Goal: Task Accomplishment & Management: Complete application form

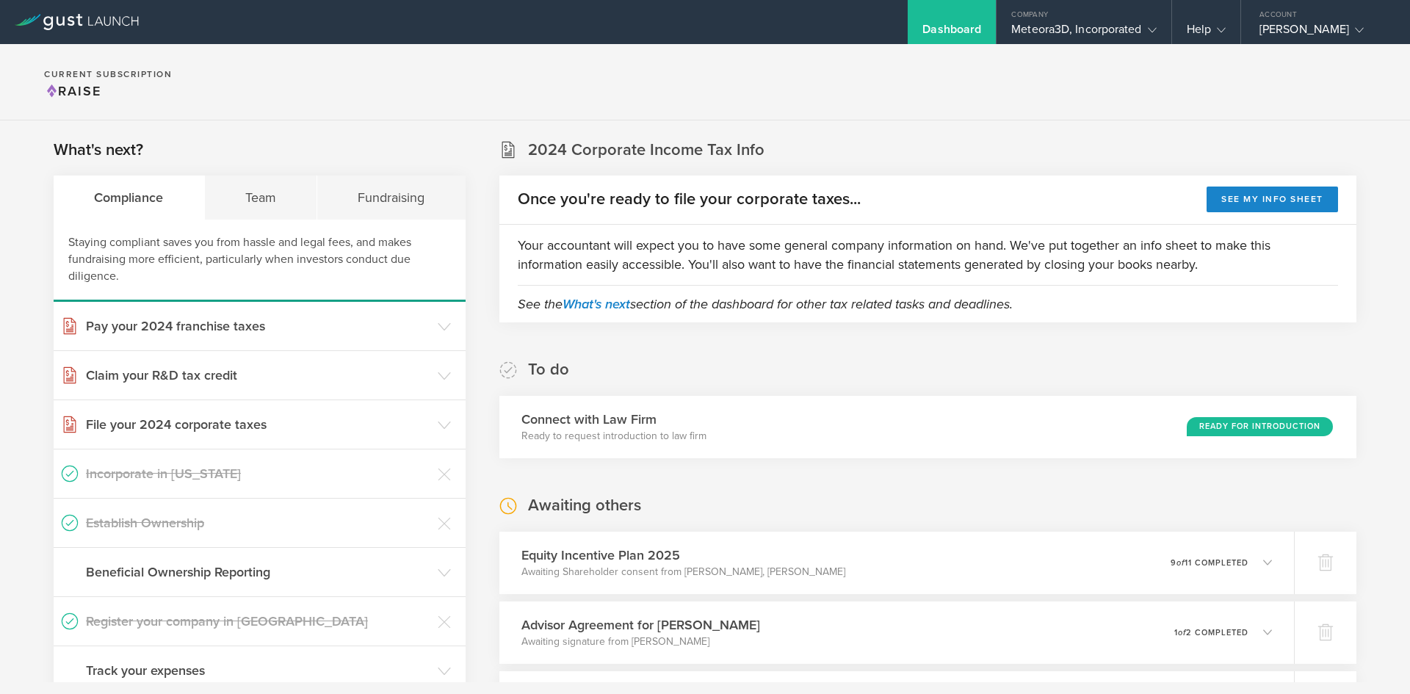
scroll to position [221, 0]
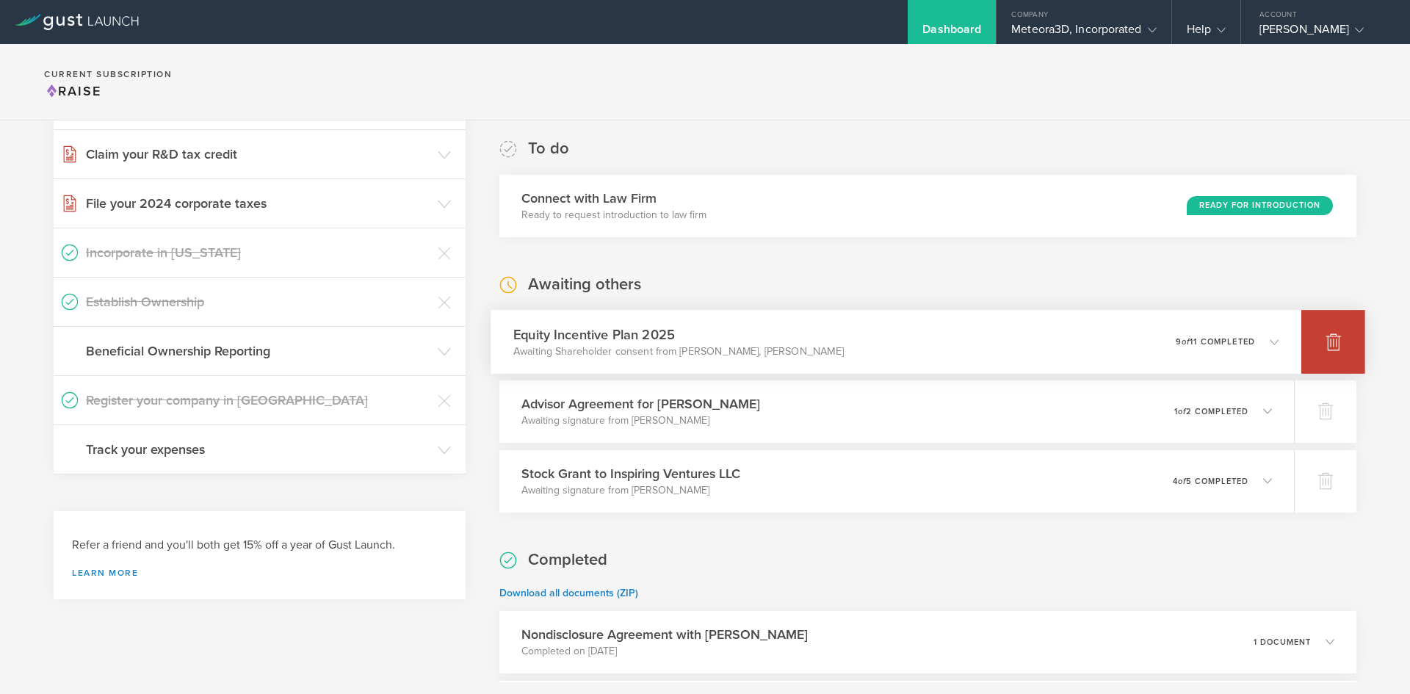
click at [1309, 350] on div at bounding box center [1334, 342] width 64 height 64
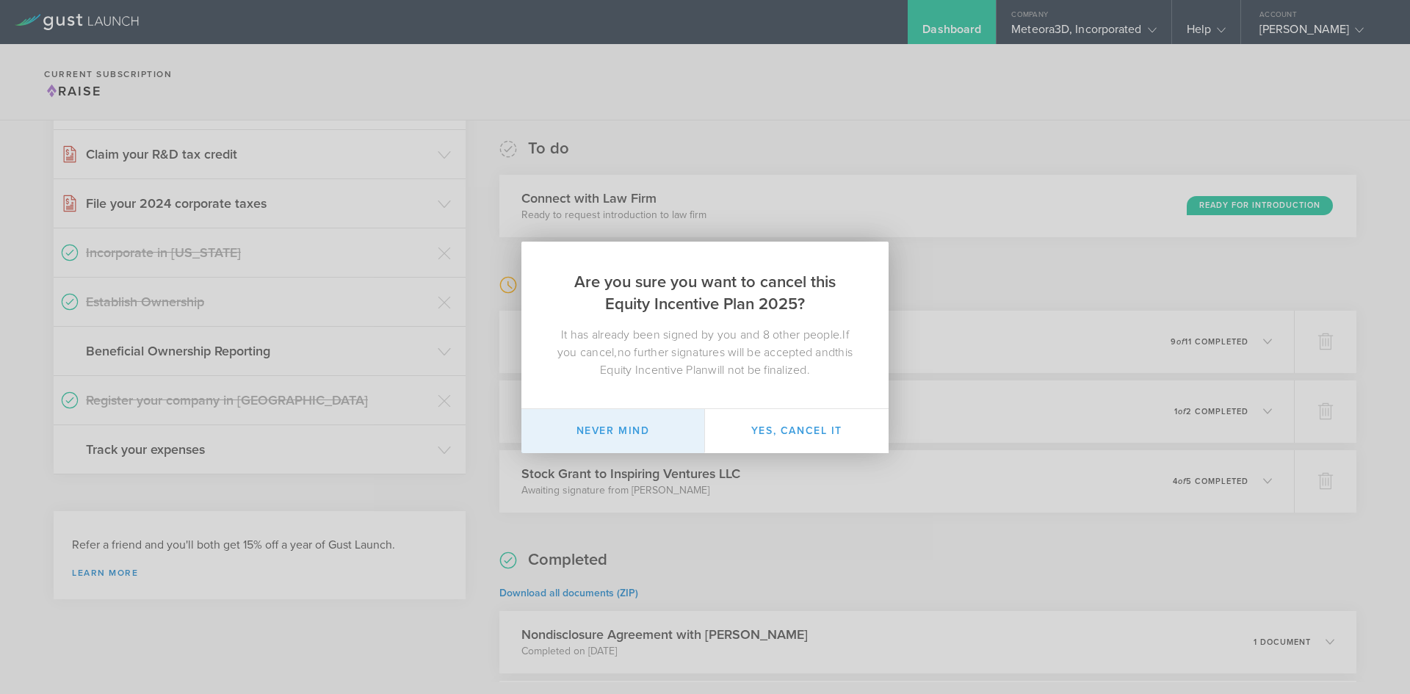
click at [627, 439] on button "Never mind" at bounding box center [614, 431] width 184 height 44
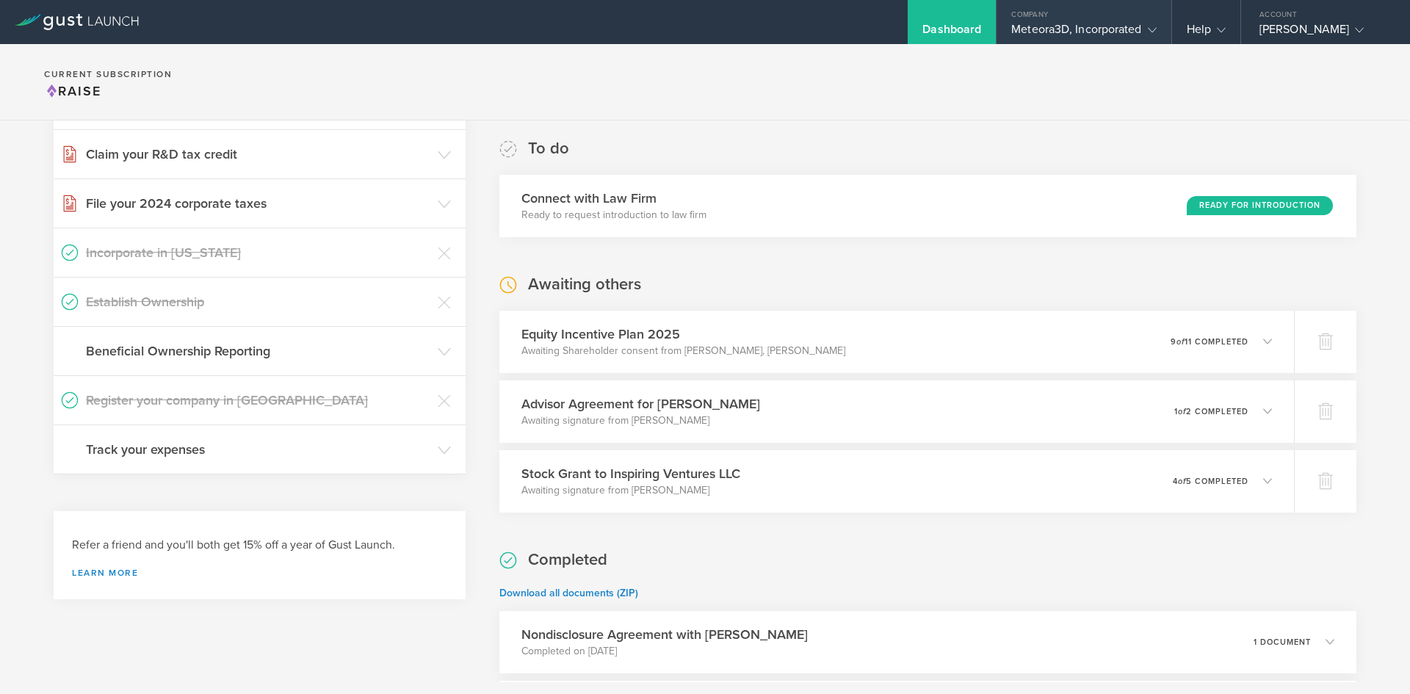
click at [1103, 21] on div "Company" at bounding box center [1084, 11] width 174 height 22
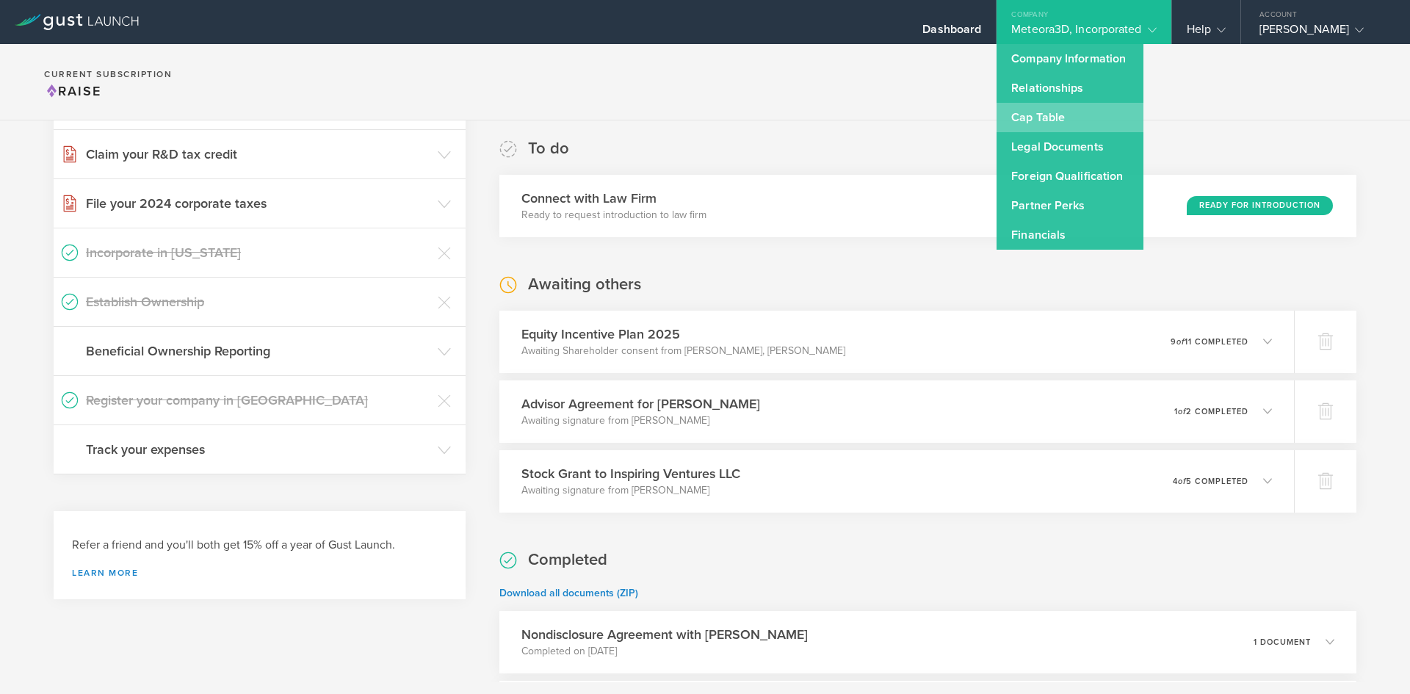
click at [1075, 112] on link "Cap Table" at bounding box center [1070, 117] width 147 height 29
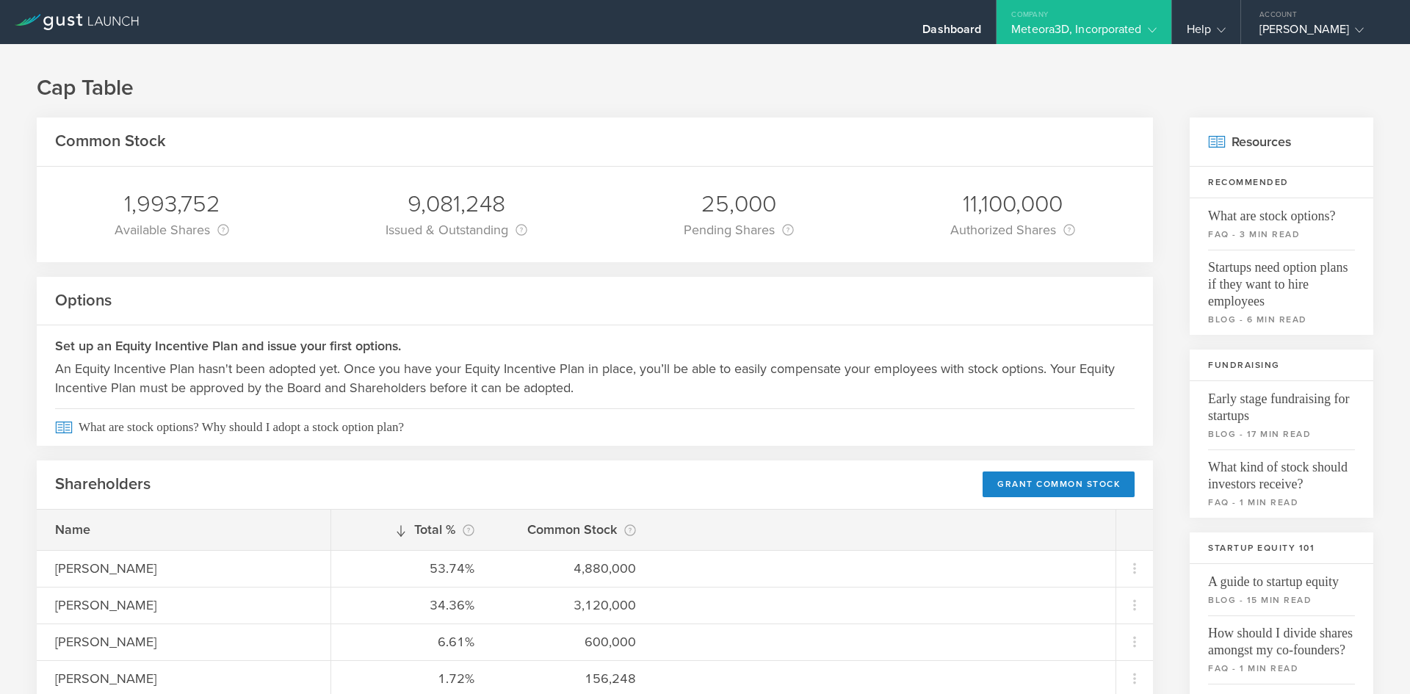
click at [234, 342] on h3 "Set up an Equity Incentive Plan and issue your first options." at bounding box center [595, 345] width 1080 height 19
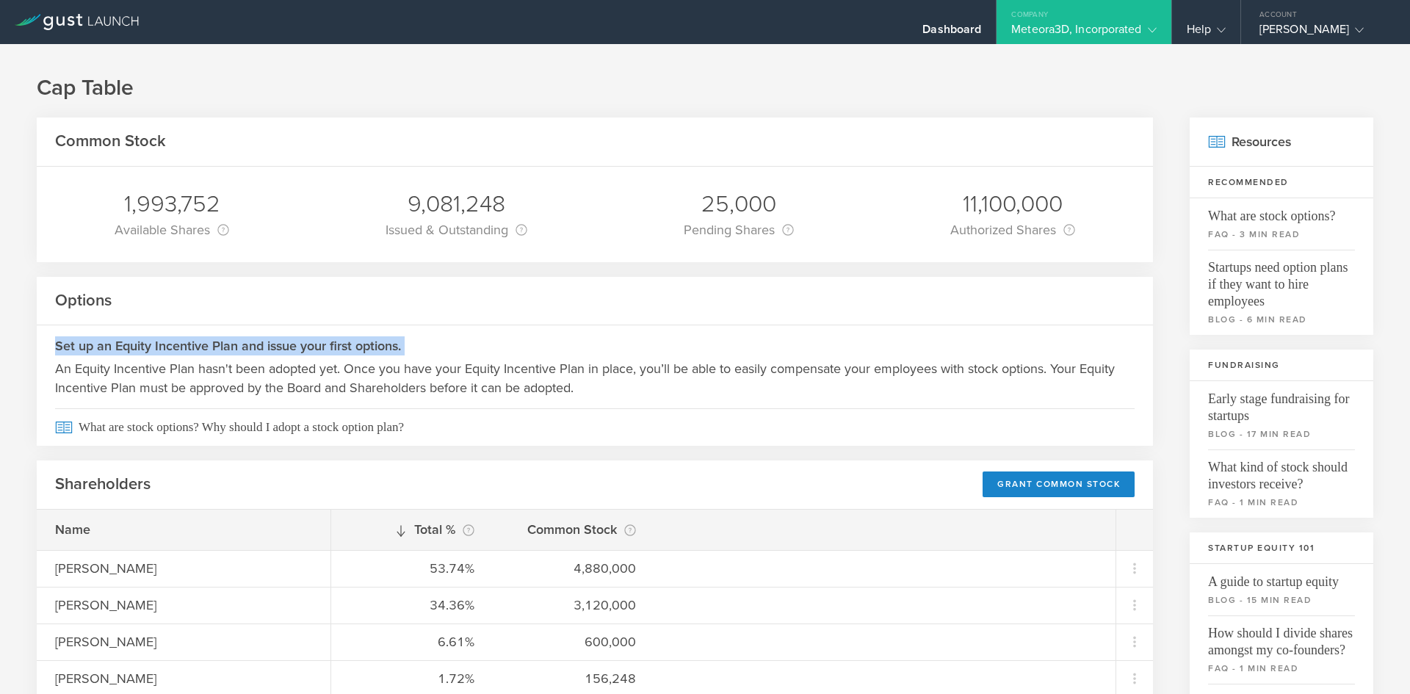
click at [234, 342] on h3 "Set up an Equity Incentive Plan and issue your first options." at bounding box center [595, 345] width 1080 height 19
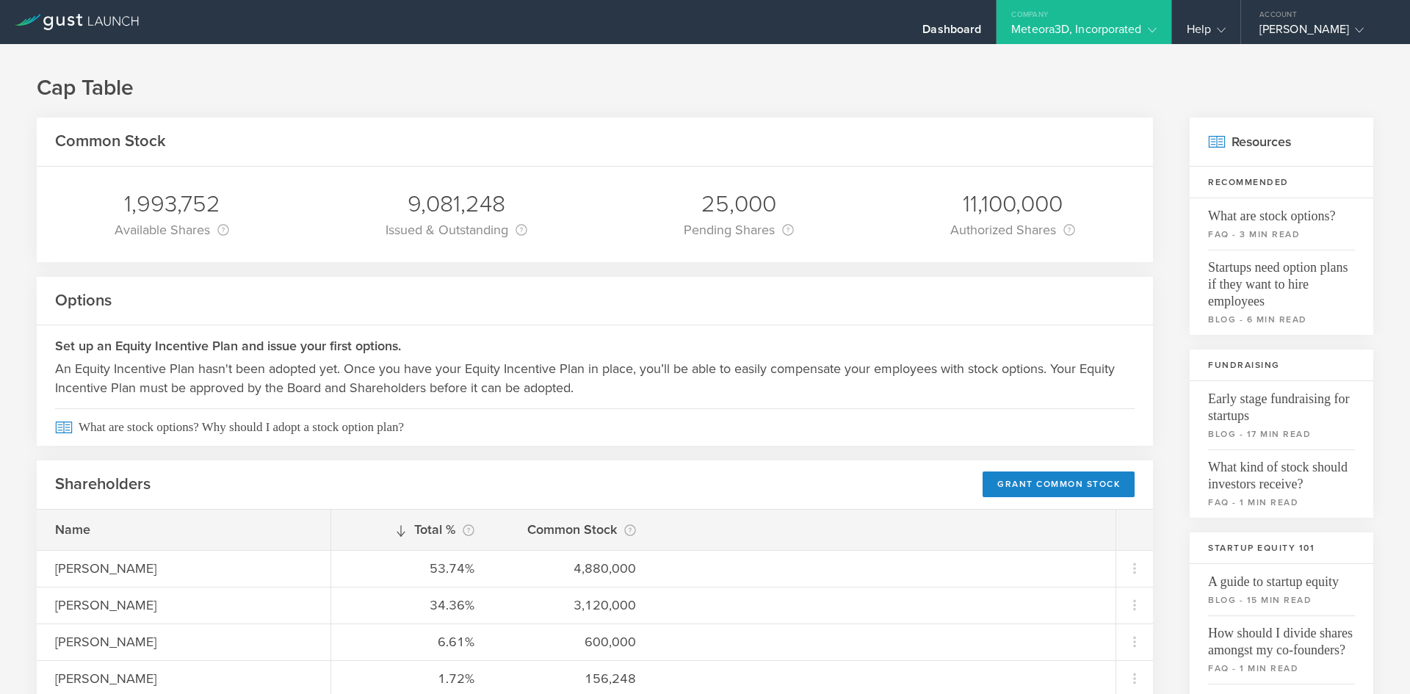
click at [574, 370] on p "An Equity Incentive Plan hasn't been adopted yet. Once you have your Equity Inc…" at bounding box center [595, 378] width 1080 height 38
click at [1070, 40] on div "Meteora3D, Incorporated" at bounding box center [1083, 33] width 145 height 22
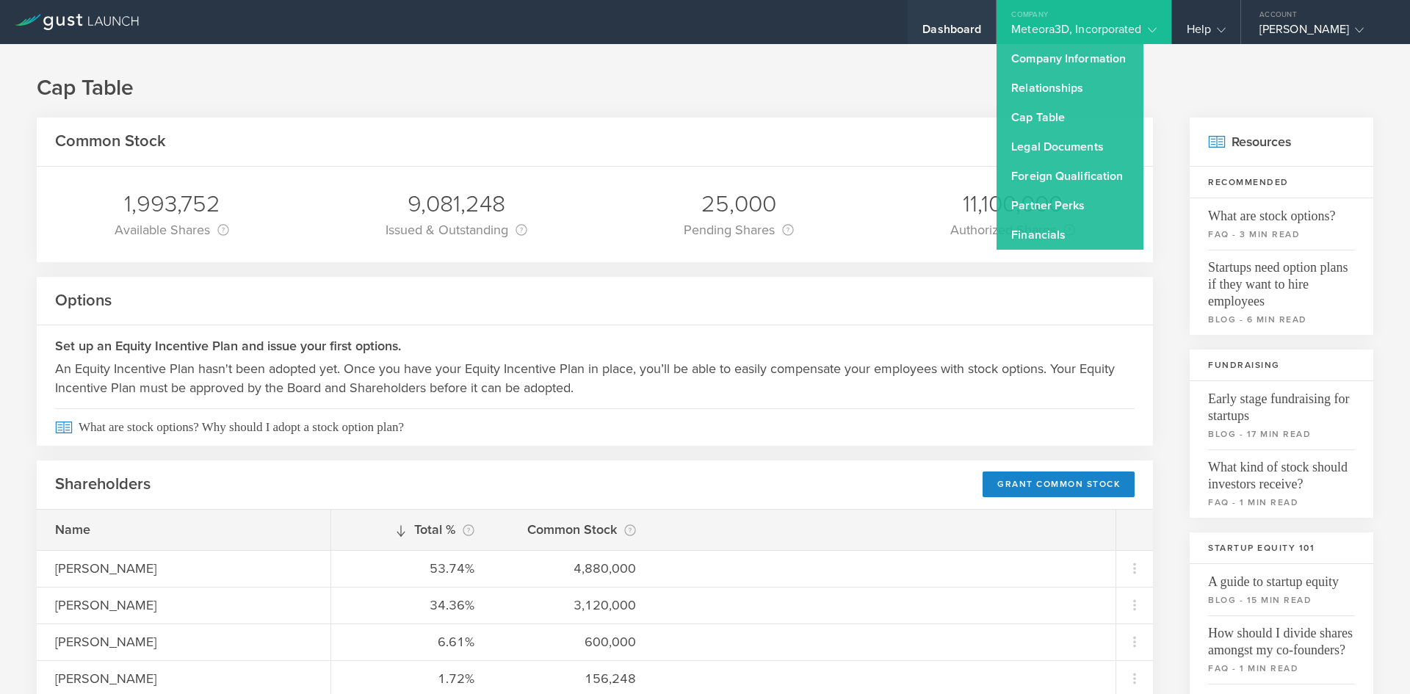
click at [944, 24] on div "Dashboard" at bounding box center [952, 33] width 59 height 22
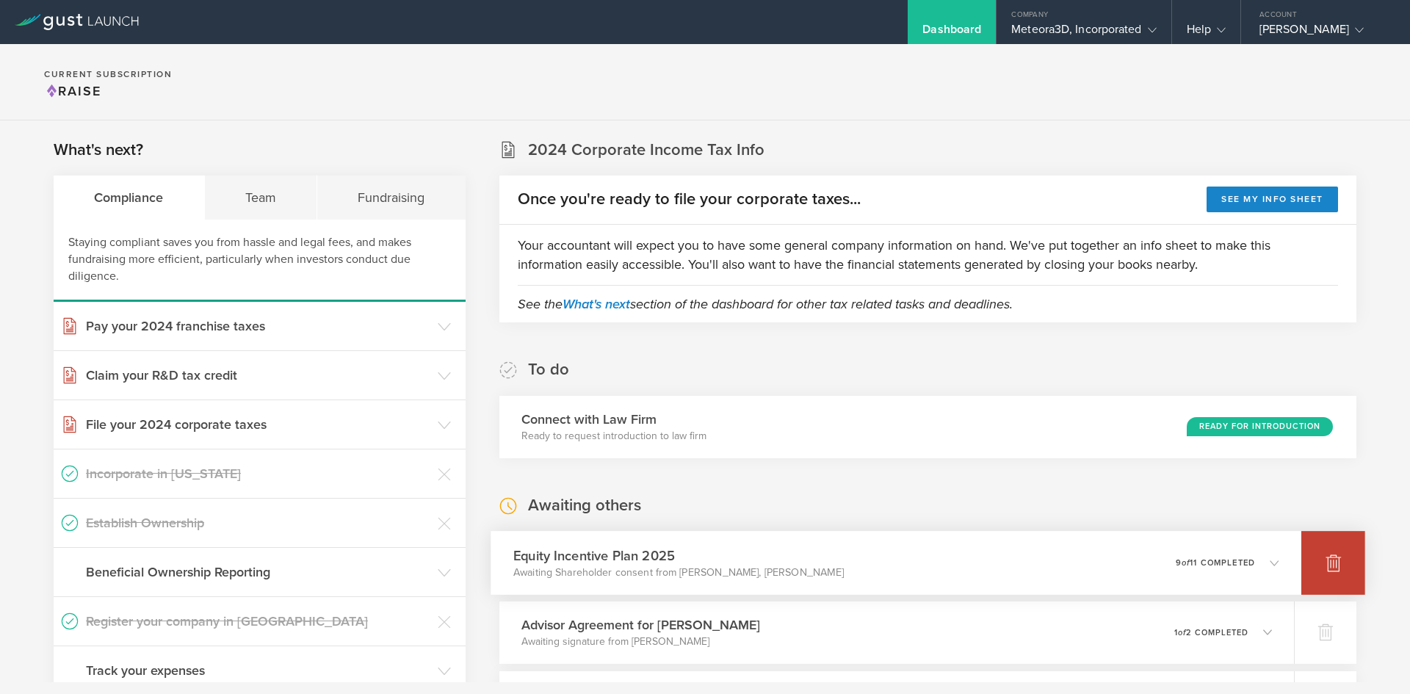
click at [1313, 566] on div at bounding box center [1334, 563] width 64 height 64
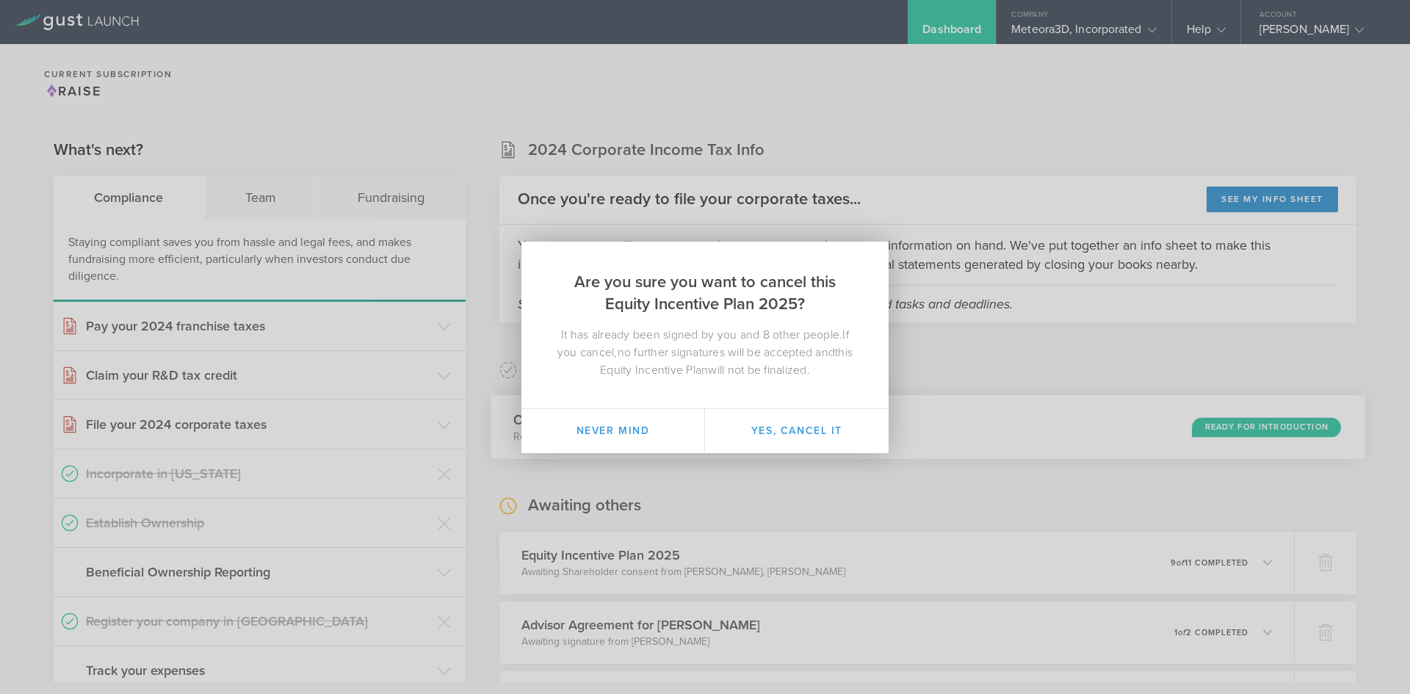
click at [798, 432] on button "Yes, cancel it" at bounding box center [797, 431] width 184 height 44
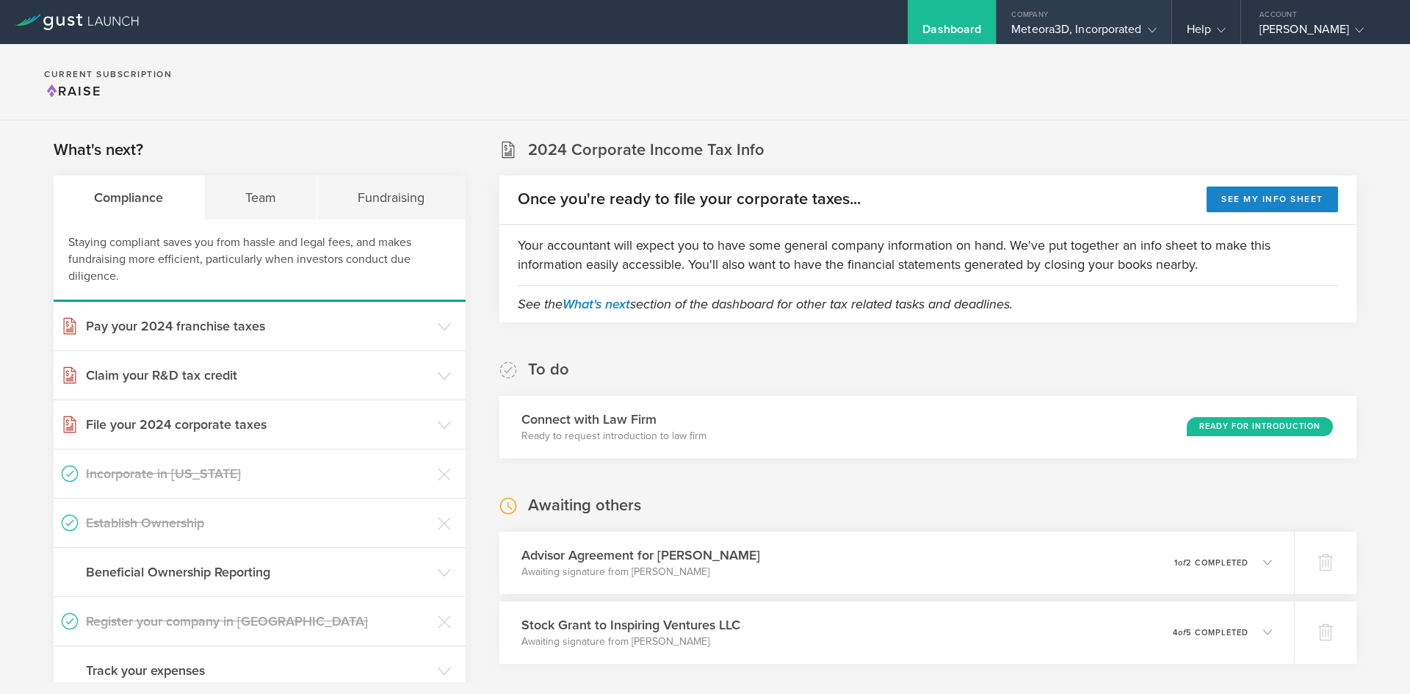
click at [1039, 27] on div "Meteora3D, Incorporated" at bounding box center [1083, 33] width 145 height 22
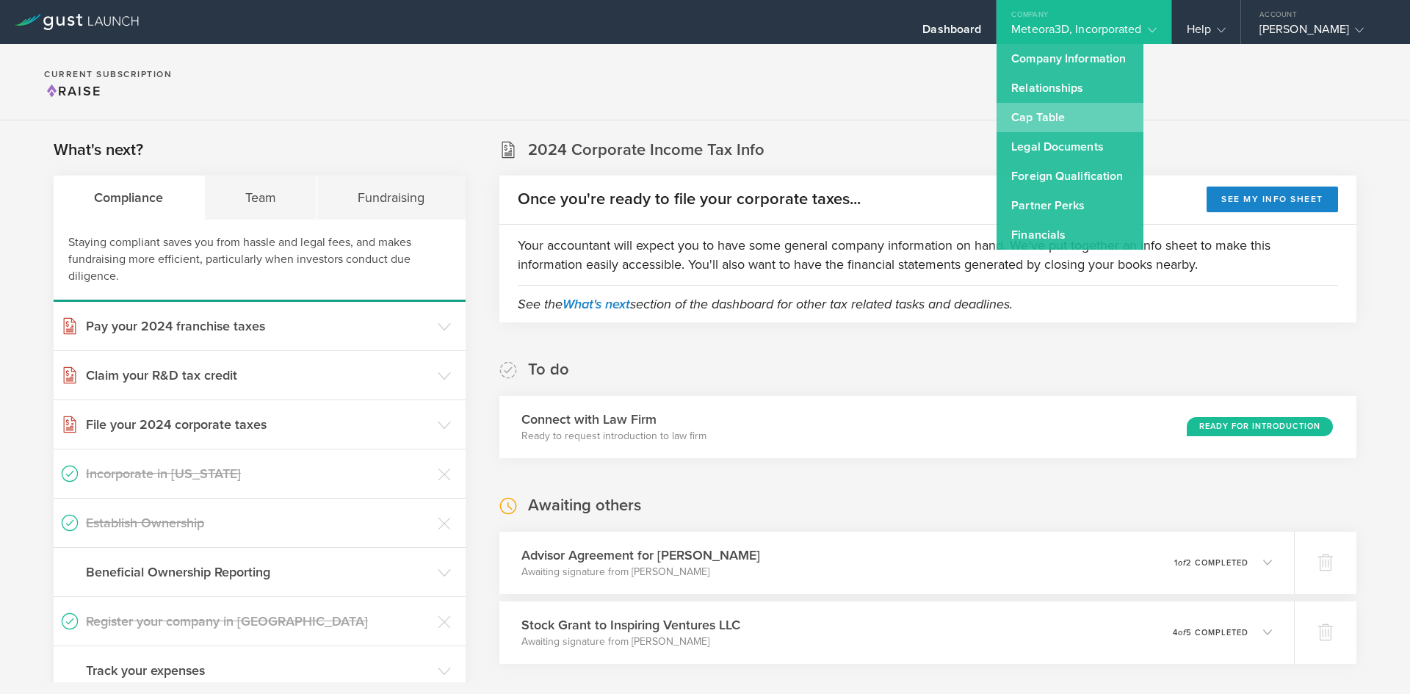
click at [1038, 112] on link "Cap Table" at bounding box center [1070, 117] width 147 height 29
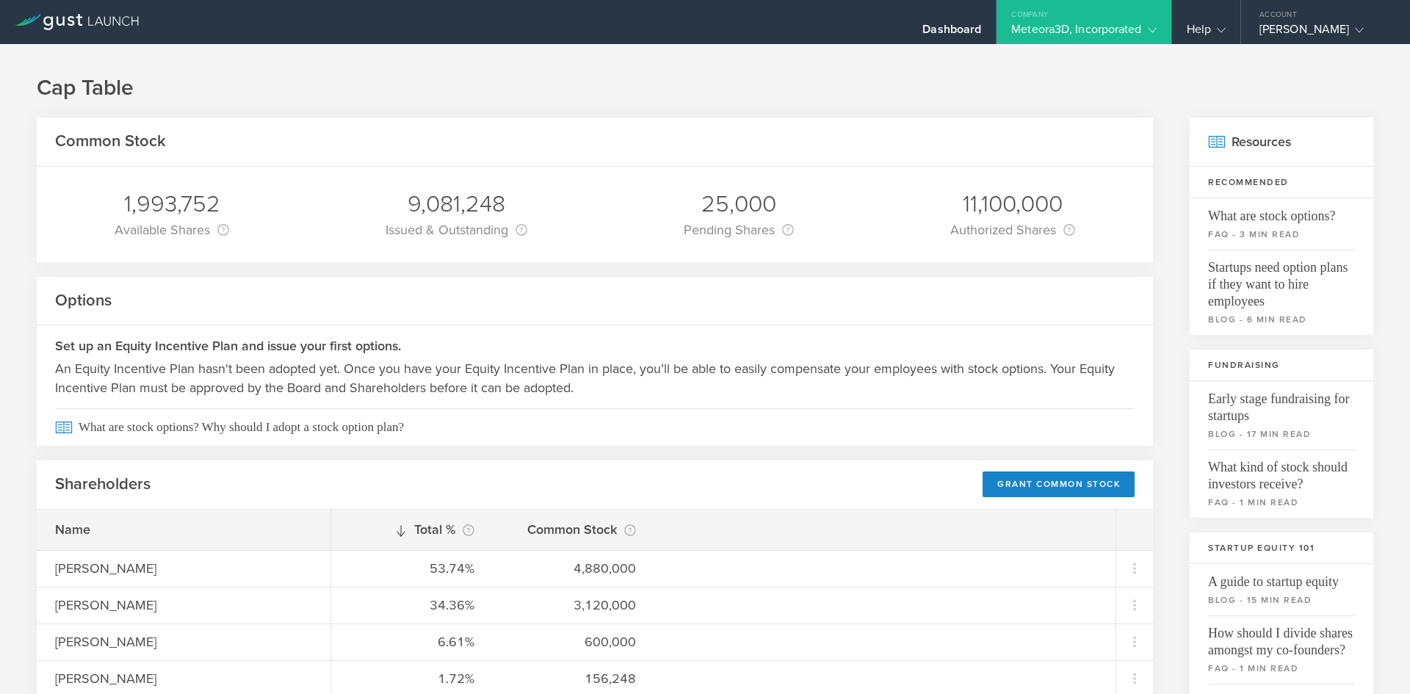
click at [585, 356] on h3 "Set up an Equity Incentive Plan and issue your first options." at bounding box center [595, 345] width 1080 height 19
click at [934, 37] on div "Dashboard" at bounding box center [952, 33] width 59 height 22
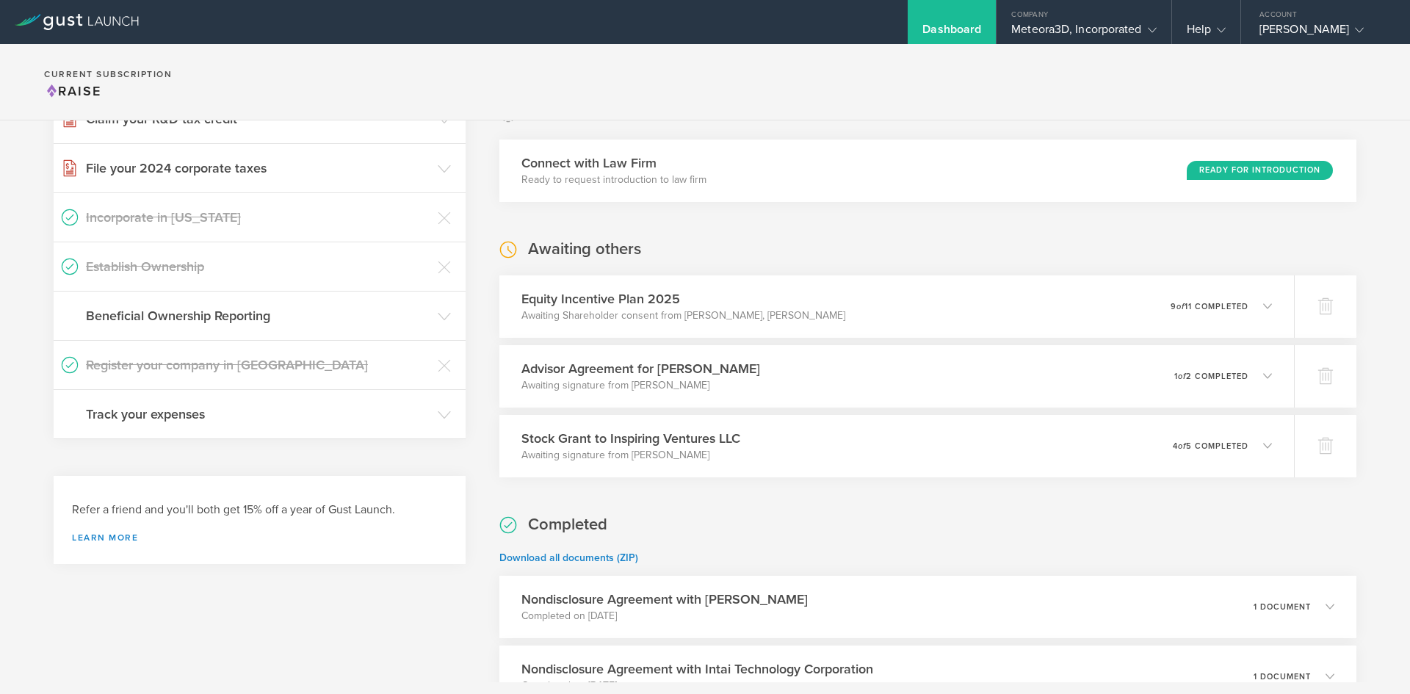
scroll to position [264, 0]
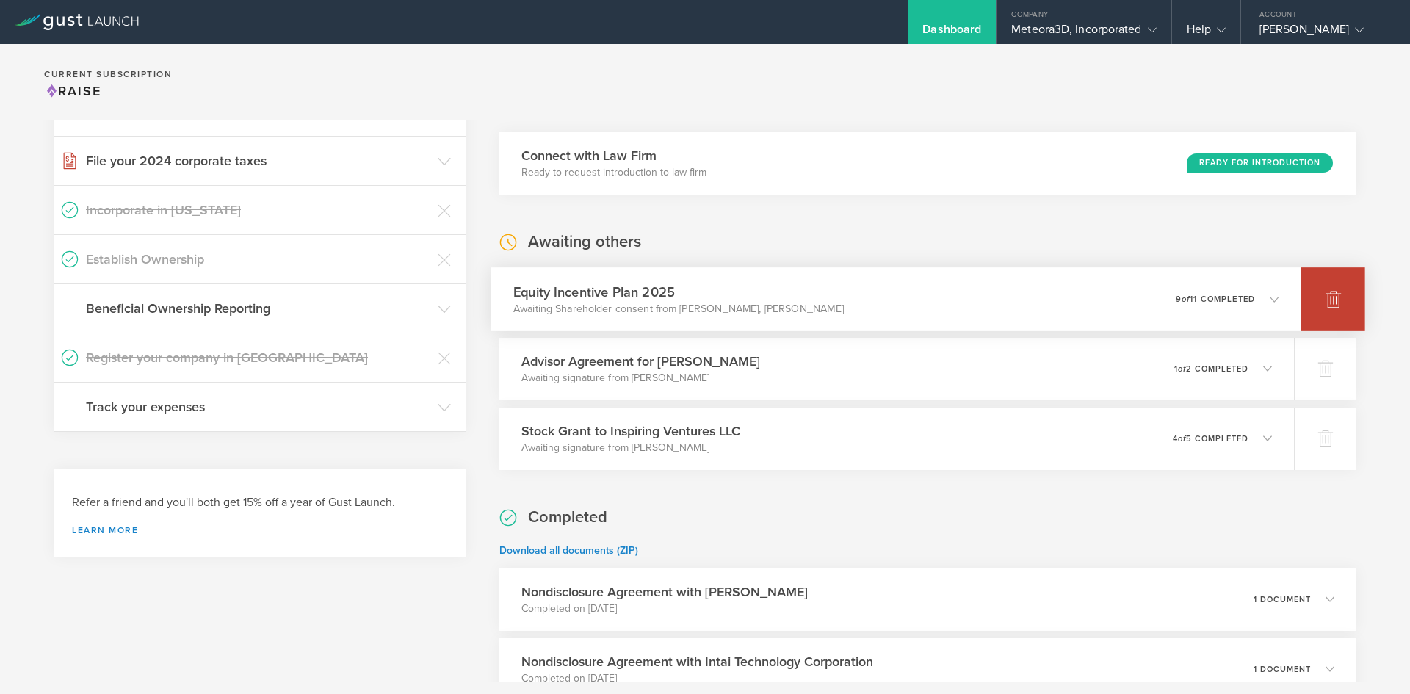
click at [1326, 298] on icon at bounding box center [1333, 300] width 15 height 14
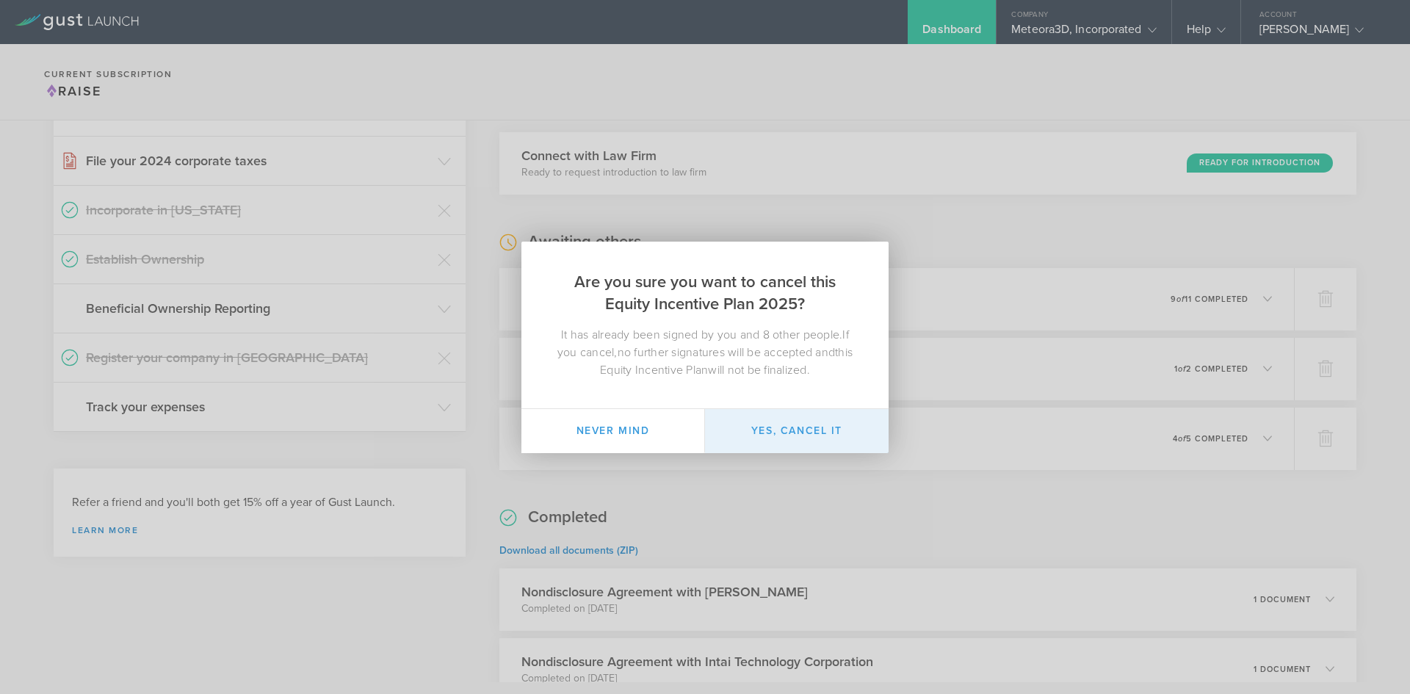
click at [812, 419] on button "Yes, cancel it" at bounding box center [797, 431] width 184 height 44
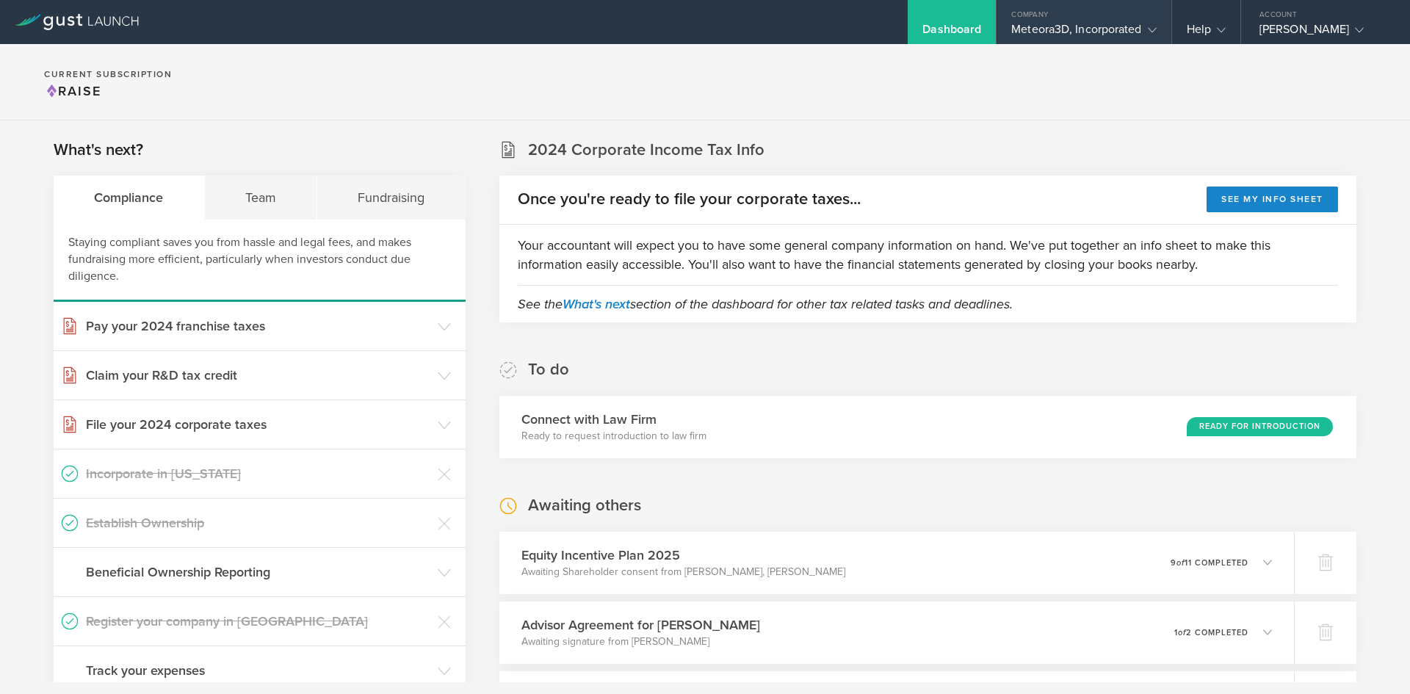
click at [1072, 43] on div "Meteora3D, Incorporated" at bounding box center [1083, 33] width 145 height 22
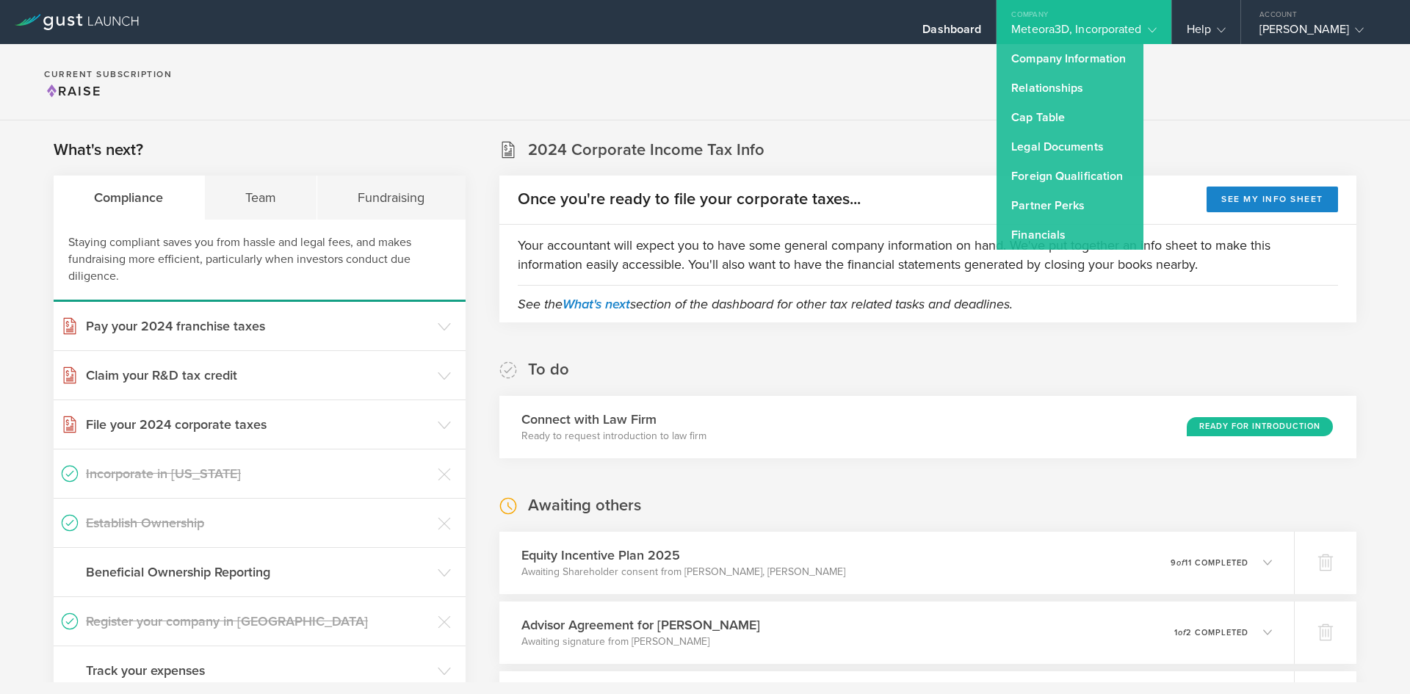
click at [785, 90] on section "Current Subscription Raise" at bounding box center [705, 82] width 1410 height 76
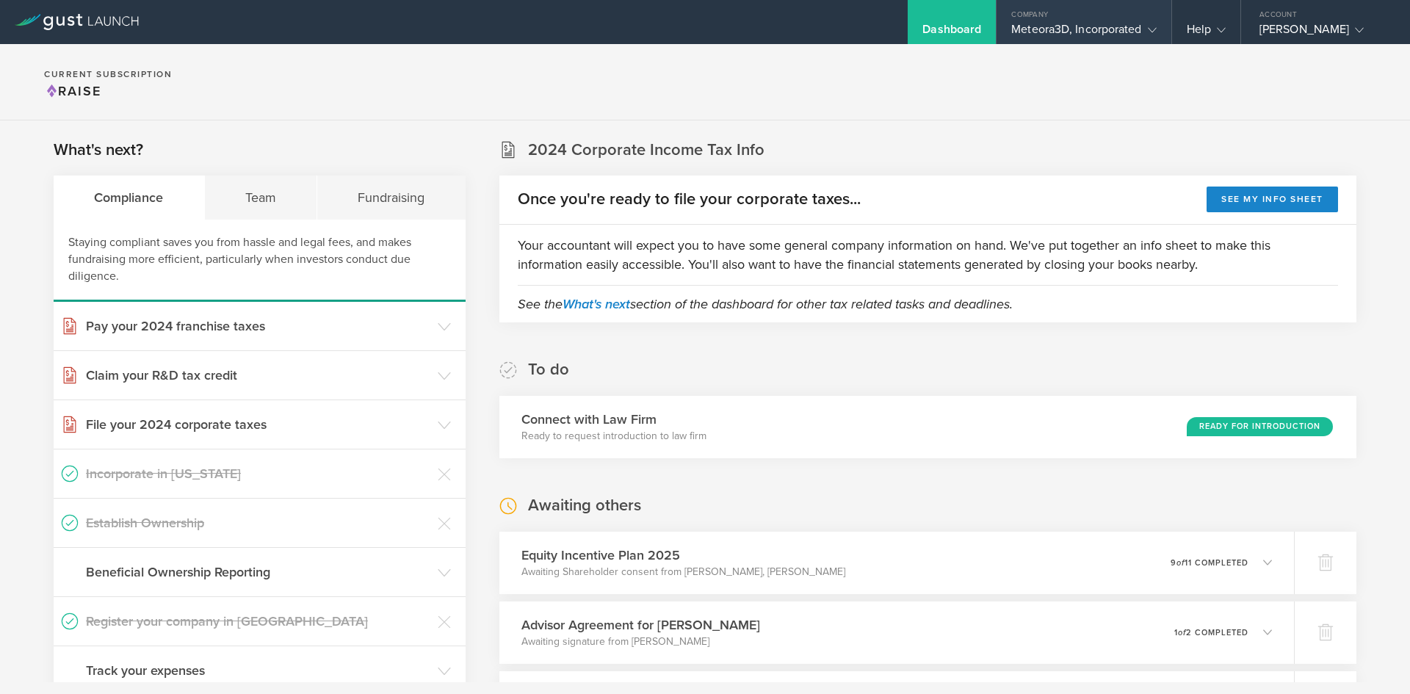
click at [1050, 35] on div "Meteora3D, Incorporated" at bounding box center [1083, 33] width 145 height 22
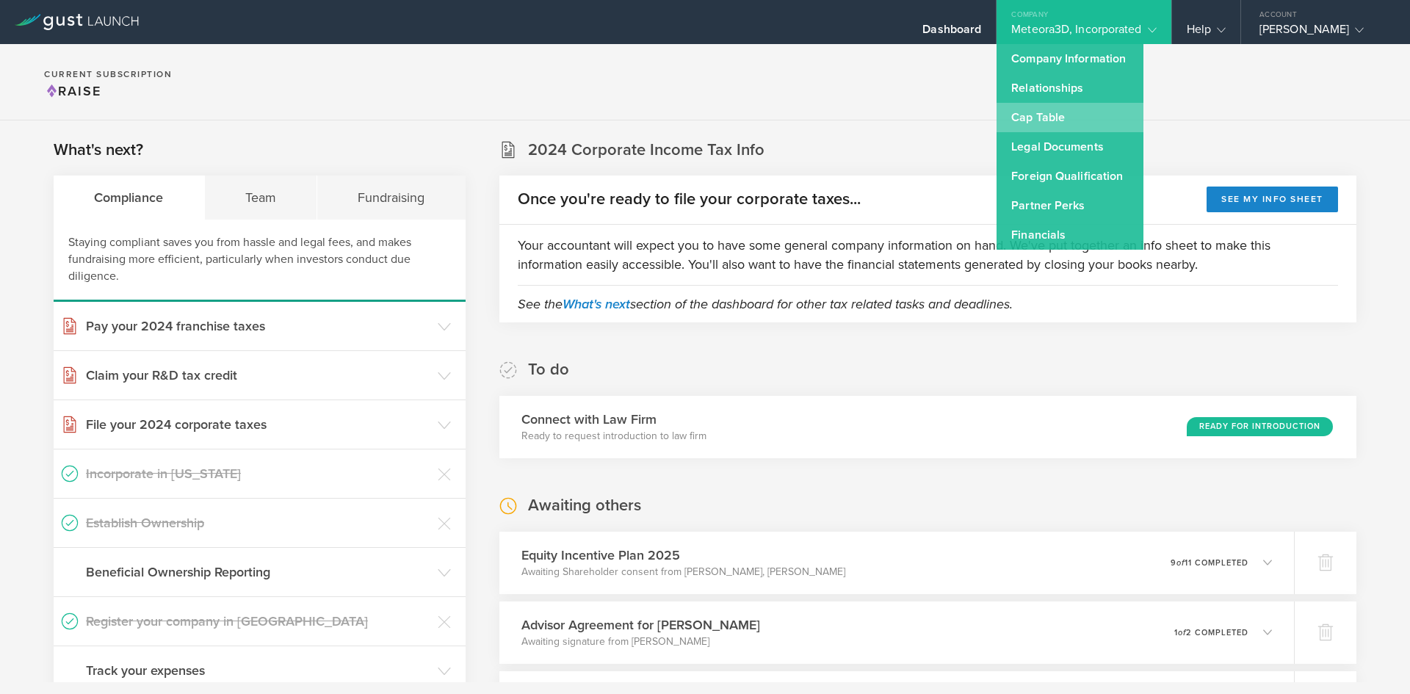
click at [1059, 117] on link "Cap Table" at bounding box center [1070, 117] width 147 height 29
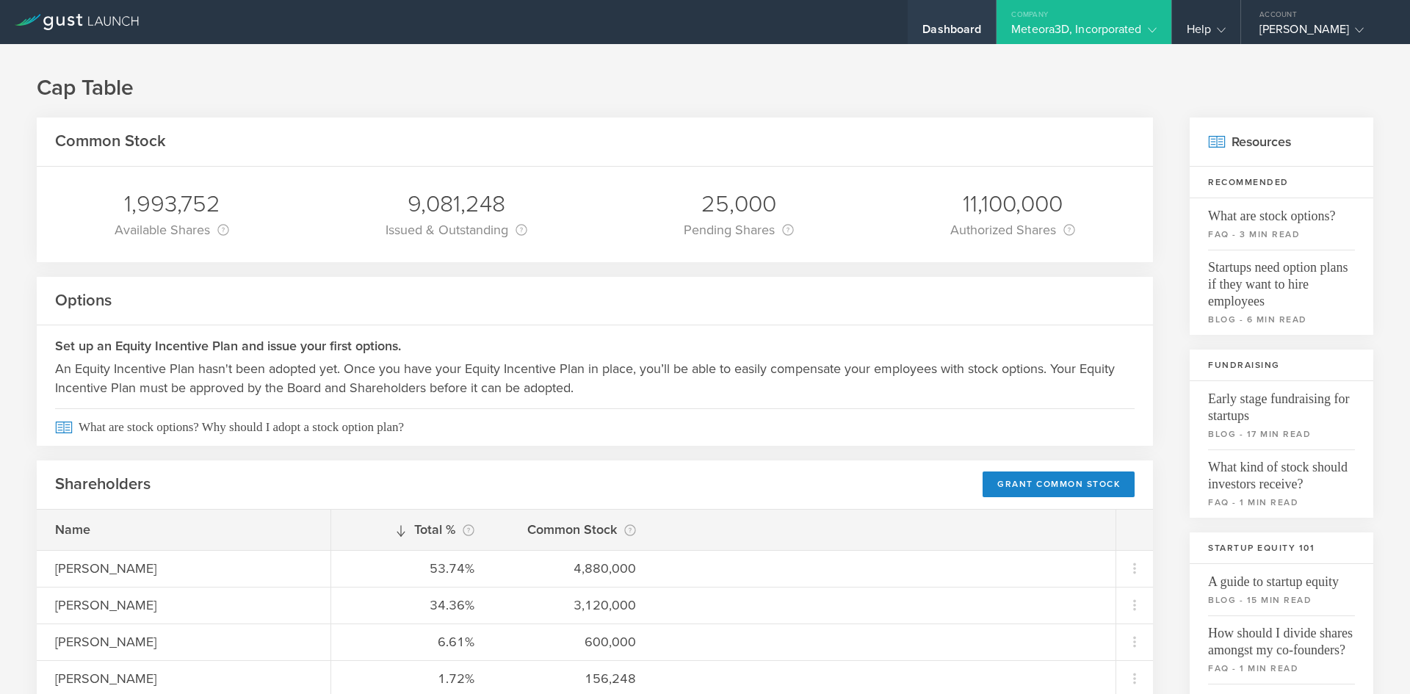
click at [931, 28] on div "Dashboard" at bounding box center [952, 33] width 59 height 22
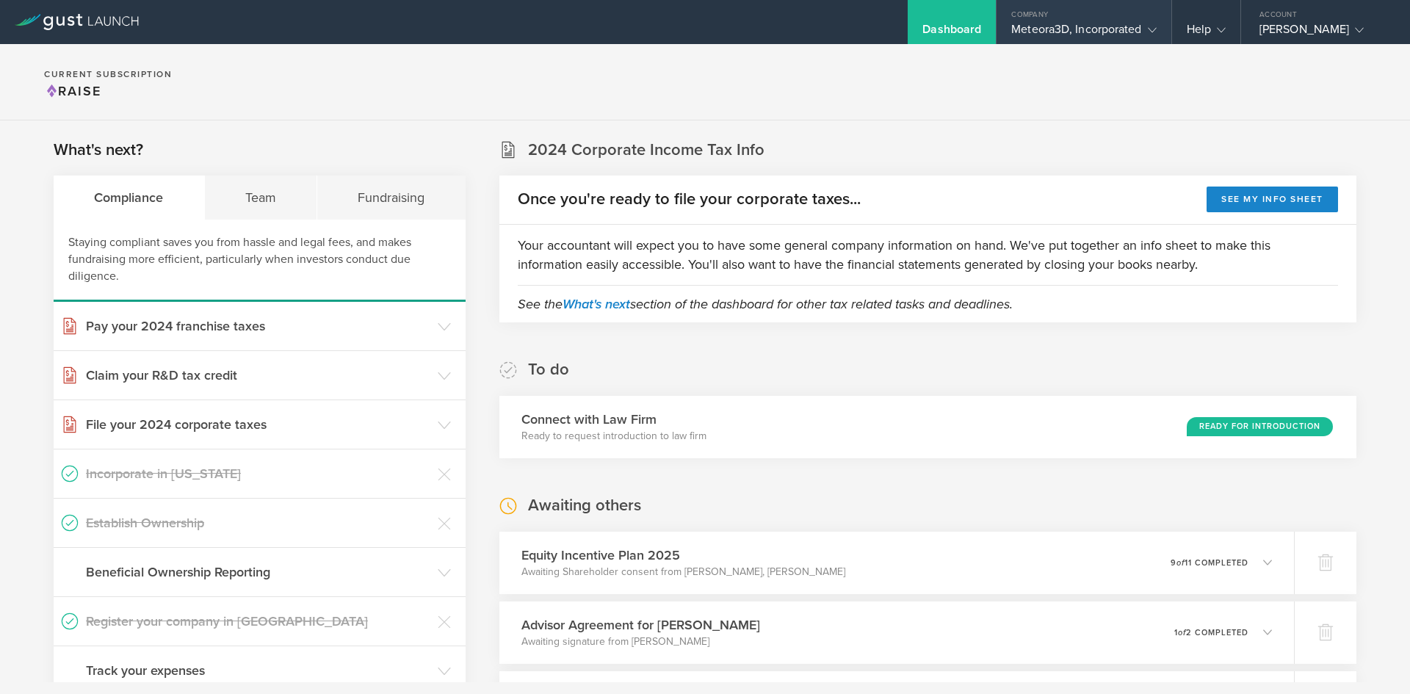
click at [1053, 31] on div "Meteora3D, Incorporated" at bounding box center [1083, 33] width 145 height 22
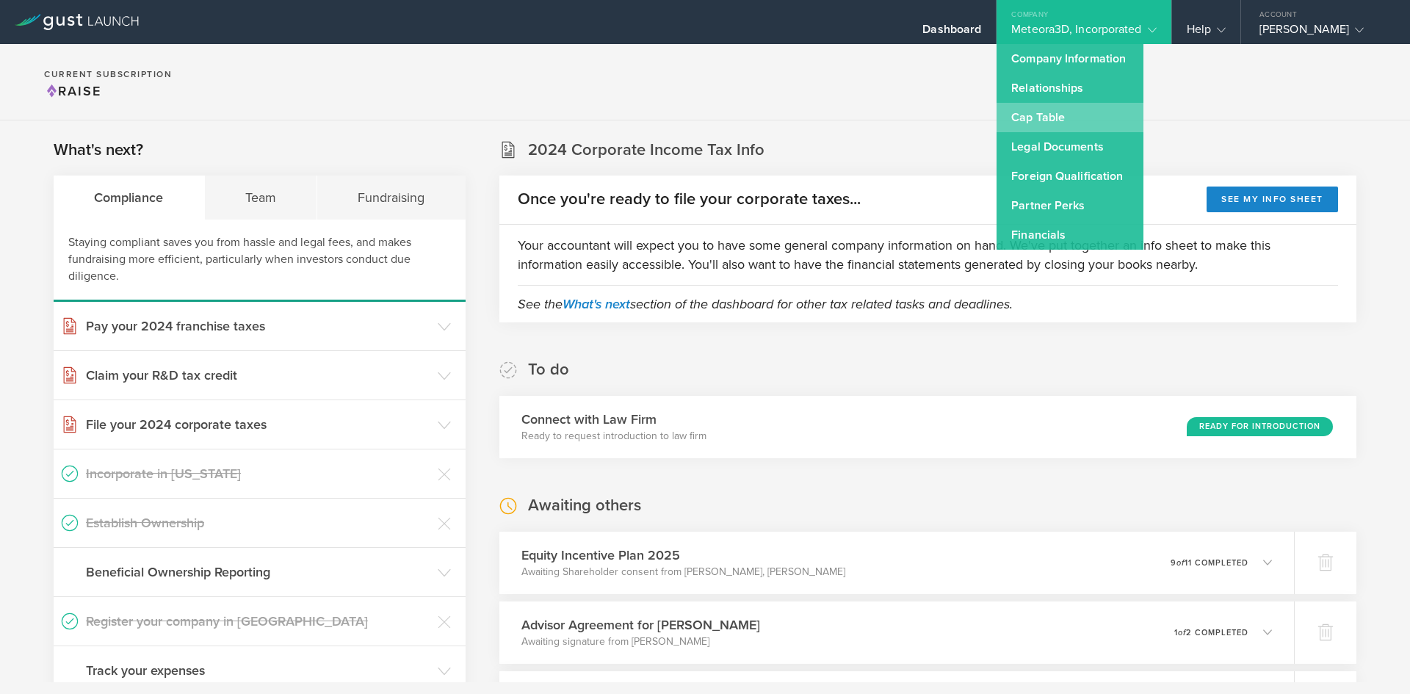
click at [1045, 108] on link "Cap Table" at bounding box center [1070, 117] width 147 height 29
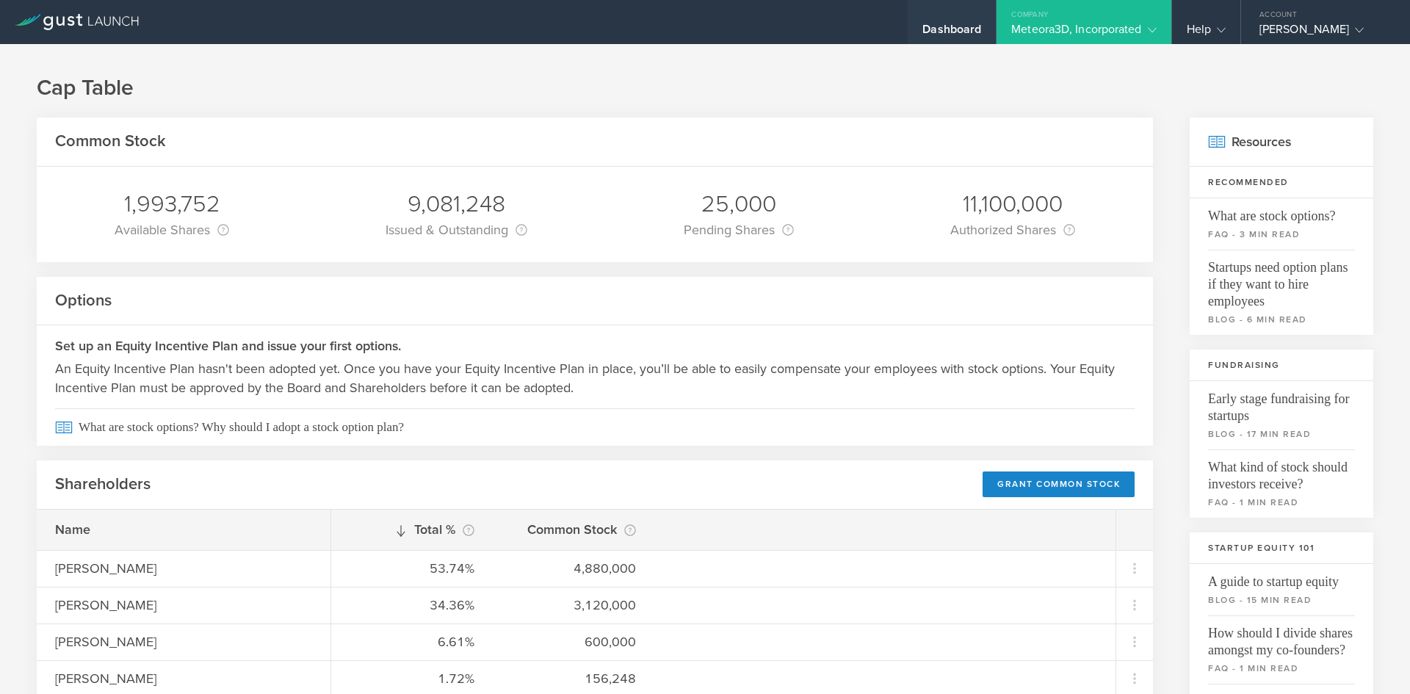
click at [941, 22] on div "Dashboard" at bounding box center [952, 33] width 59 height 22
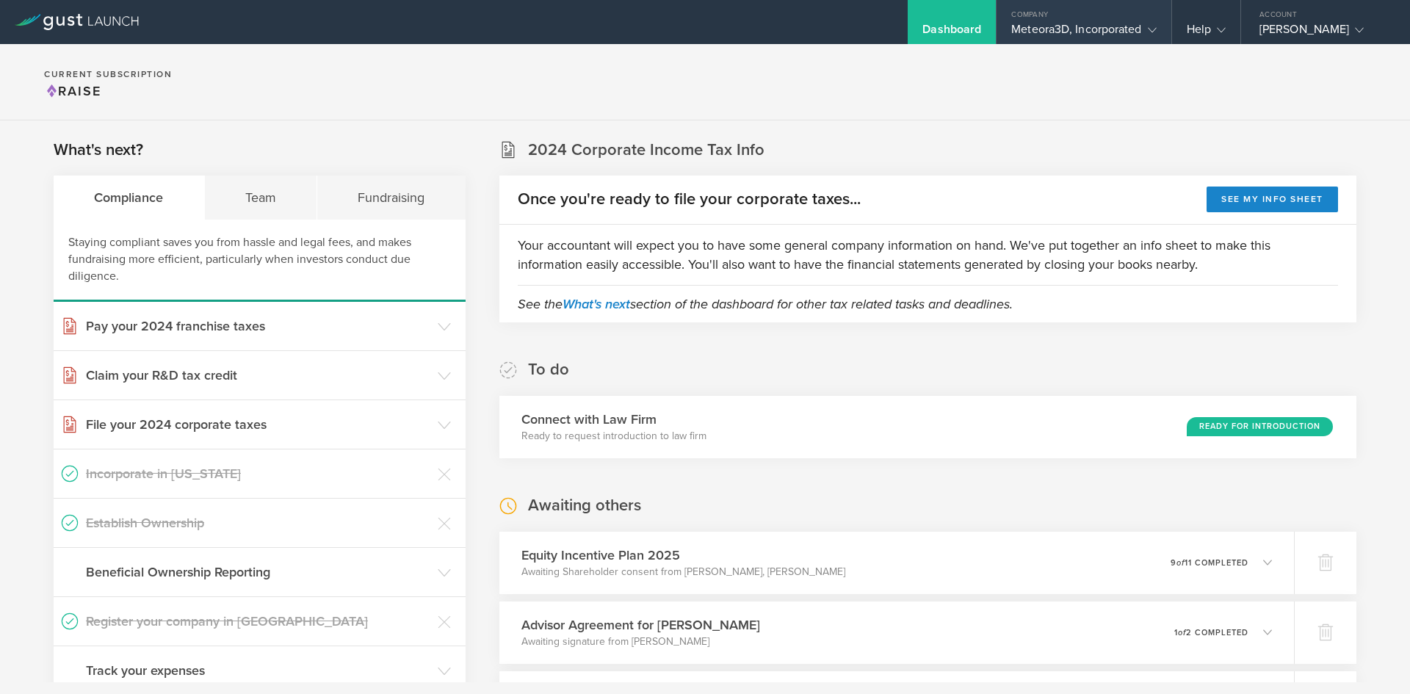
click at [1095, 30] on div "Meteora3D, Incorporated" at bounding box center [1083, 33] width 145 height 22
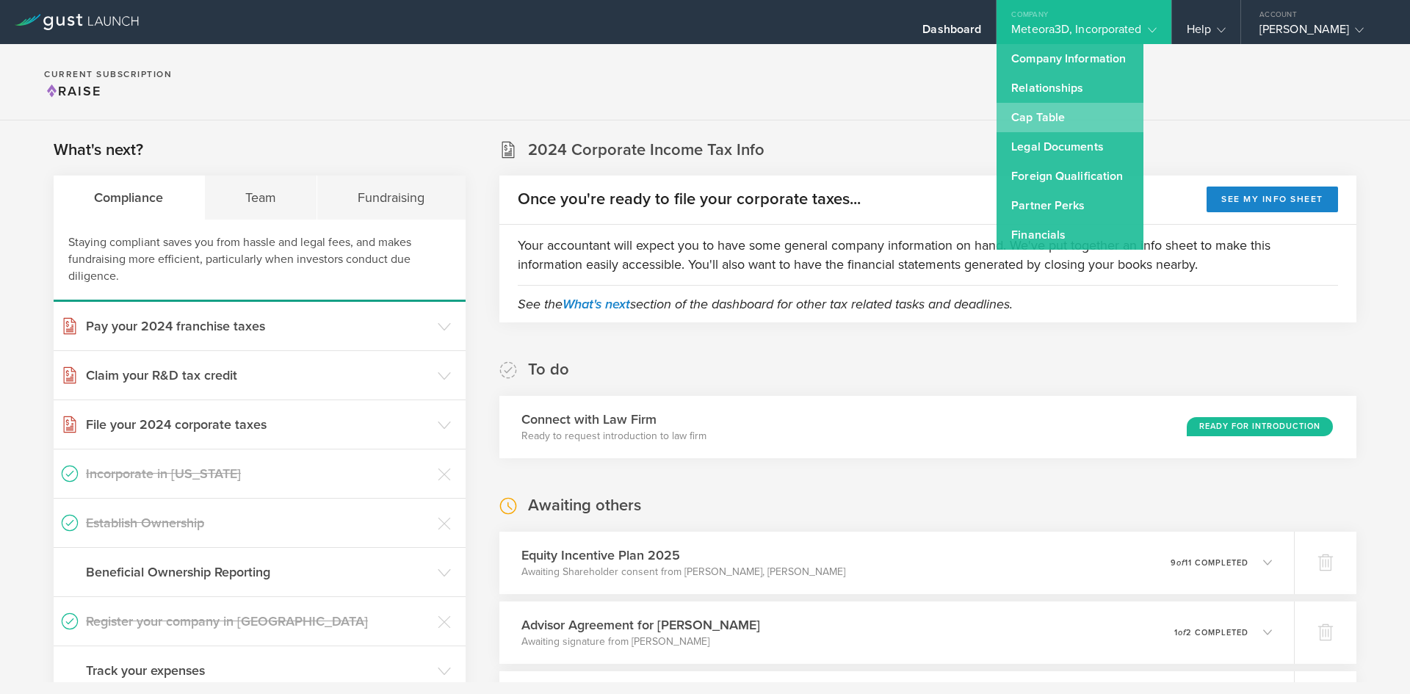
click at [1076, 116] on link "Cap Table" at bounding box center [1070, 117] width 147 height 29
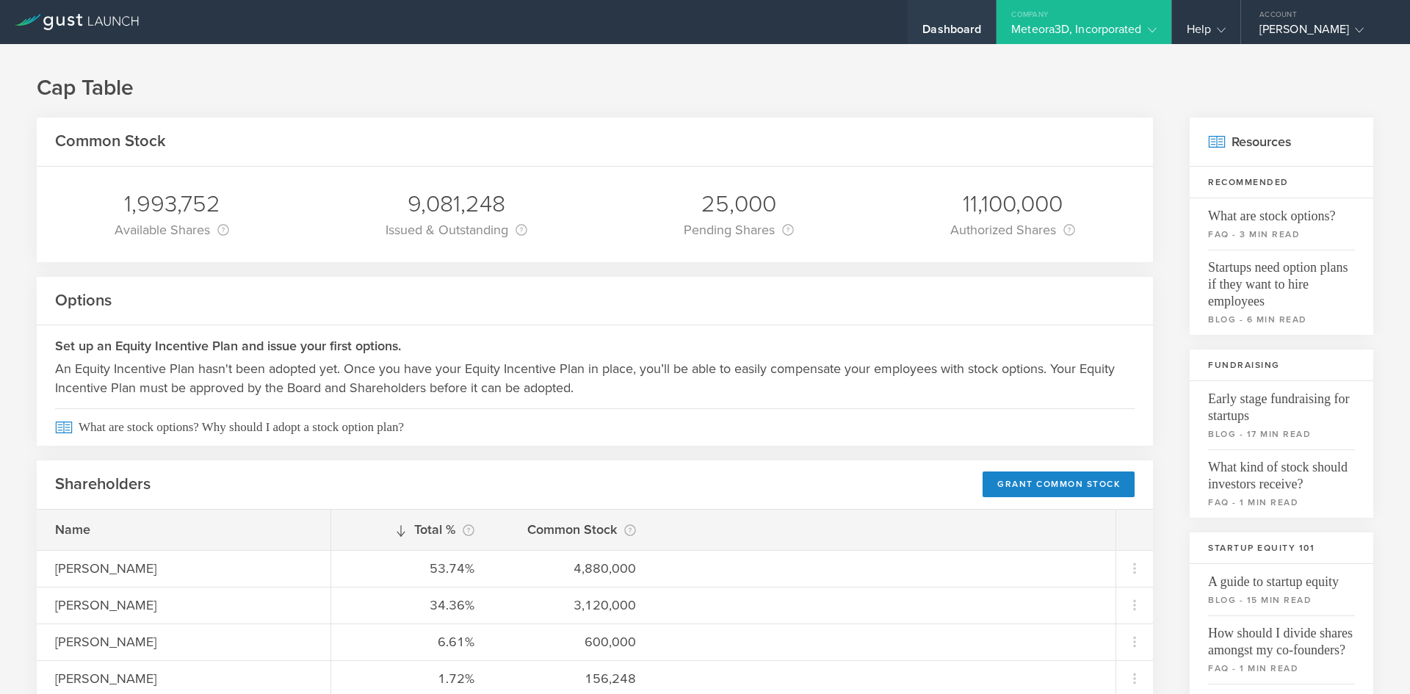
click at [941, 26] on div "Dashboard" at bounding box center [952, 33] width 59 height 22
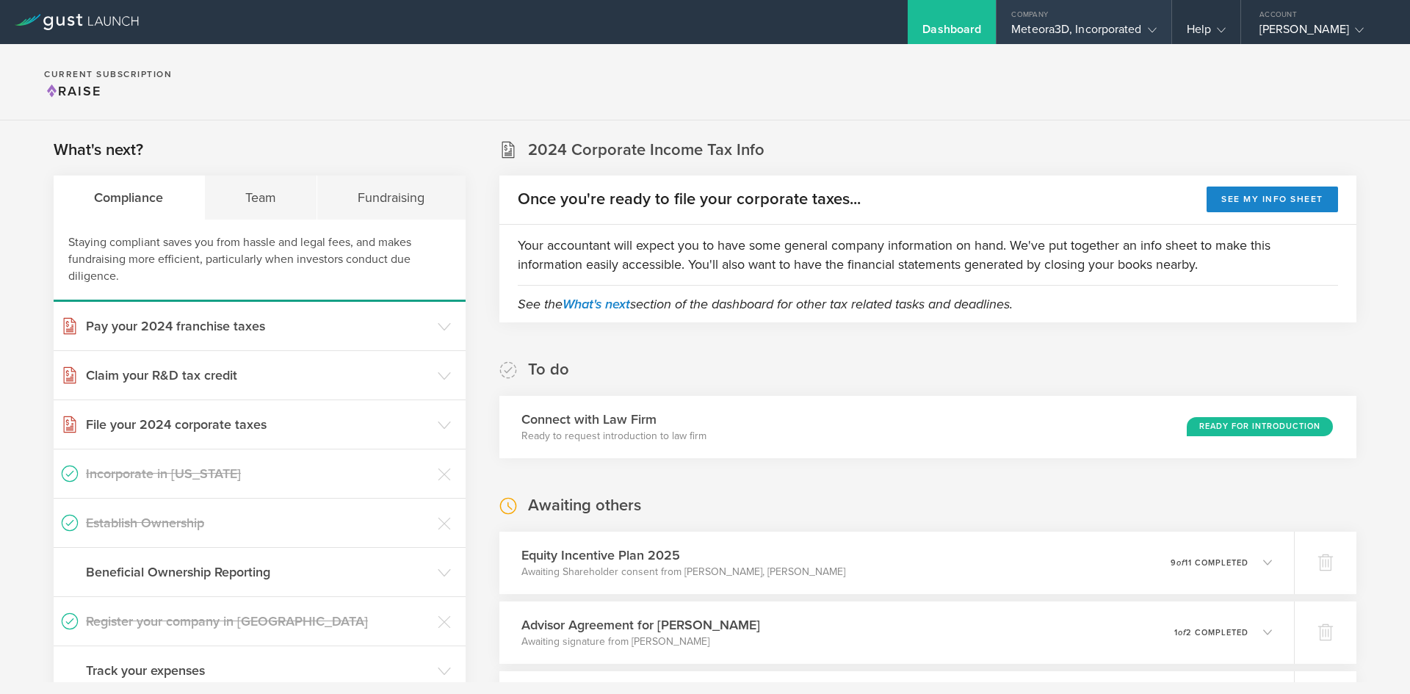
click at [1053, 40] on div "Meteora3D, Incorporated" at bounding box center [1083, 33] width 145 height 22
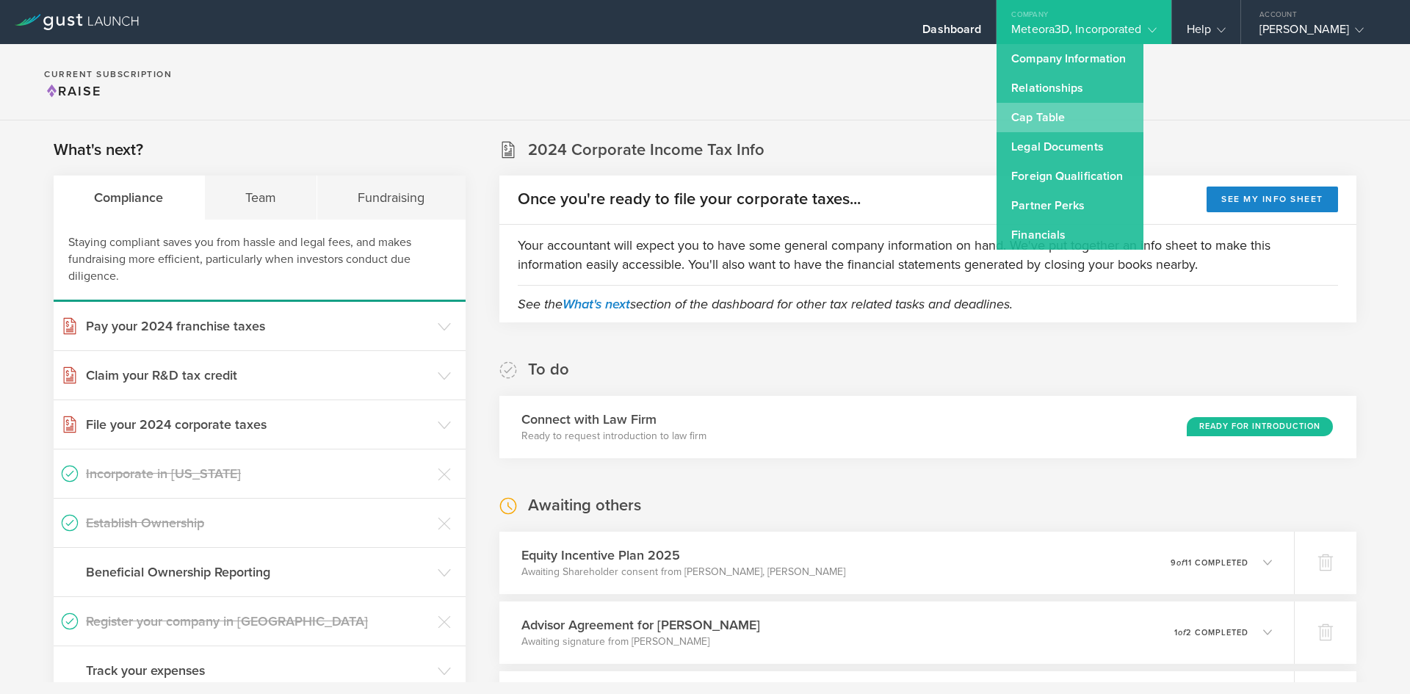
click at [1057, 117] on link "Cap Table" at bounding box center [1070, 117] width 147 height 29
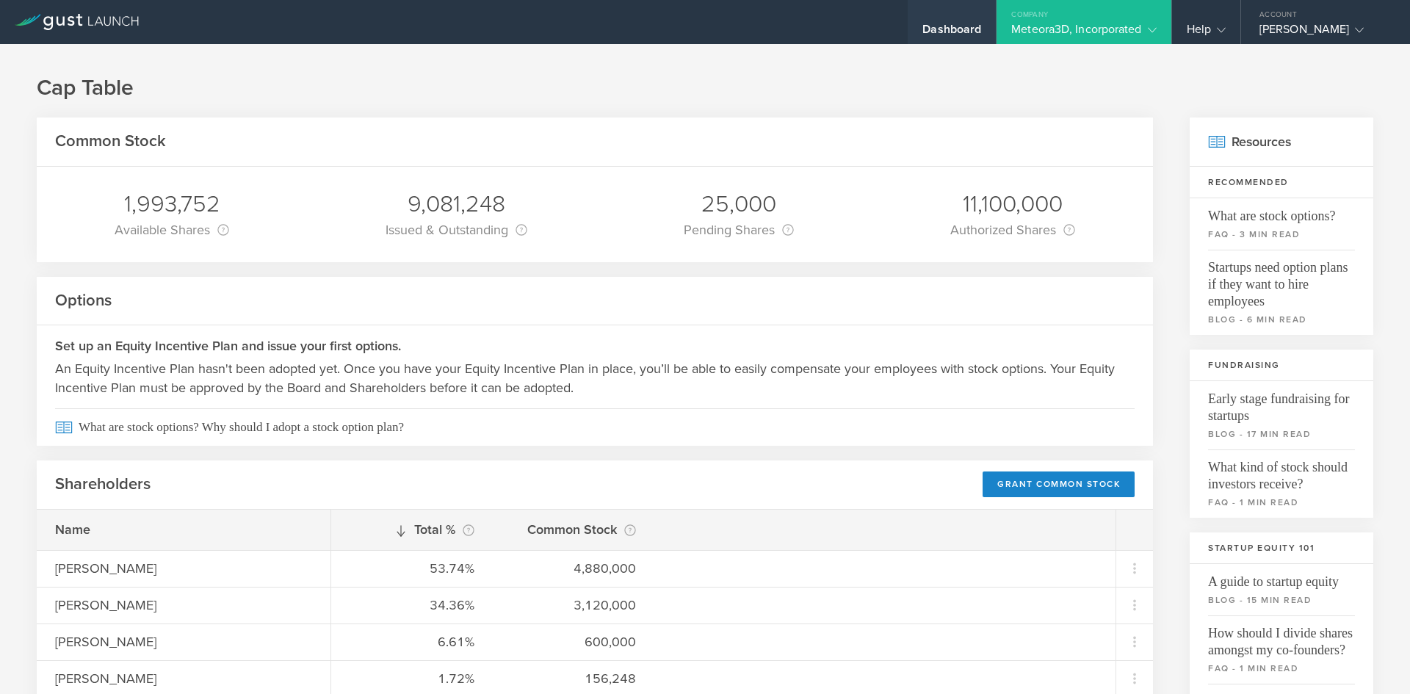
click at [971, 24] on div "Dashboard" at bounding box center [952, 33] width 59 height 22
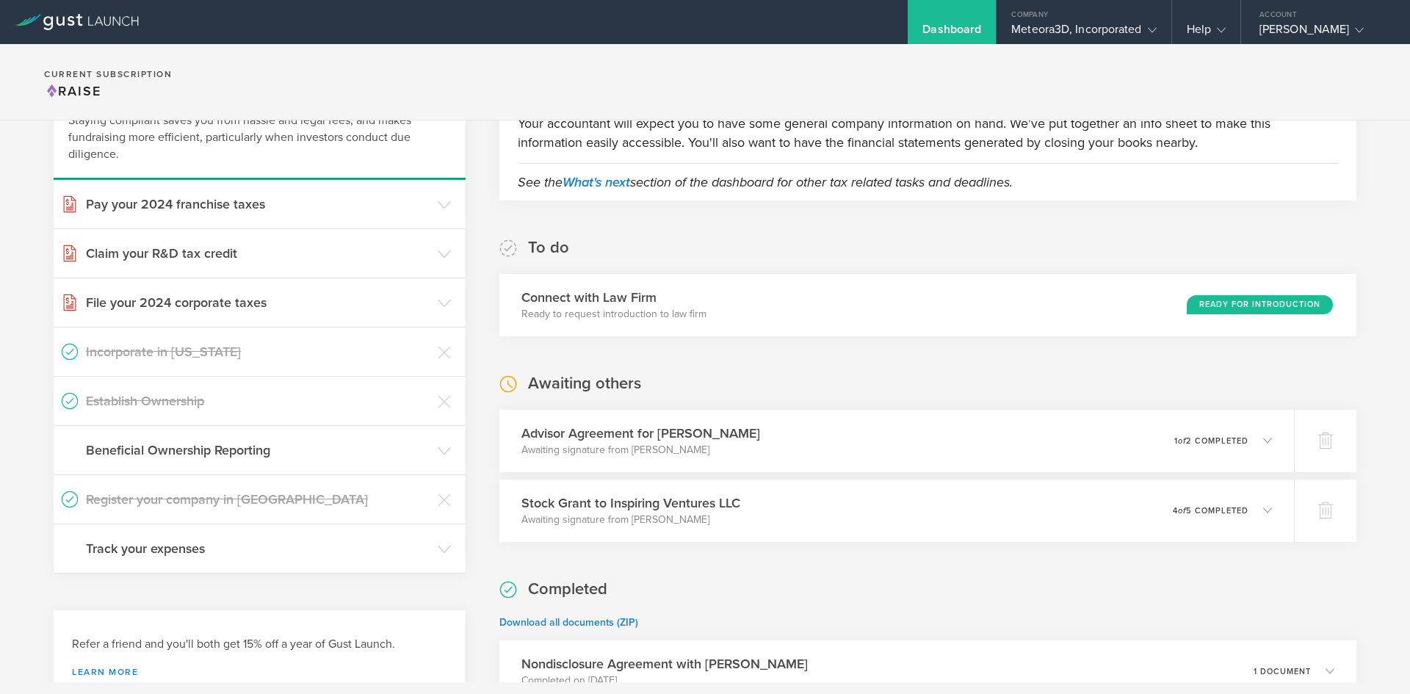
scroll to position [490, 0]
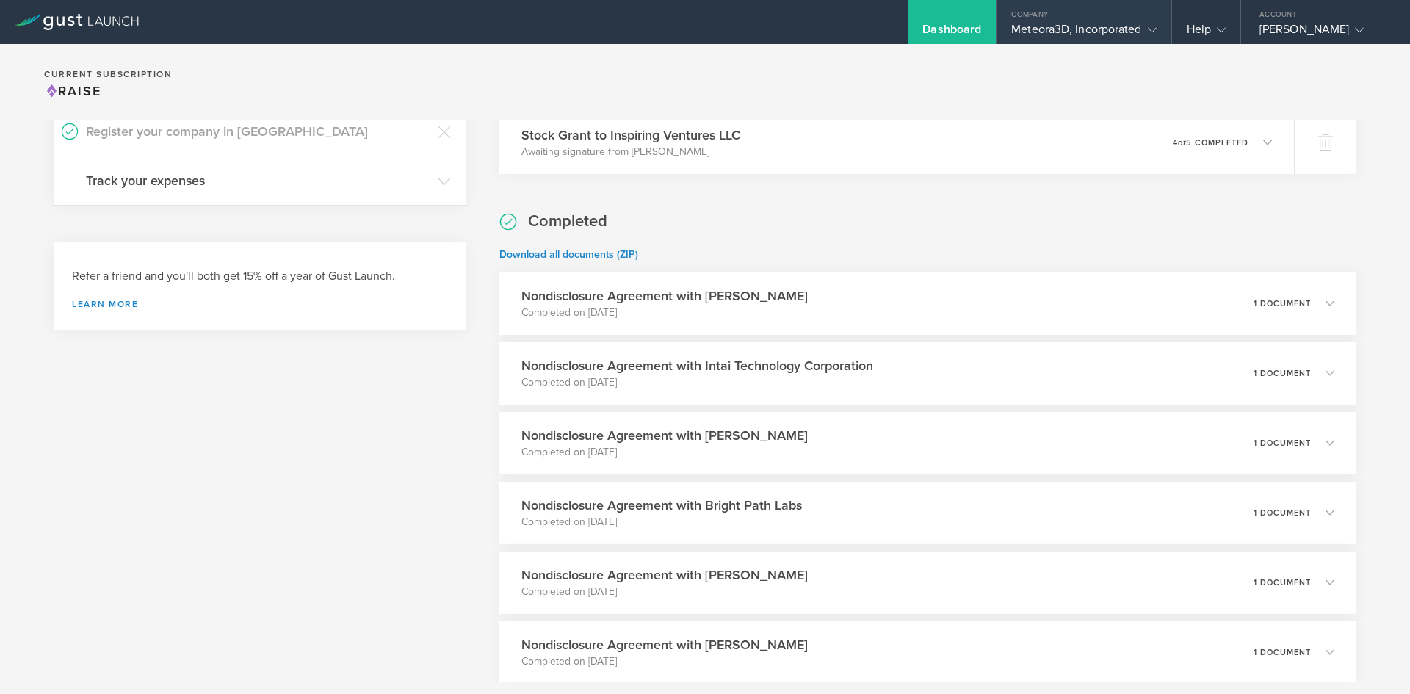
click at [1104, 31] on div "Meteora3D, Incorporated" at bounding box center [1083, 33] width 145 height 22
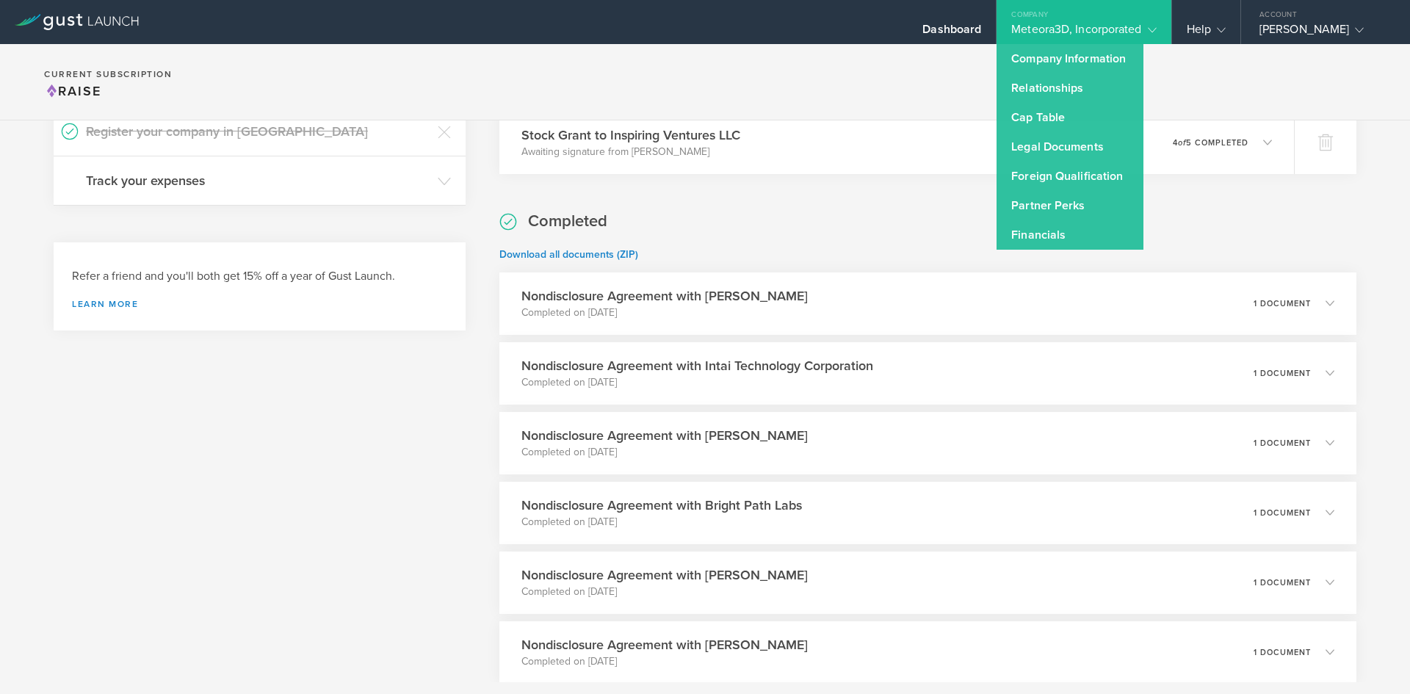
drag, startPoint x: 917, startPoint y: 214, endPoint x: 953, endPoint y: 220, distance: 35.7
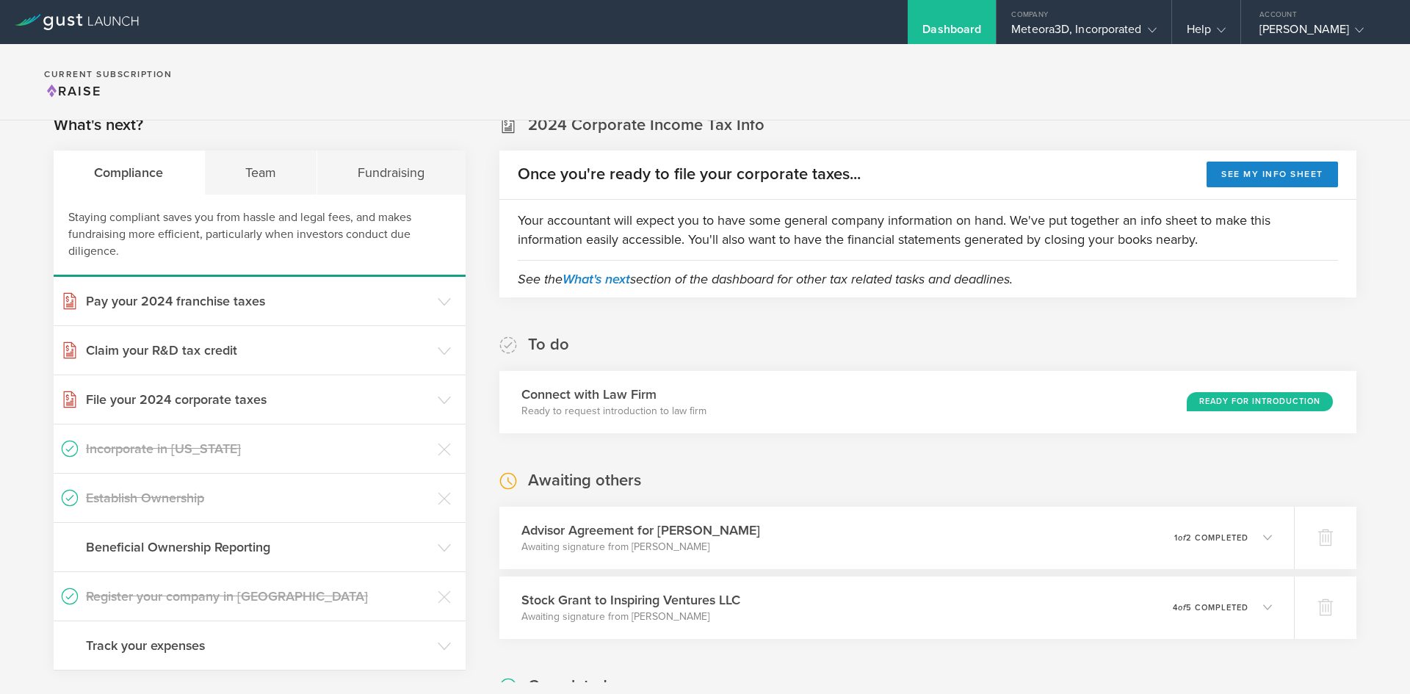
scroll to position [0, 0]
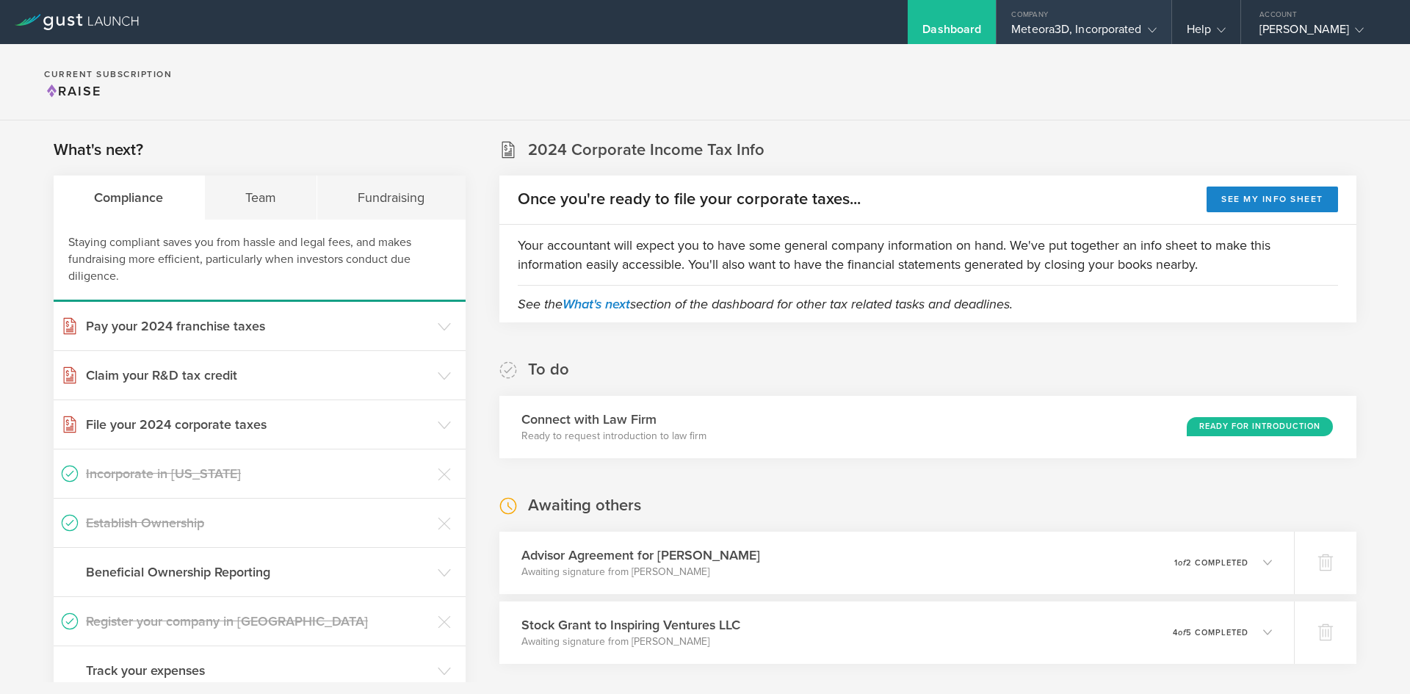
click at [1097, 20] on div "Company" at bounding box center [1084, 11] width 174 height 22
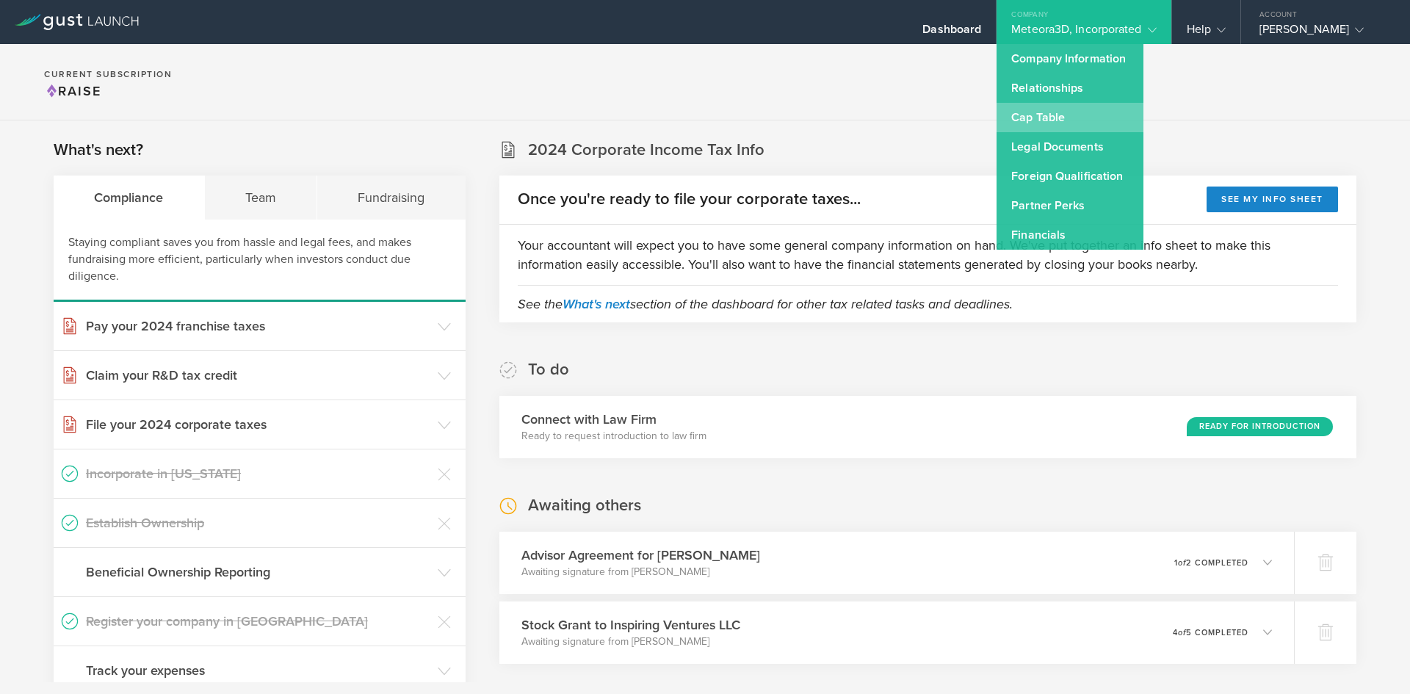
click at [1077, 109] on link "Cap Table" at bounding box center [1070, 117] width 147 height 29
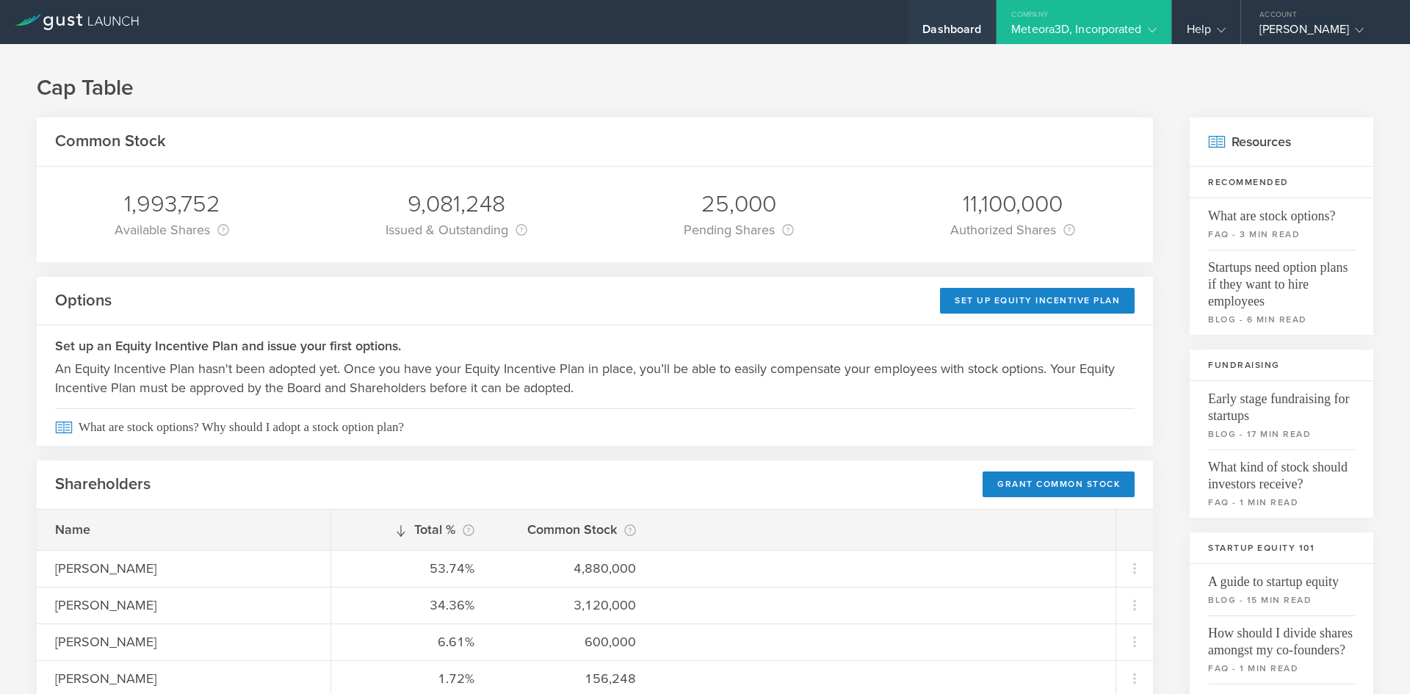
click at [935, 37] on div "Dashboard" at bounding box center [952, 33] width 59 height 22
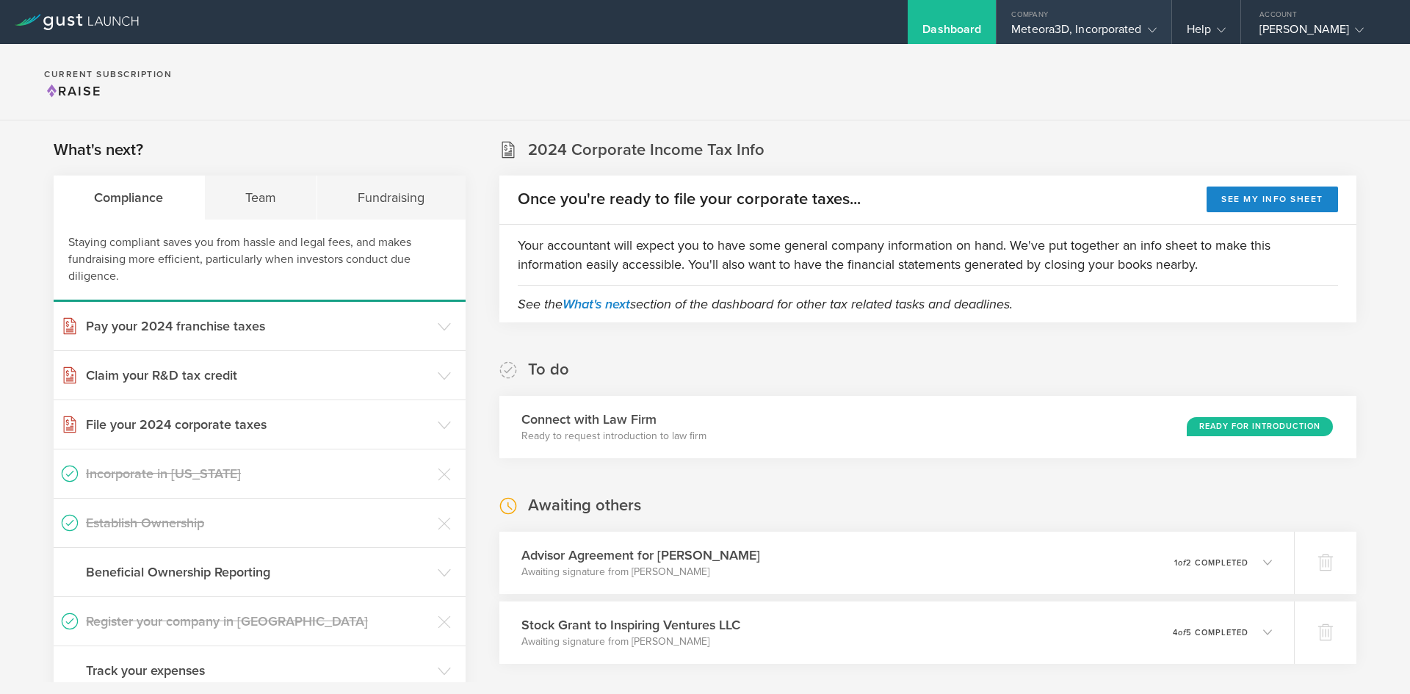
click at [1050, 22] on div "Meteora3D, Incorporated" at bounding box center [1083, 33] width 145 height 22
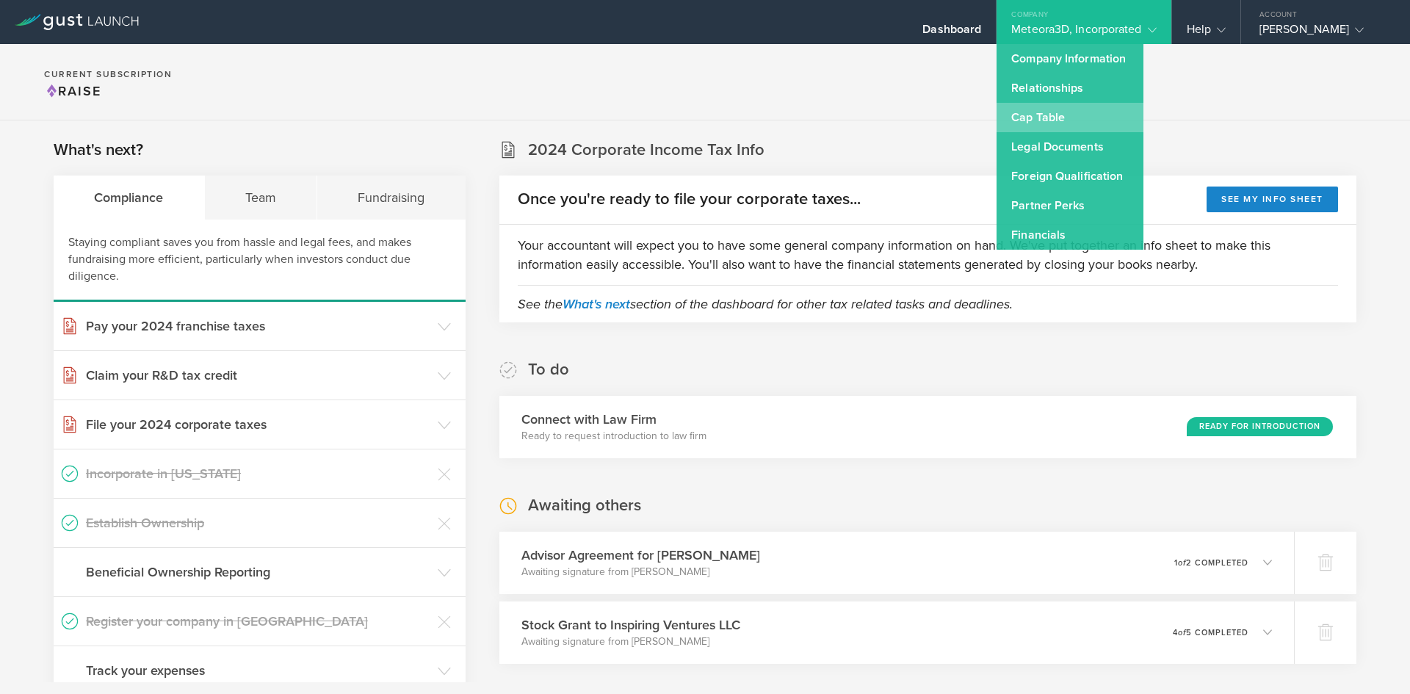
click at [1056, 123] on link "Cap Table" at bounding box center [1070, 117] width 147 height 29
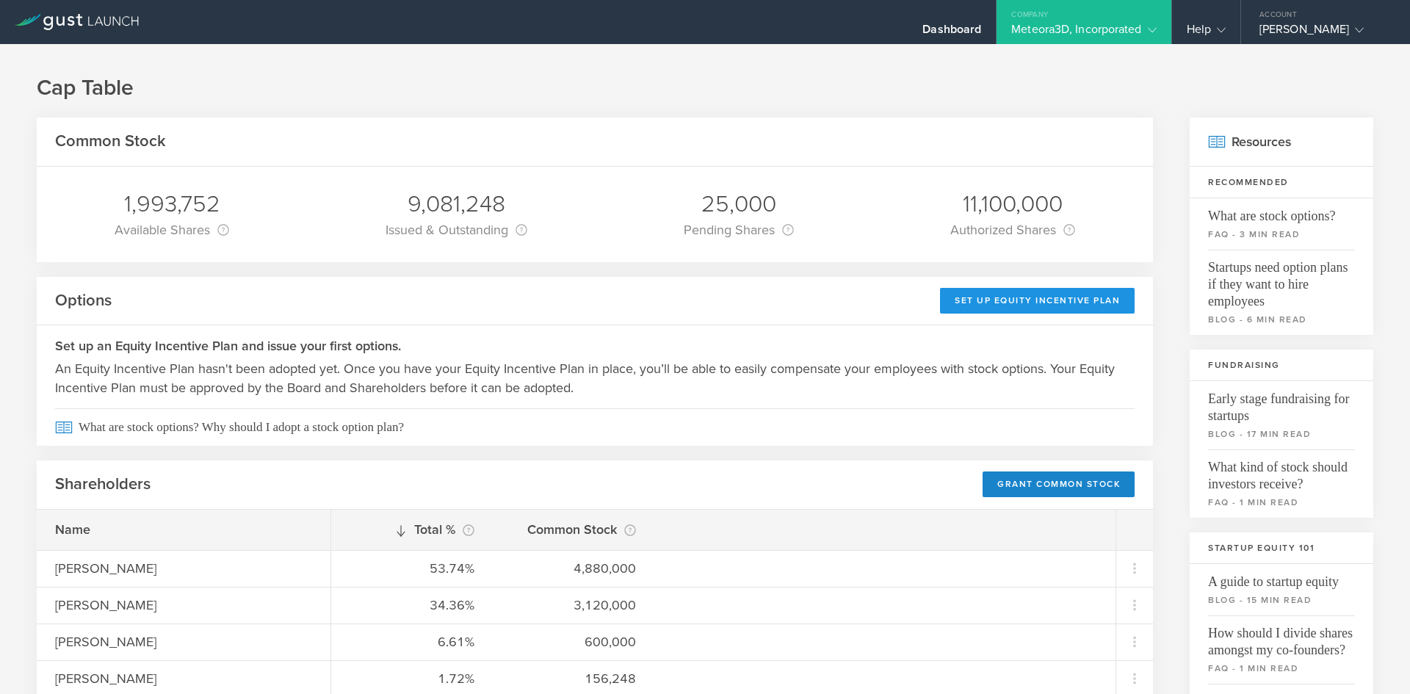
click at [1039, 312] on div "Set Up Equity Incentive Plan" at bounding box center [1037, 301] width 195 height 26
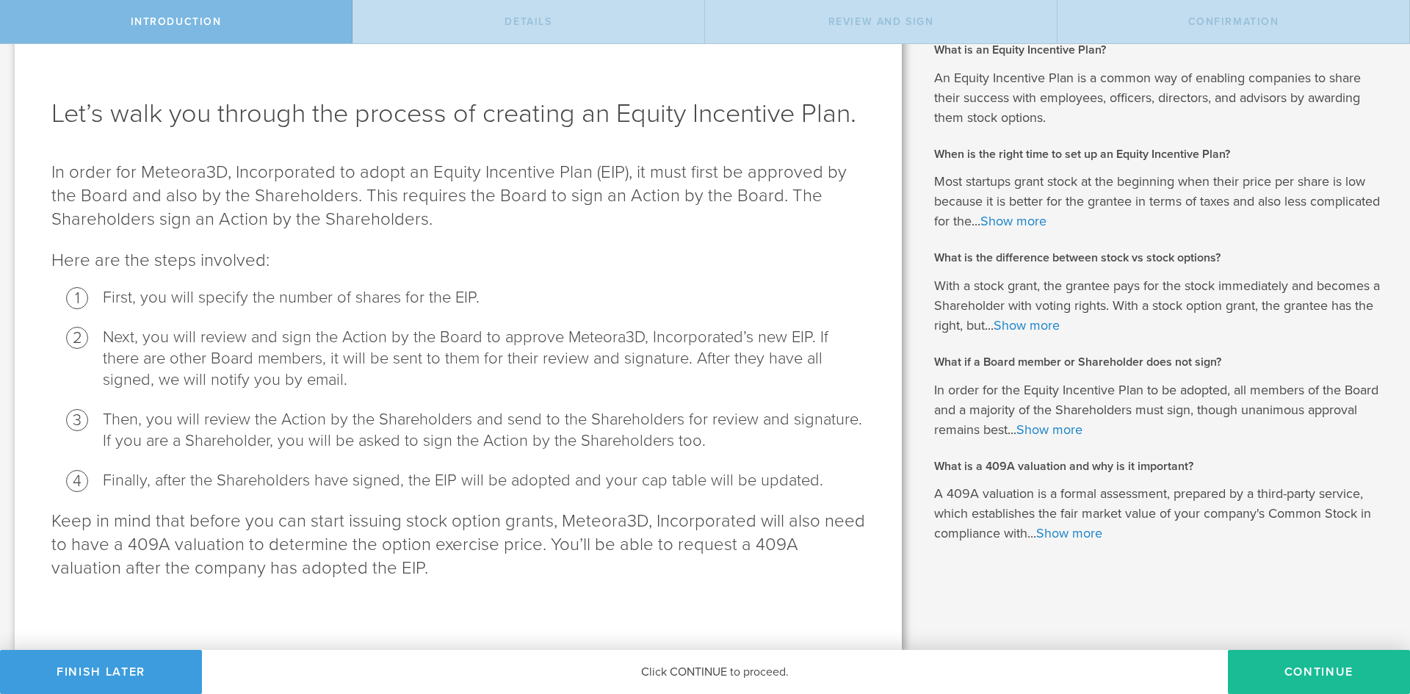
scroll to position [71, 0]
click at [1280, 666] on button "Continue" at bounding box center [1319, 672] width 182 height 44
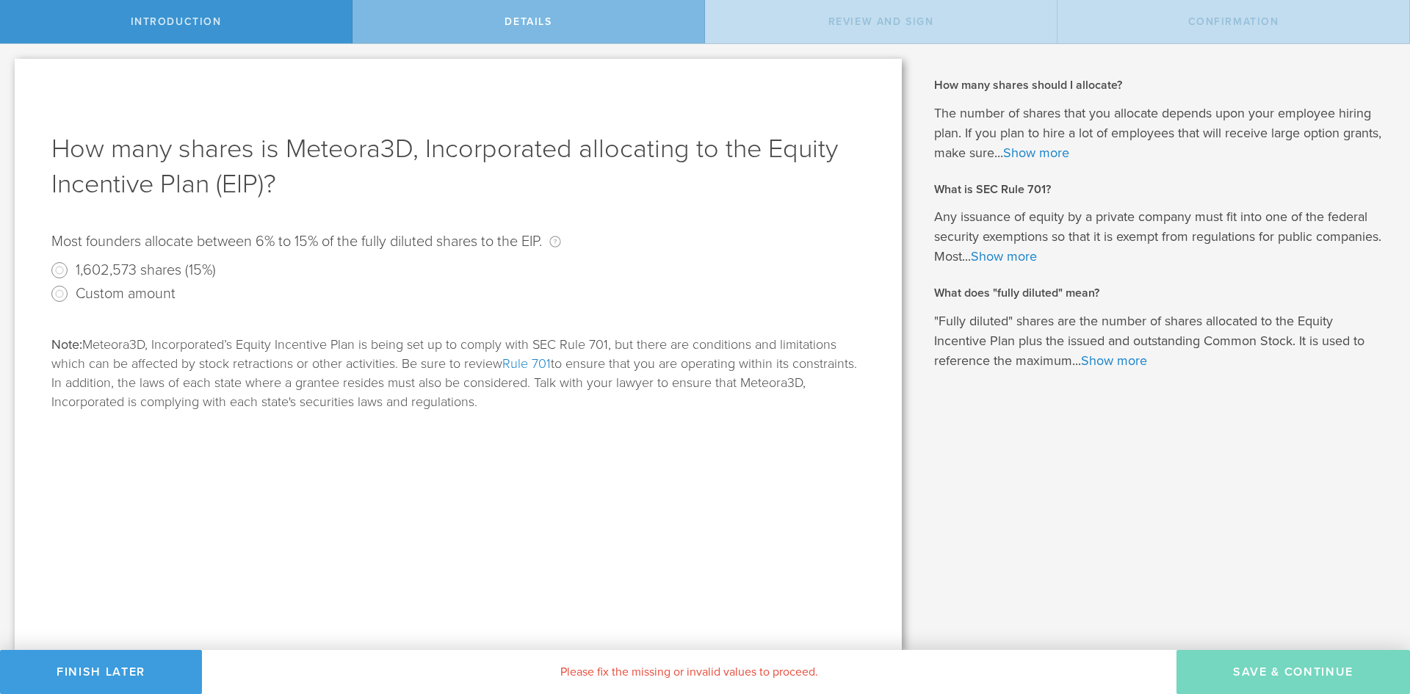
scroll to position [0, 0]
click at [64, 267] on input "1,602,573 shares (15%)" at bounding box center [60, 271] width 24 height 24
radio input "true"
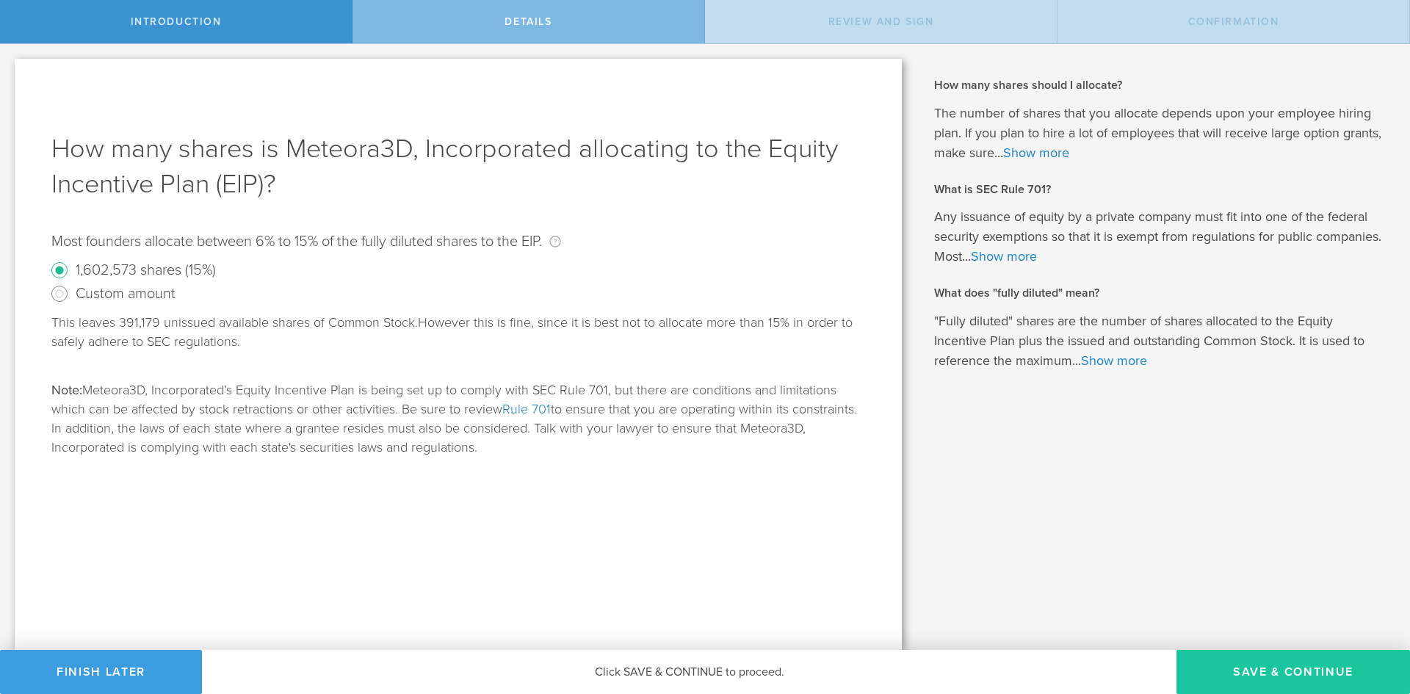
click at [1263, 667] on button "Save & Continue" at bounding box center [1294, 672] width 234 height 44
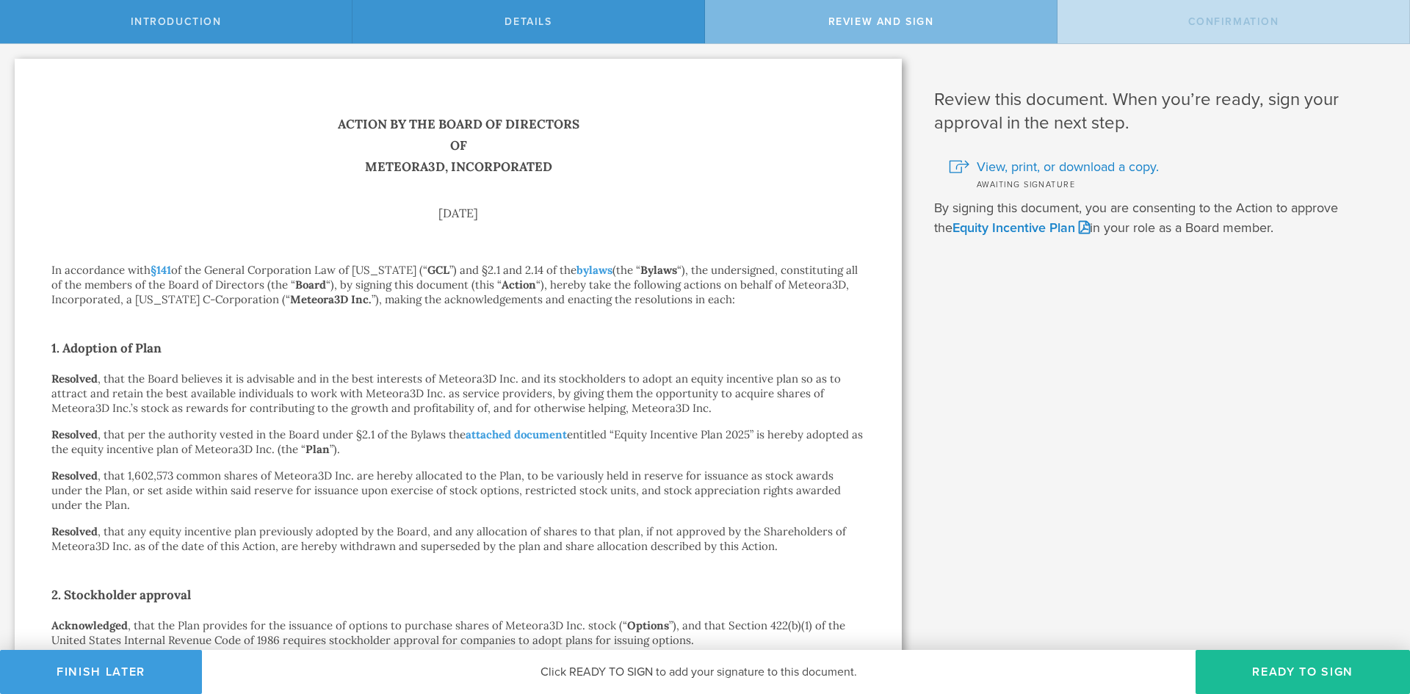
scroll to position [1105, 0]
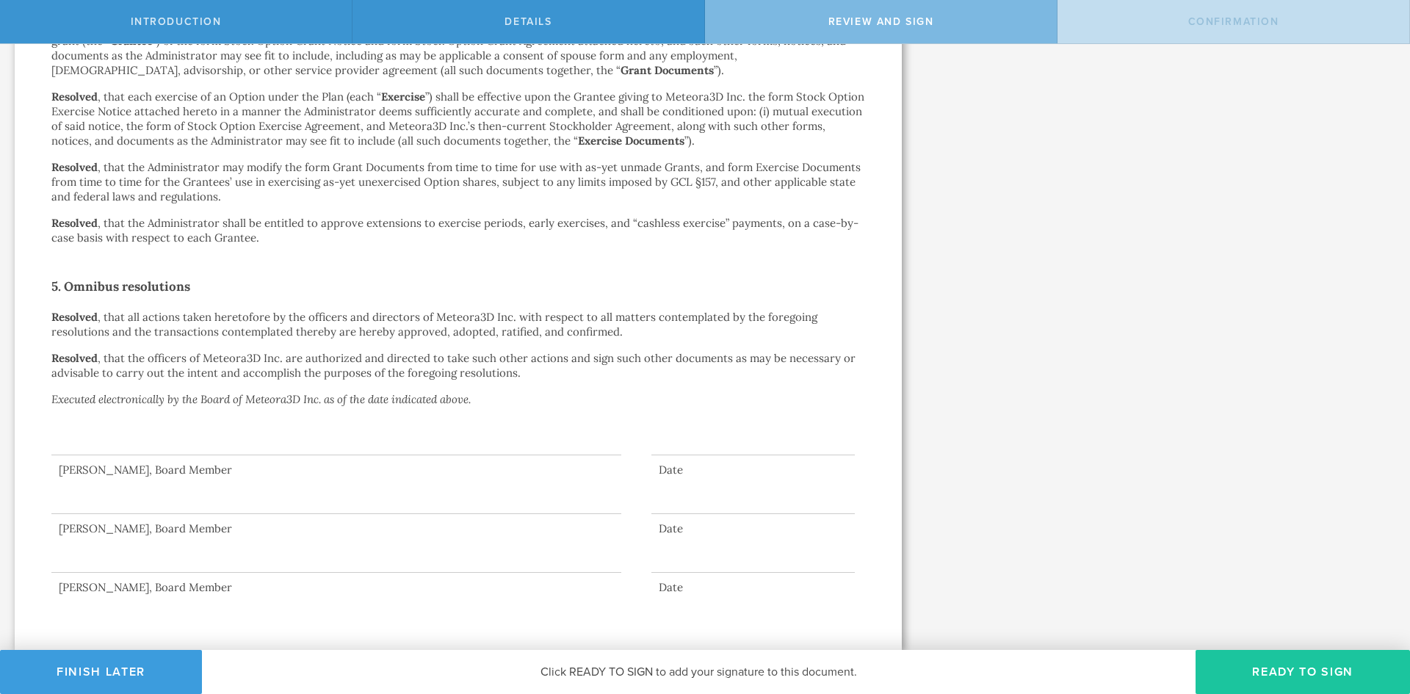
click at [1257, 665] on button "Ready to Sign" at bounding box center [1303, 672] width 214 height 44
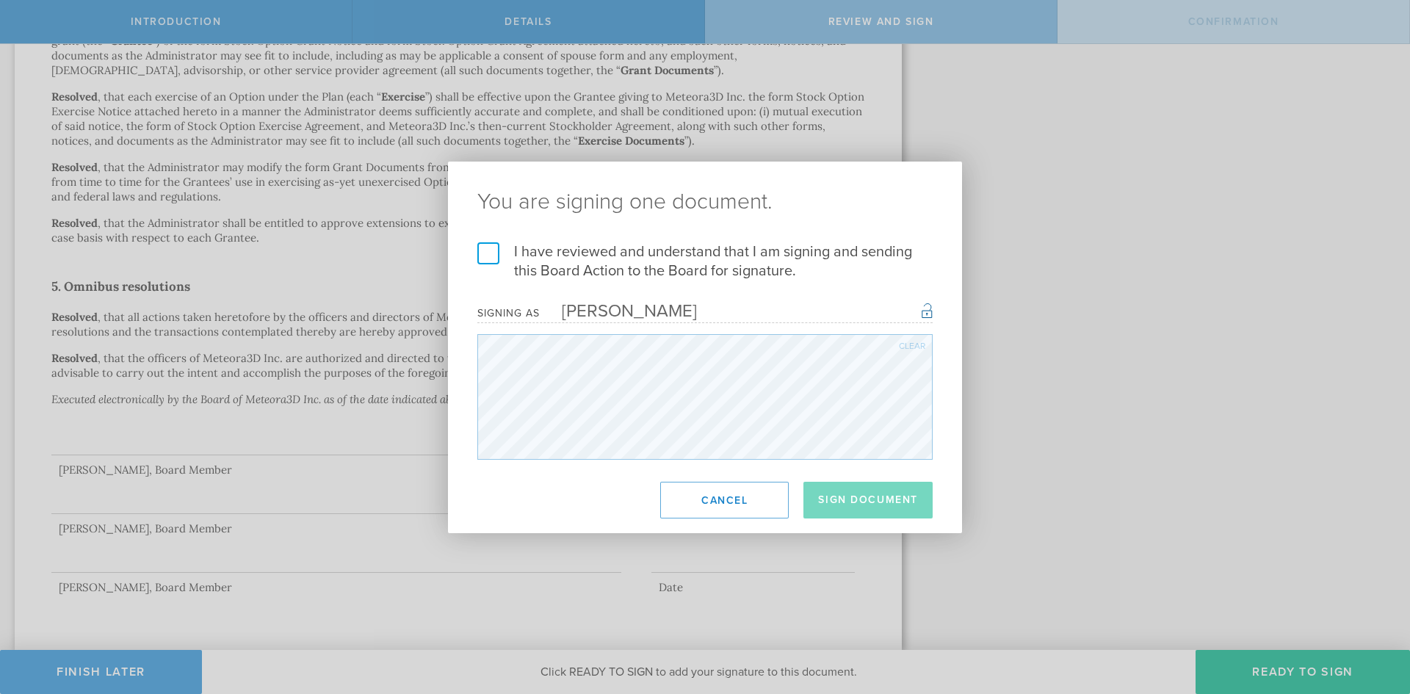
click at [490, 259] on label "I have reviewed and understand that I am signing and sending this Board Action …" at bounding box center [704, 261] width 455 height 38
click at [0, 0] on input "I have reviewed and understand that I am signing and sending this Board Action …" at bounding box center [0, 0] width 0 height 0
click at [848, 512] on button "Sign Document" at bounding box center [868, 500] width 129 height 37
click at [1112, 295] on div "You are signing one document. I have reviewed and understand that I am signing …" at bounding box center [705, 347] width 1410 height 694
click at [1173, 254] on div "You are signing one document. I have reviewed and understand that I am signing …" at bounding box center [705, 347] width 1410 height 694
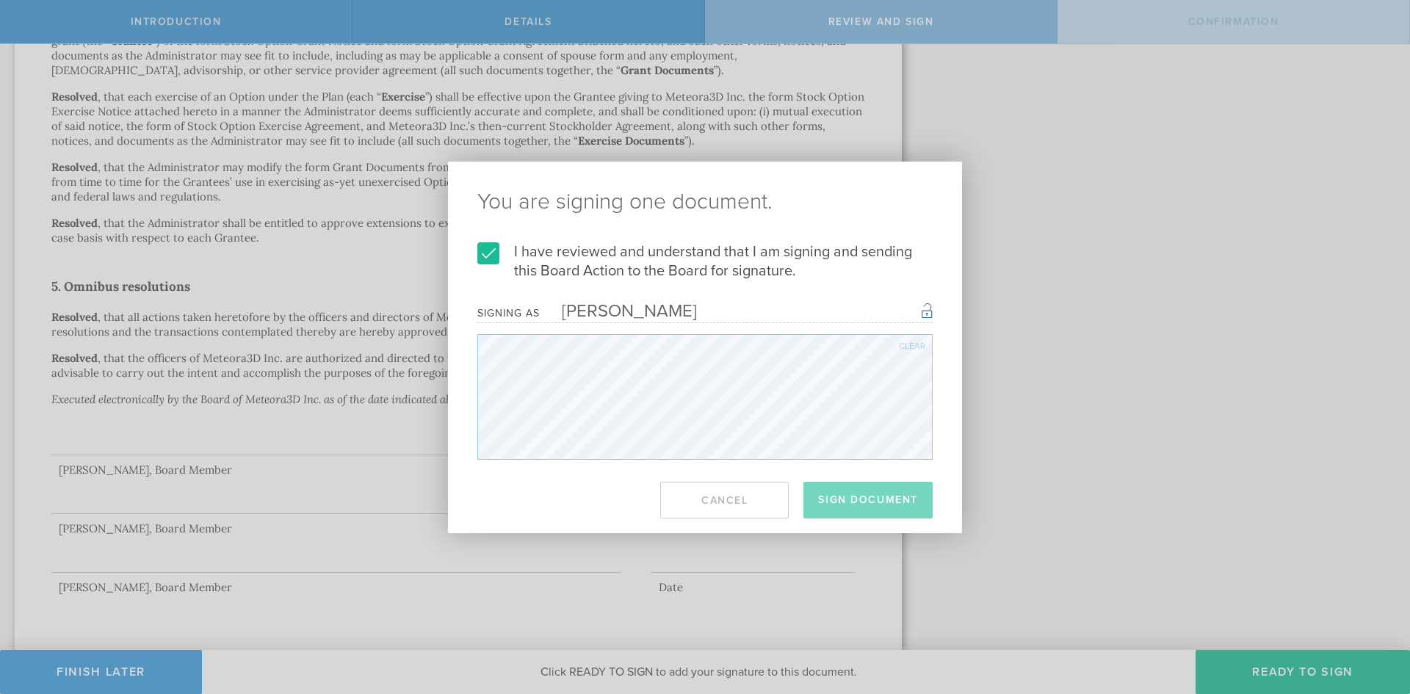
click at [1173, 254] on div "You are signing one document. I have reviewed and understand that I am signing …" at bounding box center [705, 347] width 1410 height 694
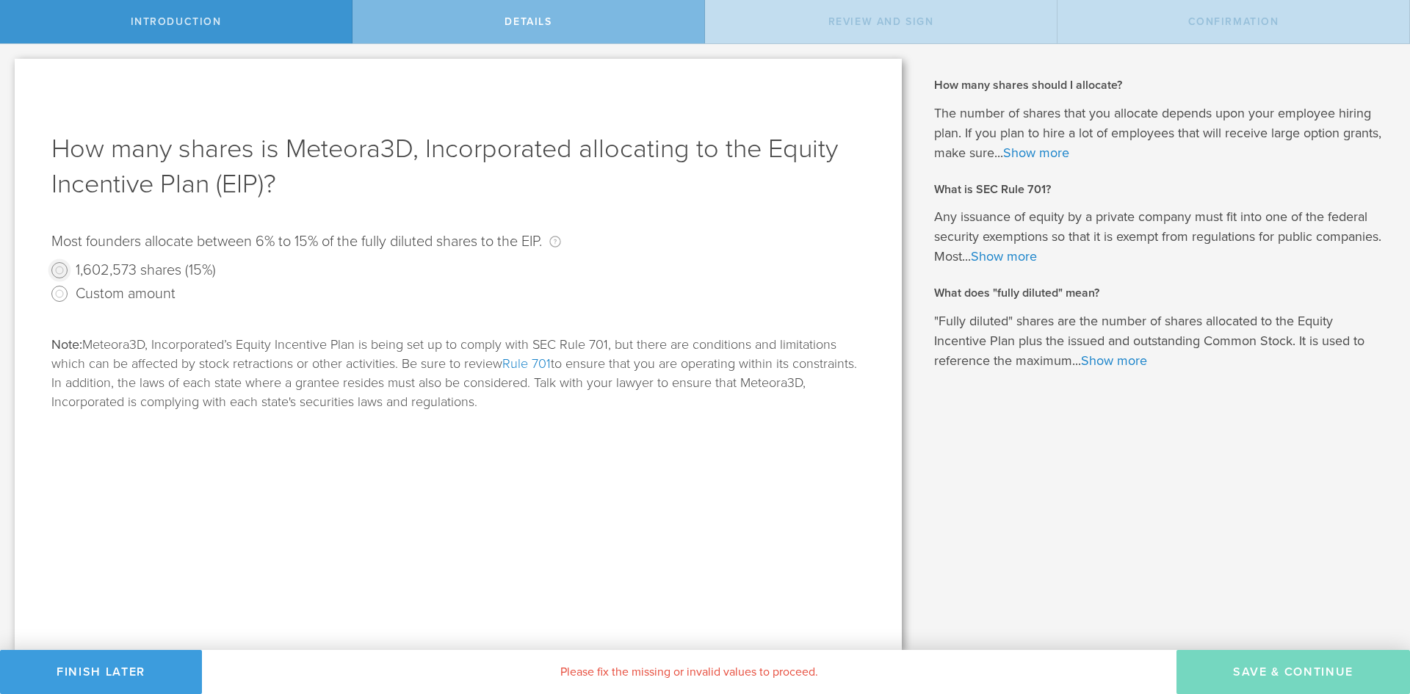
click at [59, 267] on input "1,602,573 shares (15%)" at bounding box center [60, 271] width 24 height 24
radio input "true"
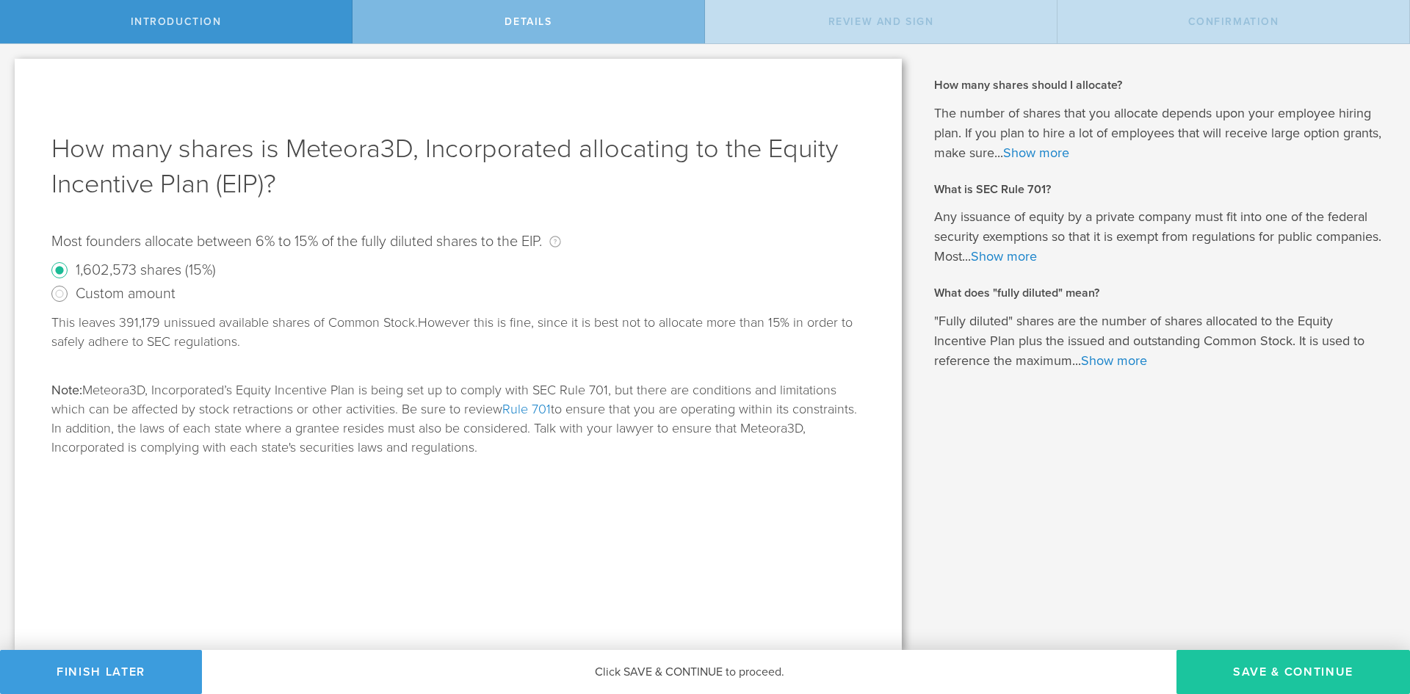
click at [1227, 663] on button "Save & Continue" at bounding box center [1294, 672] width 234 height 44
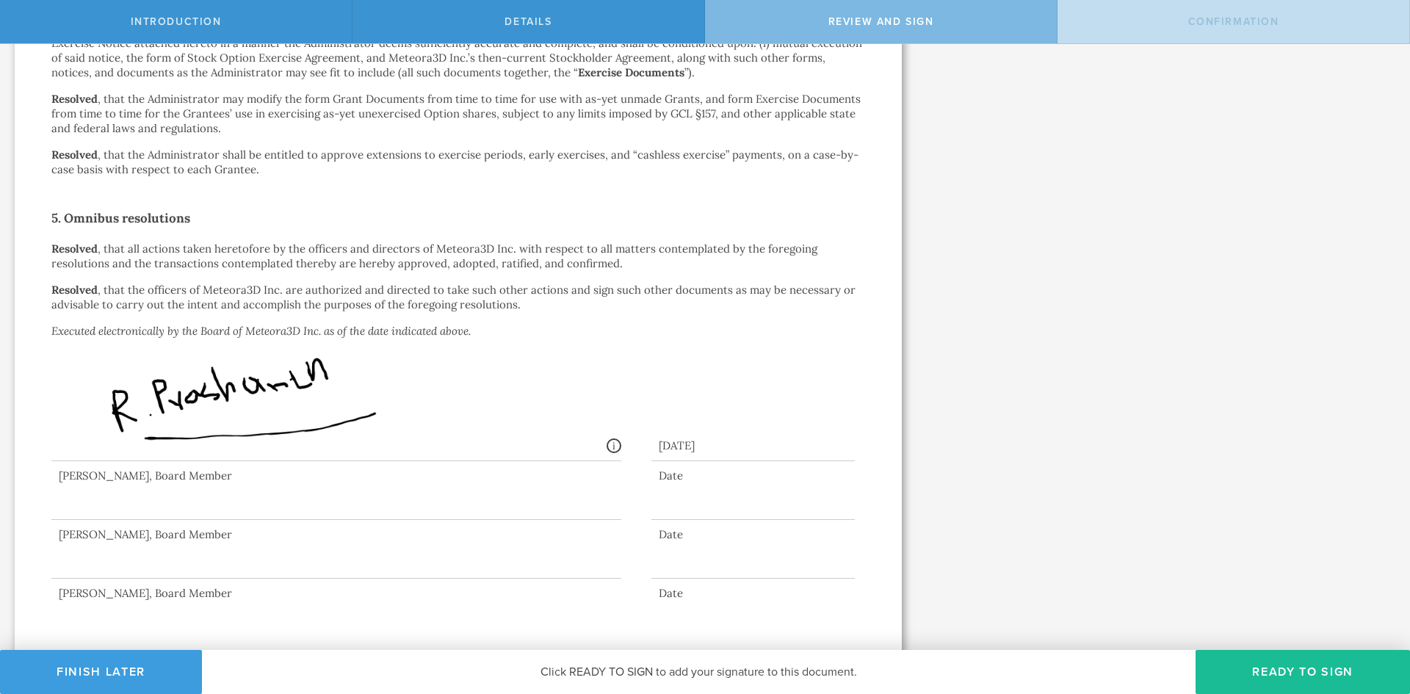
scroll to position [1177, 0]
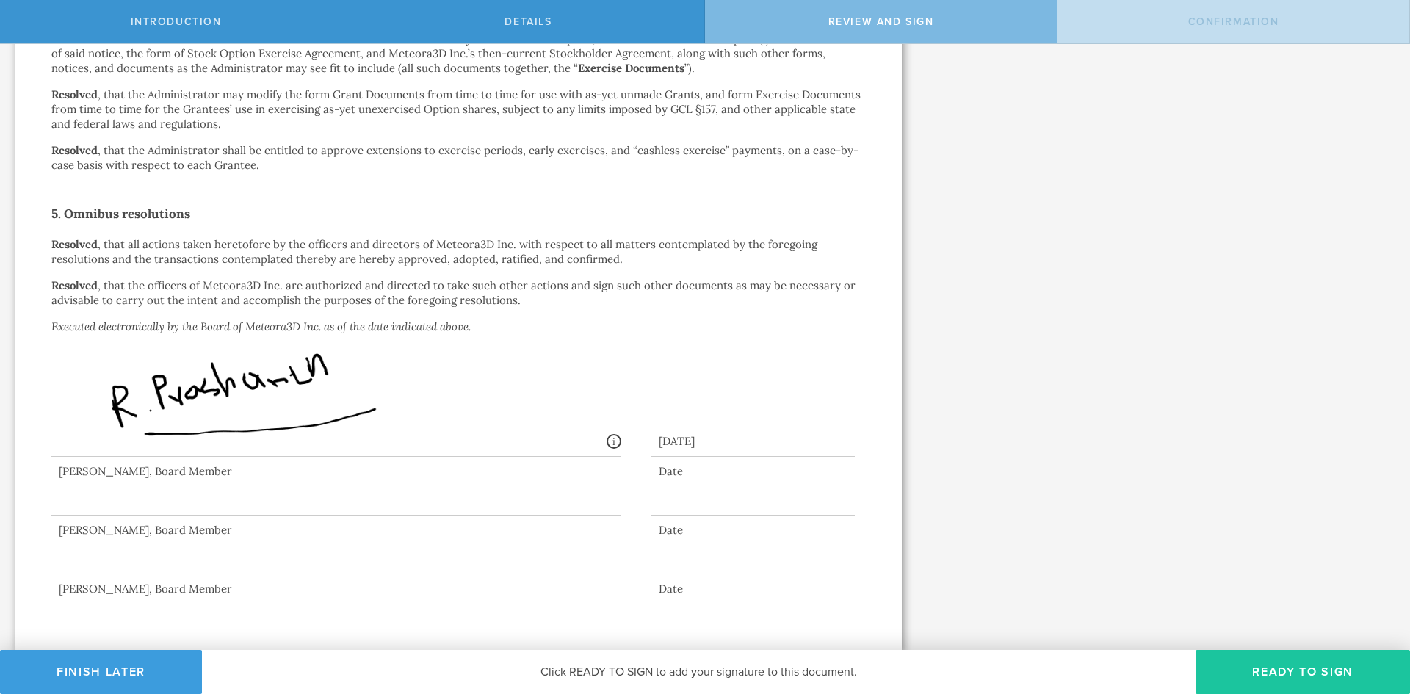
click at [1265, 676] on button "Ready to Sign" at bounding box center [1303, 672] width 214 height 44
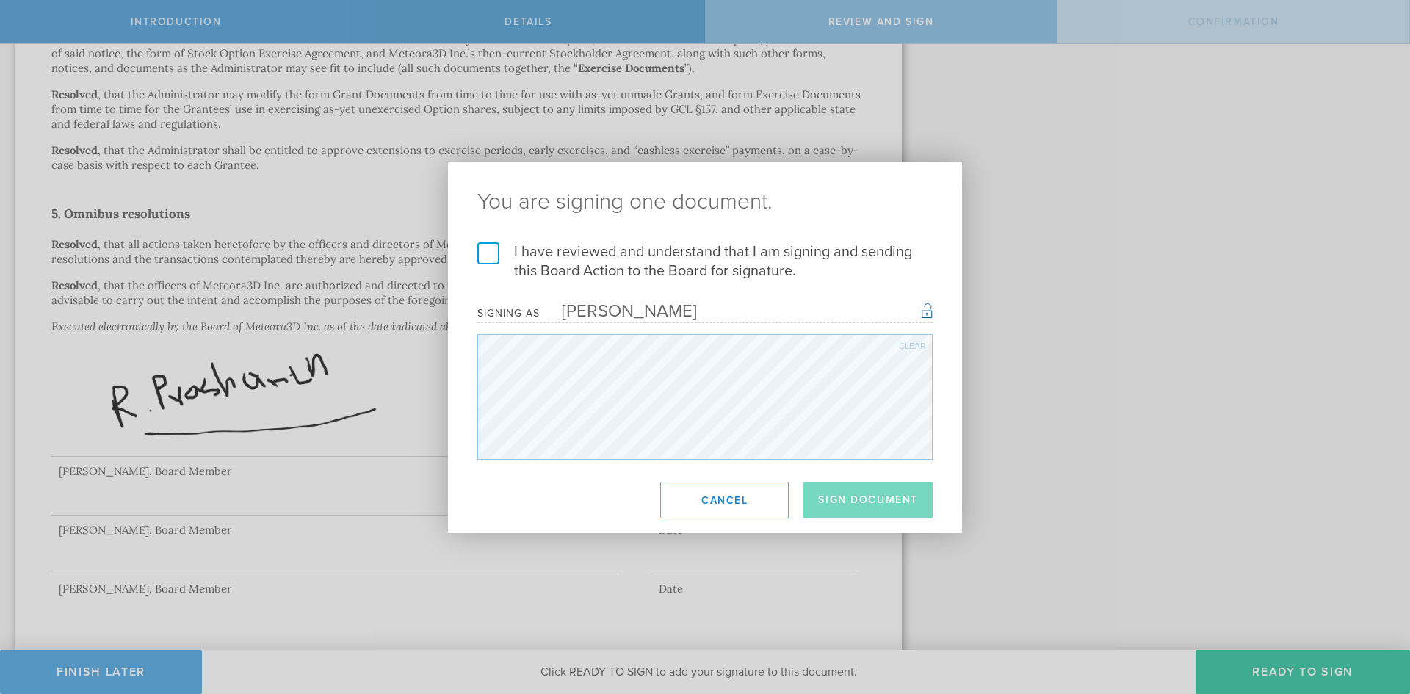
click at [497, 260] on label "I have reviewed and understand that I am signing and sending this Board Action …" at bounding box center [704, 261] width 455 height 38
click at [0, 0] on input "I have reviewed and understand that I am signing and sending this Board Action …" at bounding box center [0, 0] width 0 height 0
click at [892, 505] on button "Sign Document" at bounding box center [868, 500] width 129 height 37
click at [1066, 356] on div "You are signing one document. I have reviewed and understand that I am signing …" at bounding box center [705, 347] width 1410 height 694
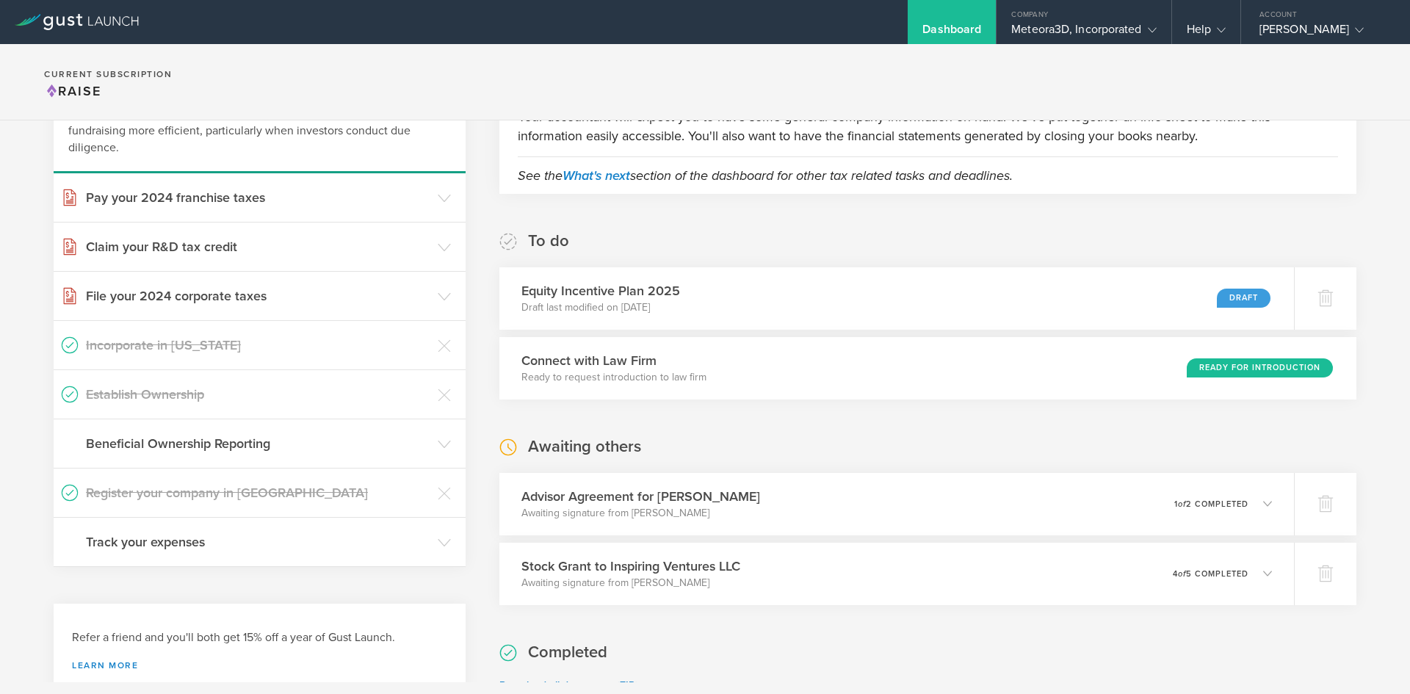
scroll to position [150, 0]
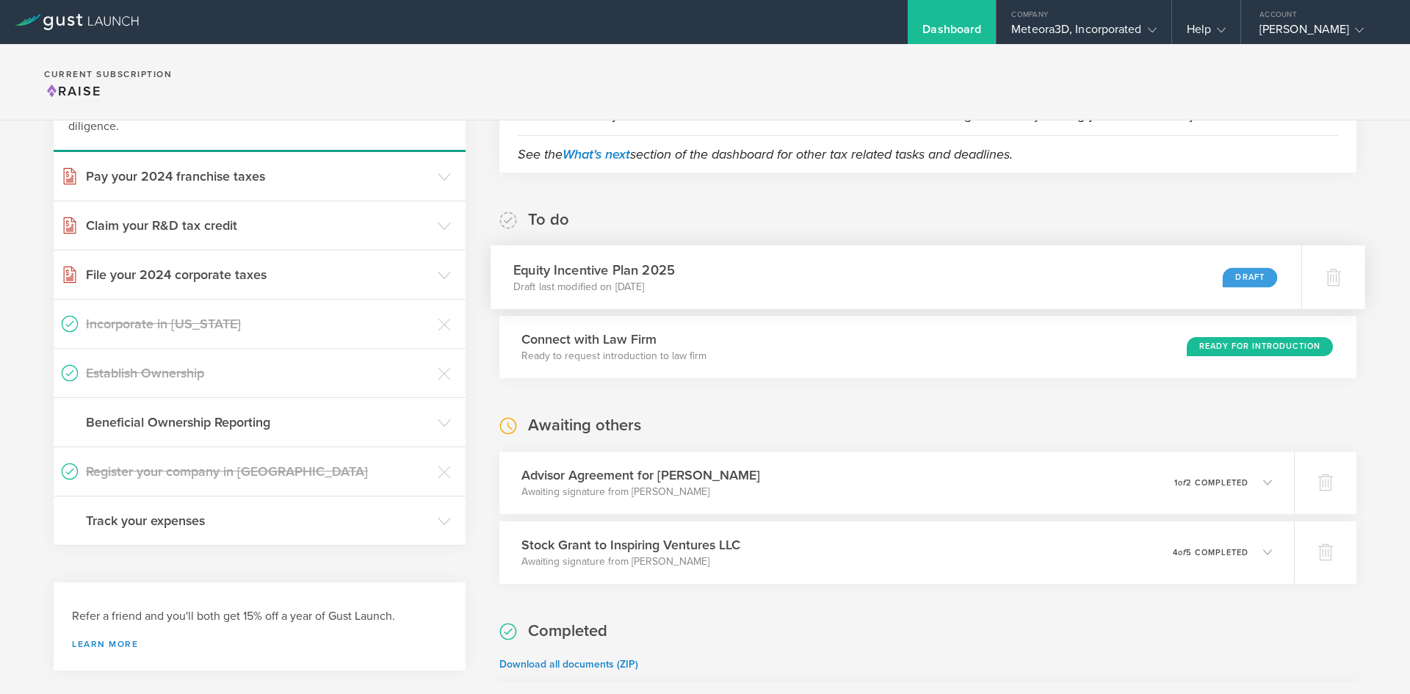
click at [1244, 268] on div "Draft" at bounding box center [1250, 277] width 54 height 20
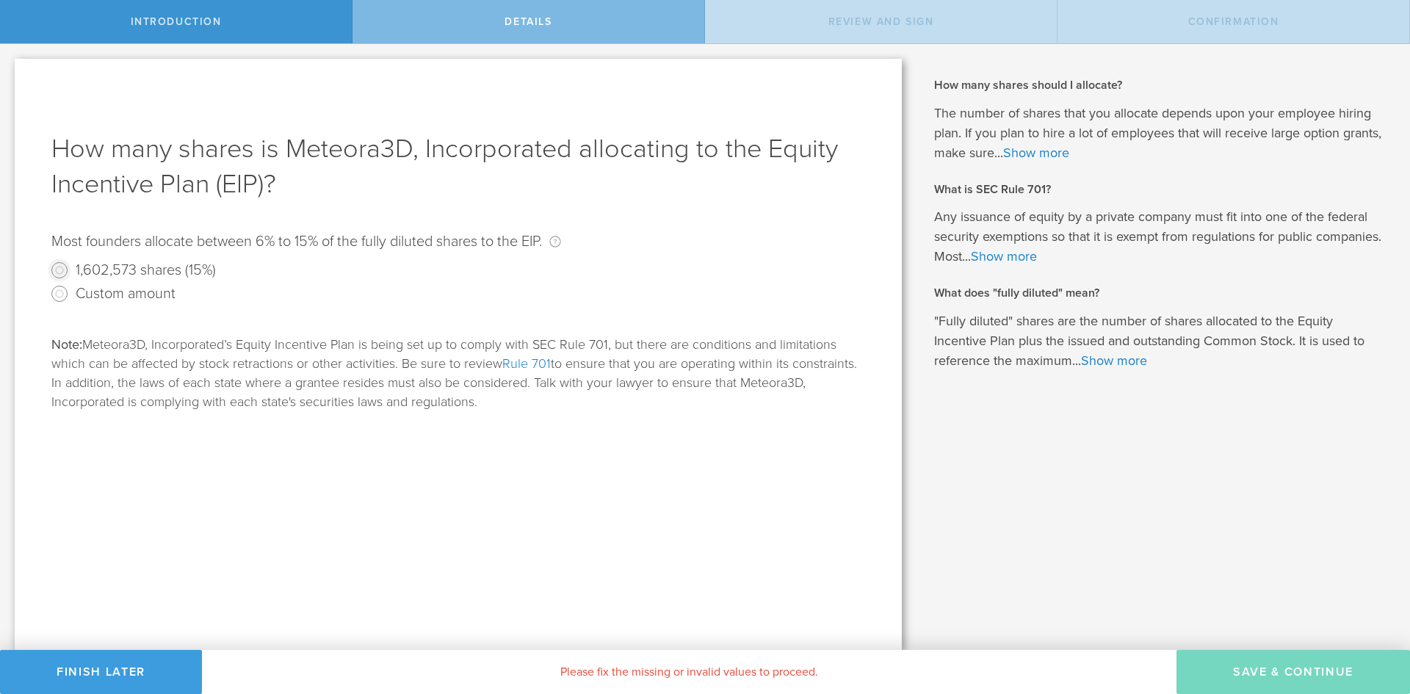
click at [60, 270] on input "1,602,573 shares (15%)" at bounding box center [60, 271] width 24 height 24
radio input "true"
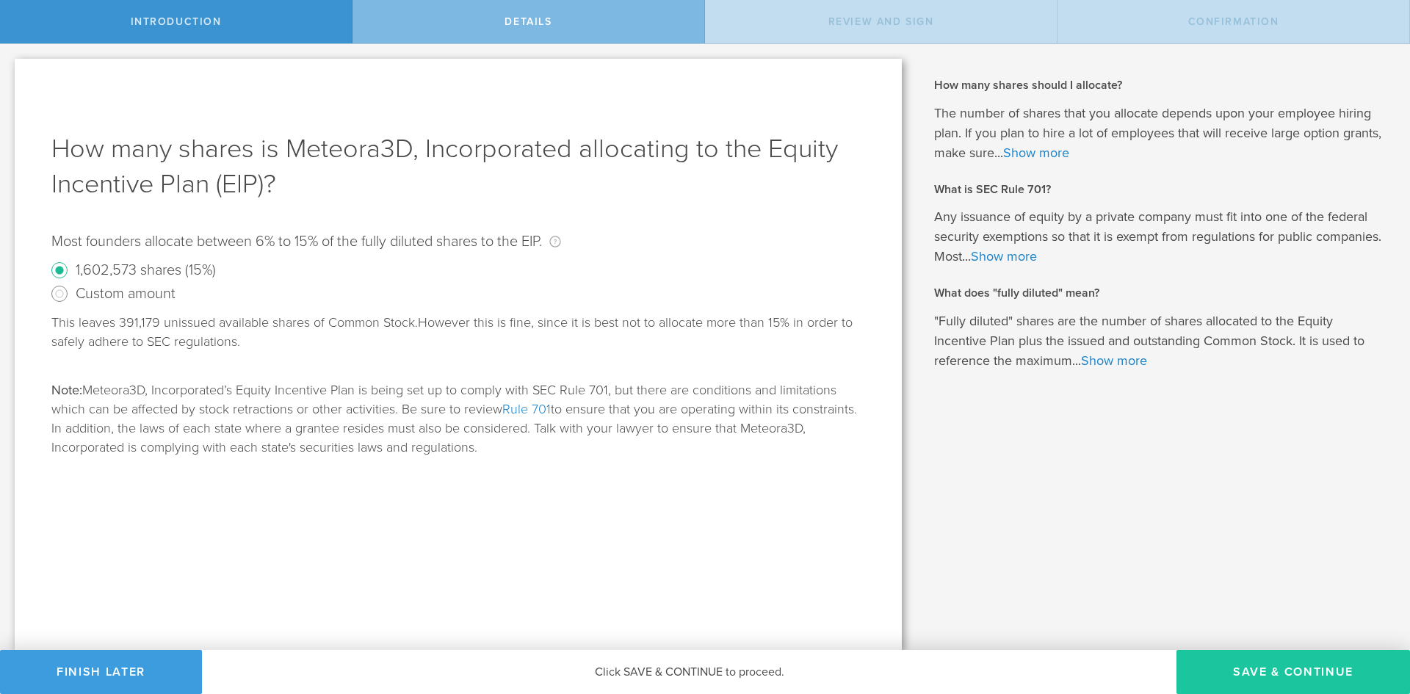
click at [1224, 657] on button "Save & Continue" at bounding box center [1294, 672] width 234 height 44
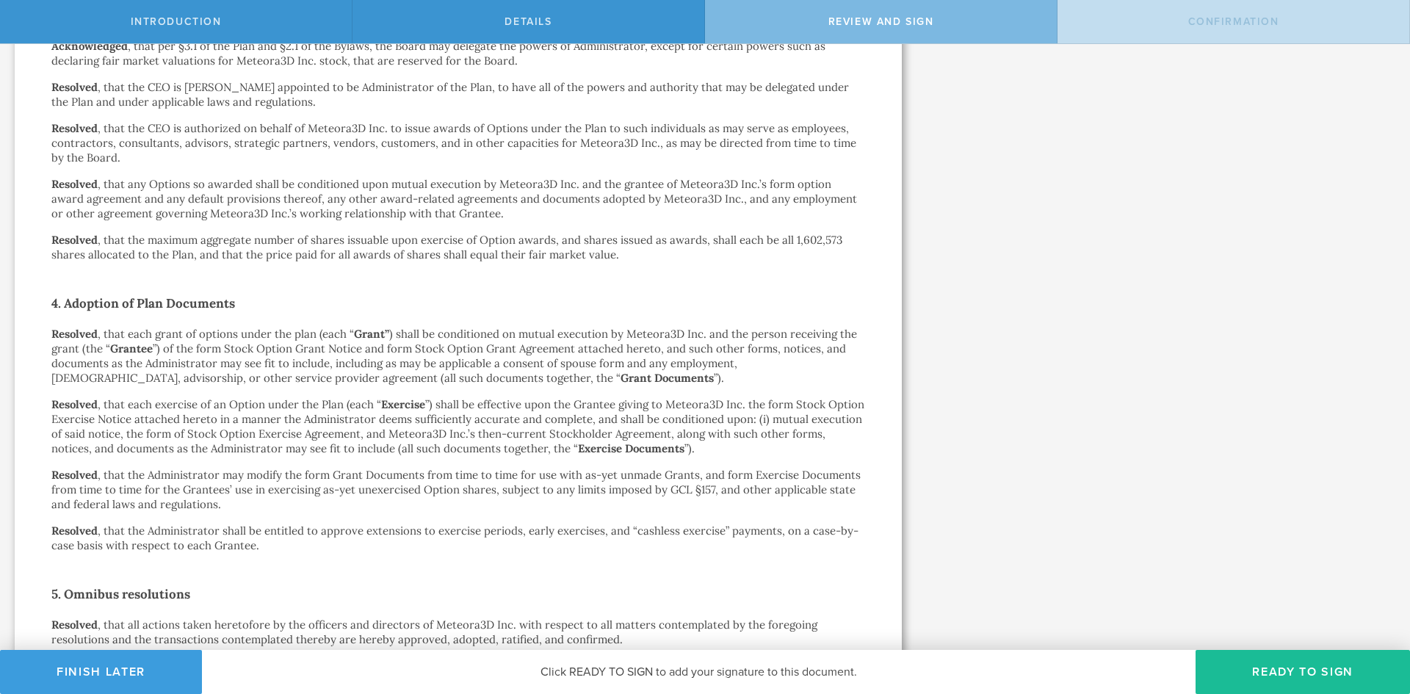
scroll to position [1177, 0]
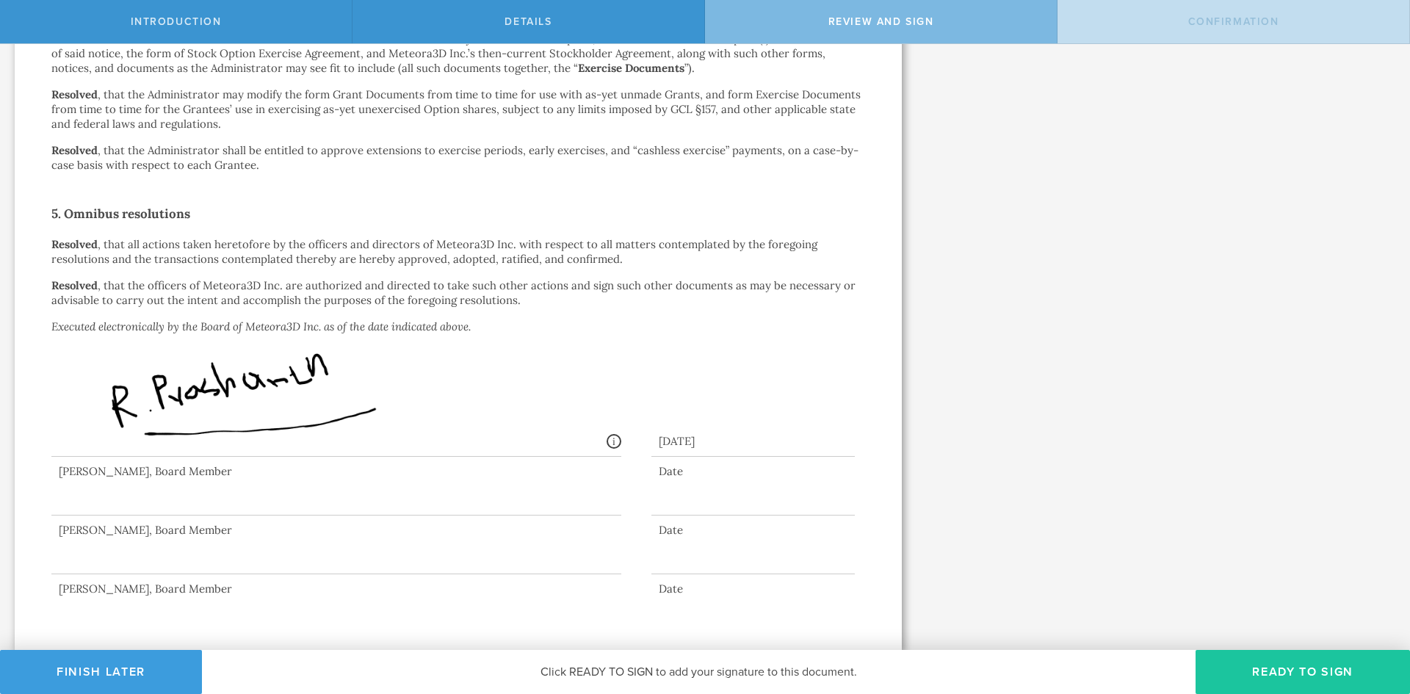
click at [1253, 672] on button "Ready to Sign" at bounding box center [1303, 672] width 214 height 44
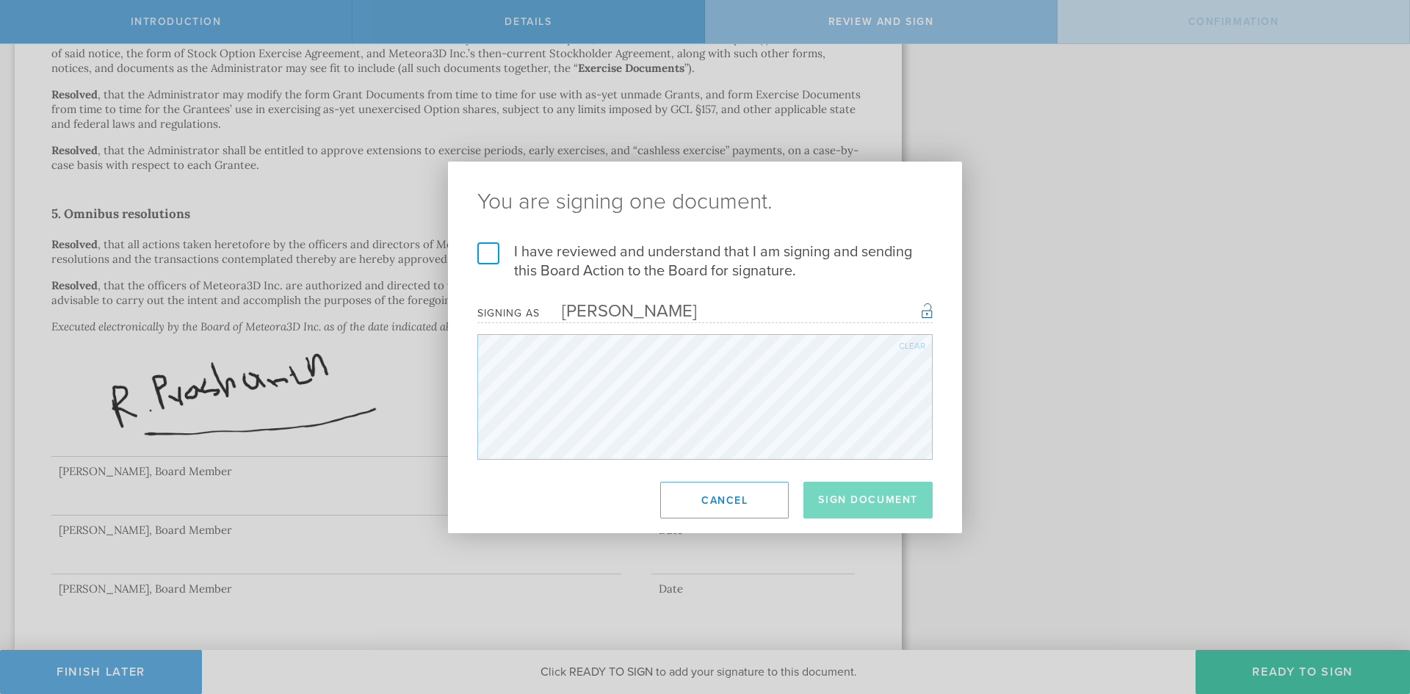
click at [486, 256] on label "I have reviewed and understand that I am signing and sending this Board Action …" at bounding box center [704, 261] width 455 height 38
click at [0, 0] on input "I have reviewed and understand that I am signing and sending this Board Action …" at bounding box center [0, 0] width 0 height 0
click at [887, 497] on button "Sign Document" at bounding box center [868, 500] width 129 height 37
click at [1038, 538] on div "You are signing one document. I have reviewed and understand that I am signing …" at bounding box center [705, 347] width 1410 height 694
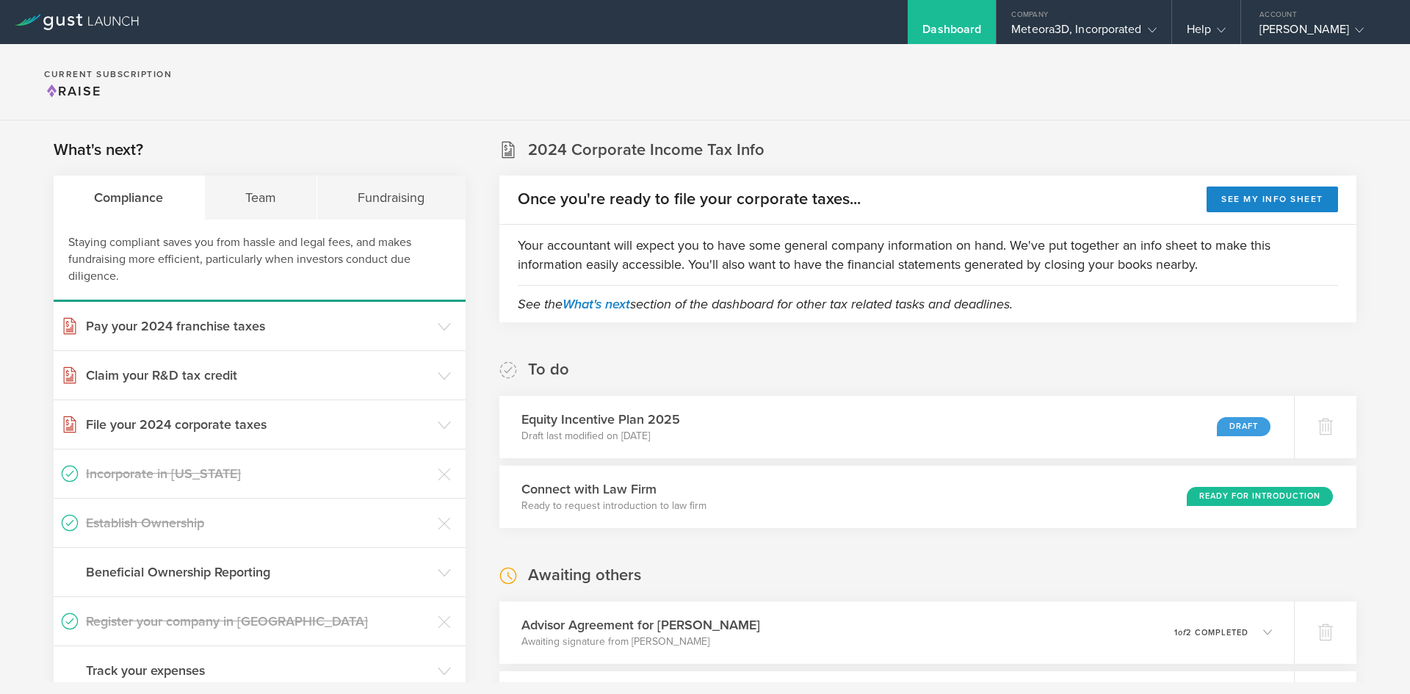
scroll to position [164, 0]
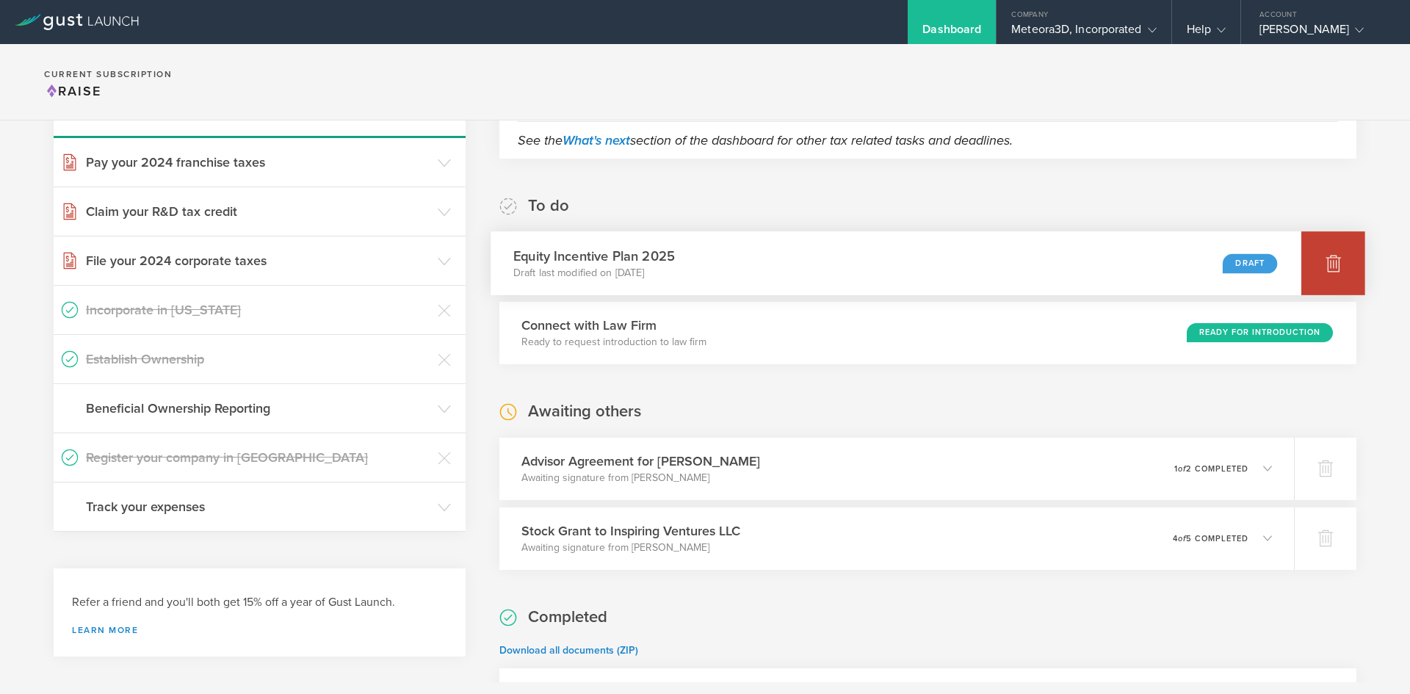
click at [1326, 262] on icon at bounding box center [1333, 264] width 15 height 14
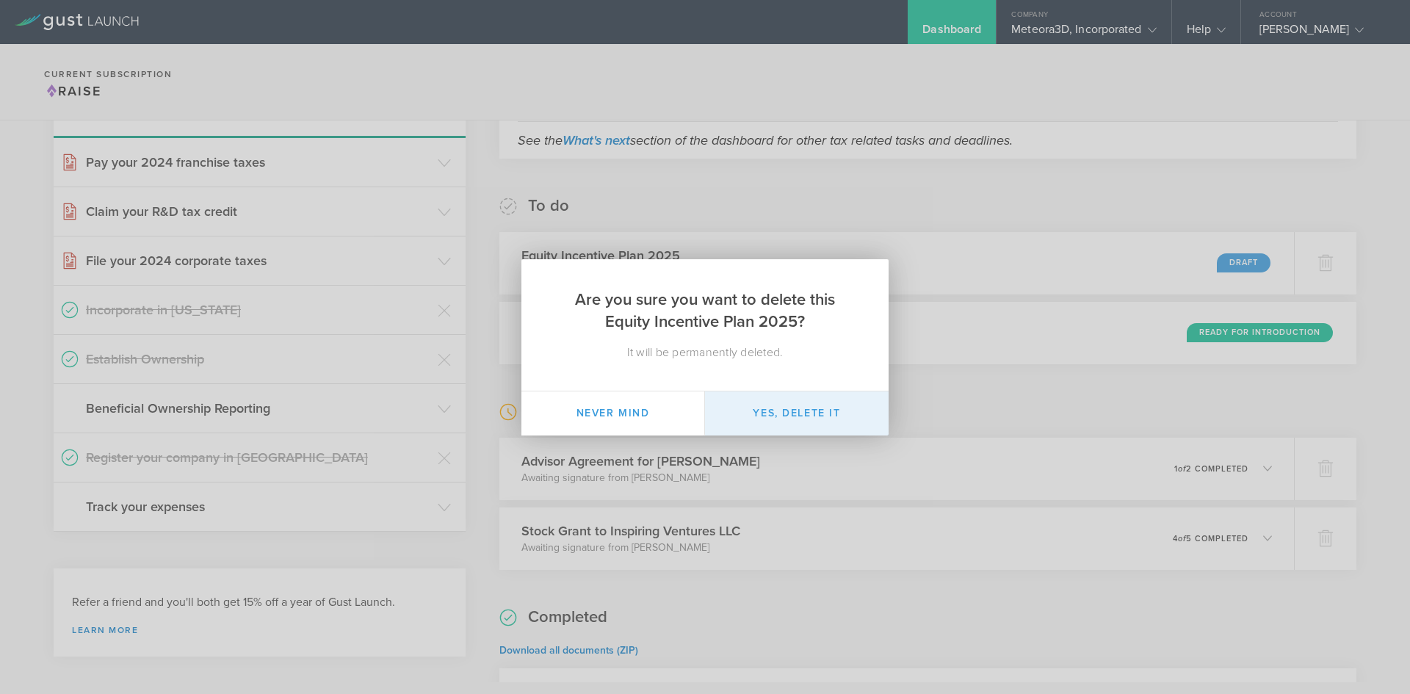
click at [771, 418] on button "Yes, delete it" at bounding box center [797, 414] width 184 height 44
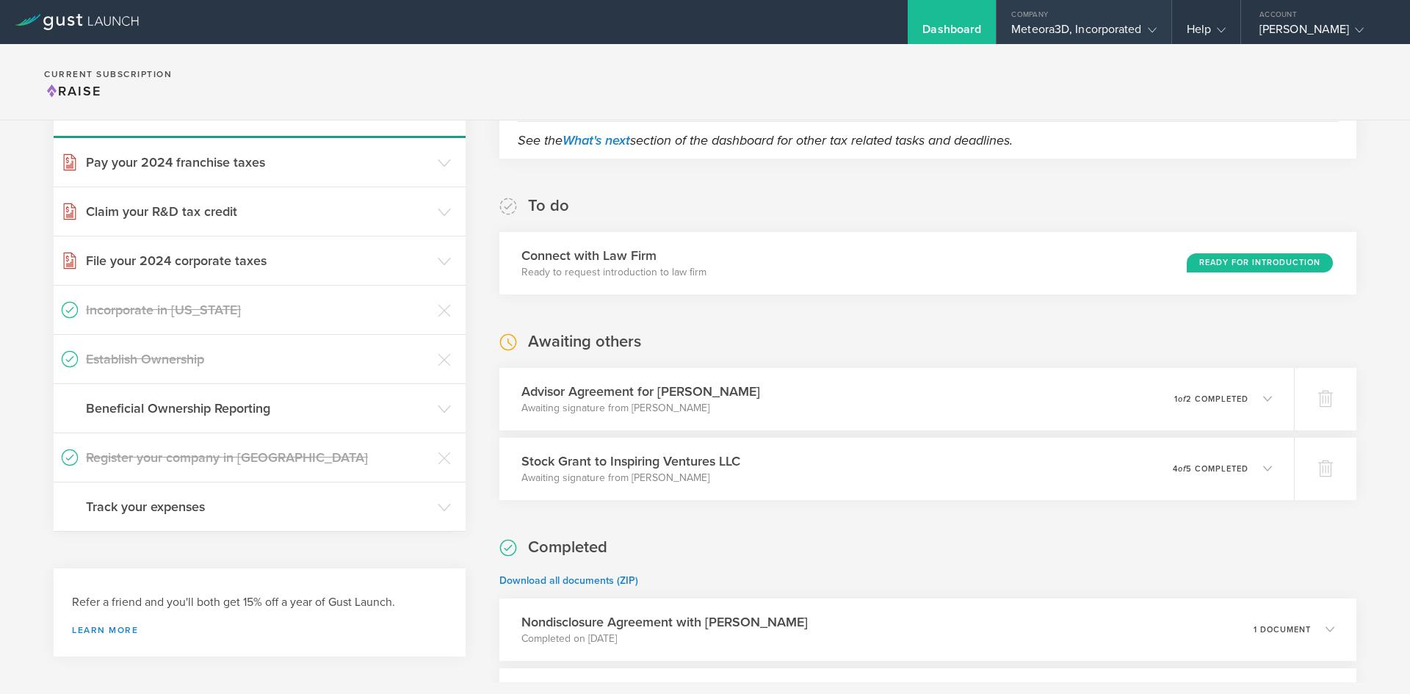
click at [1079, 32] on div "Meteora3D, Incorporated" at bounding box center [1083, 33] width 145 height 22
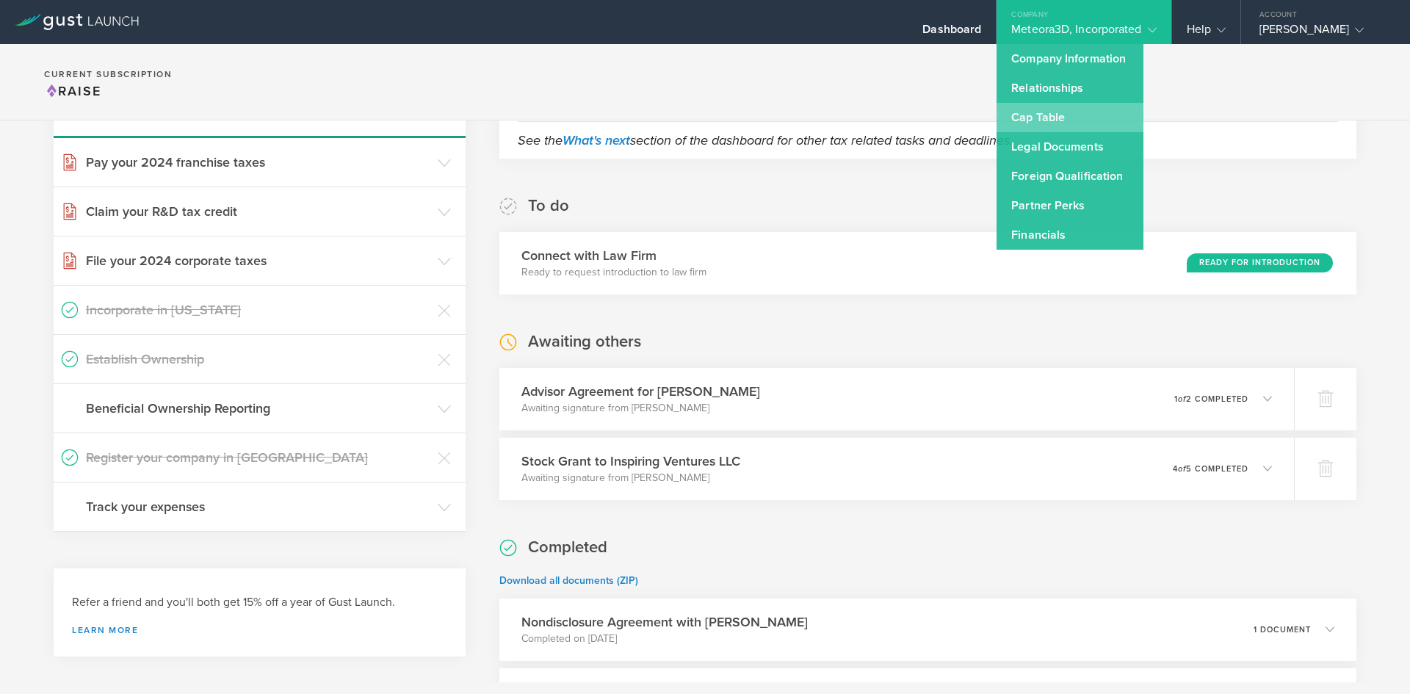
click at [1052, 120] on link "Cap Table" at bounding box center [1070, 117] width 147 height 29
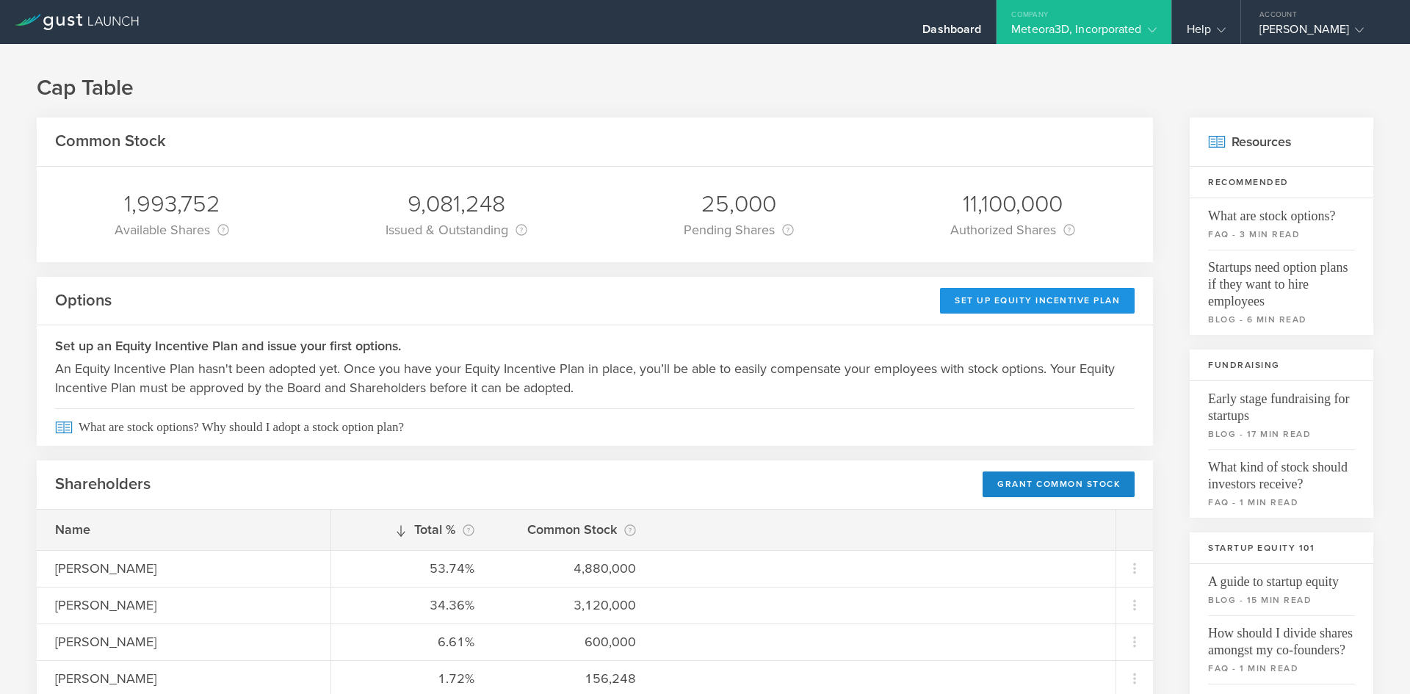
click at [992, 296] on div "Set Up Equity Incentive Plan" at bounding box center [1037, 301] width 195 height 26
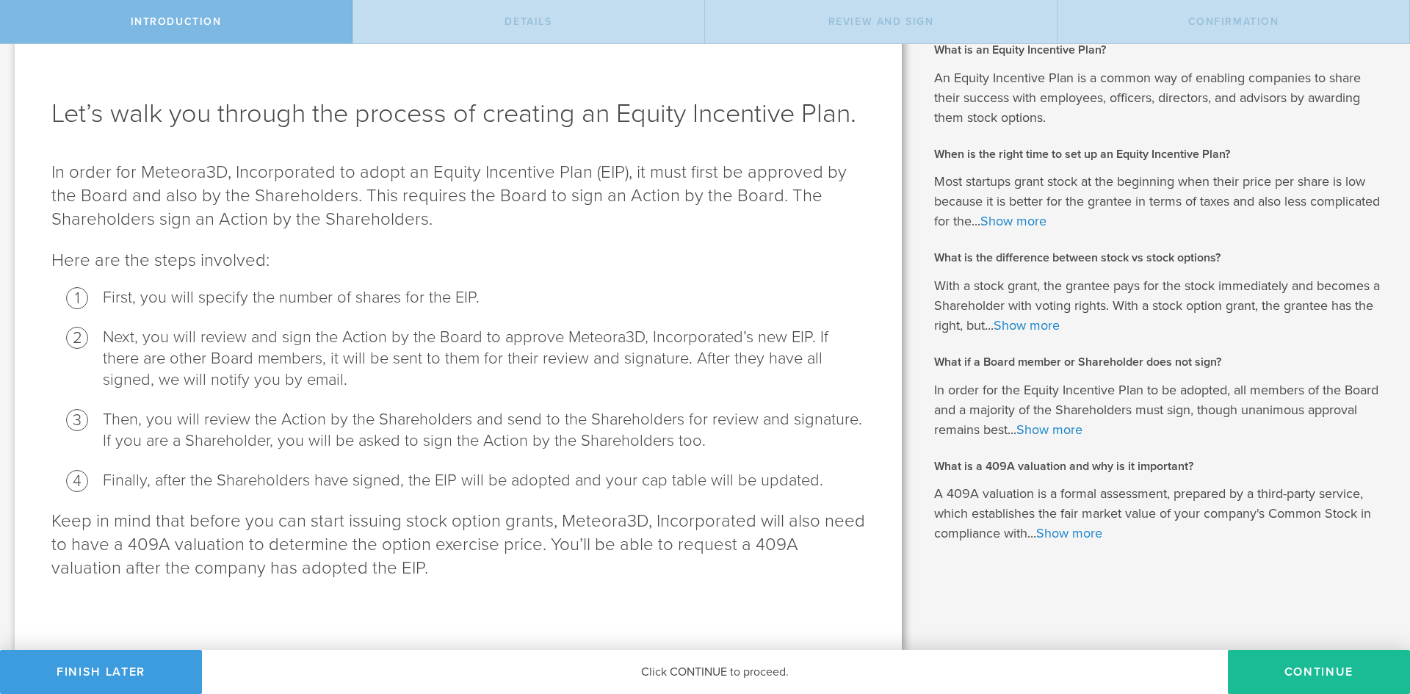
scroll to position [71, 0]
click at [1264, 668] on button "Continue" at bounding box center [1319, 672] width 182 height 44
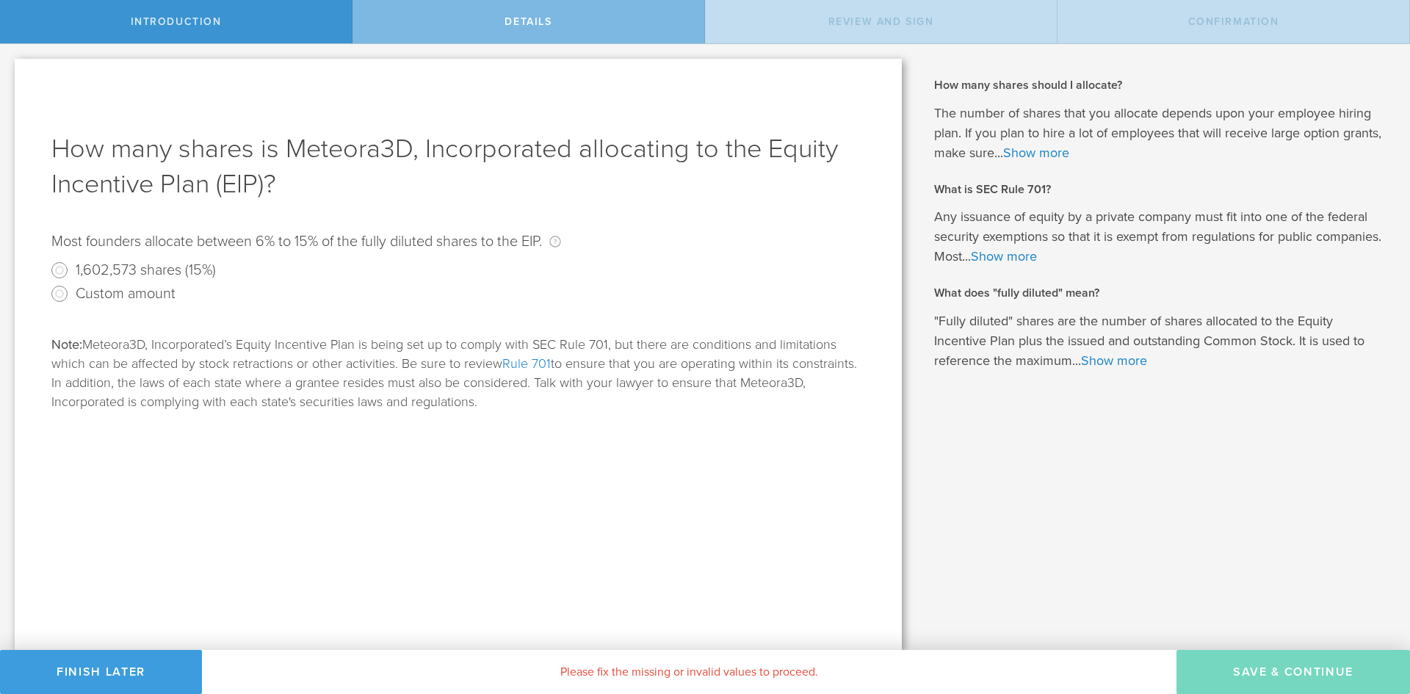
scroll to position [0, 0]
click at [64, 271] on input "1,602,573 shares (15%)" at bounding box center [60, 271] width 24 height 24
radio input "true"
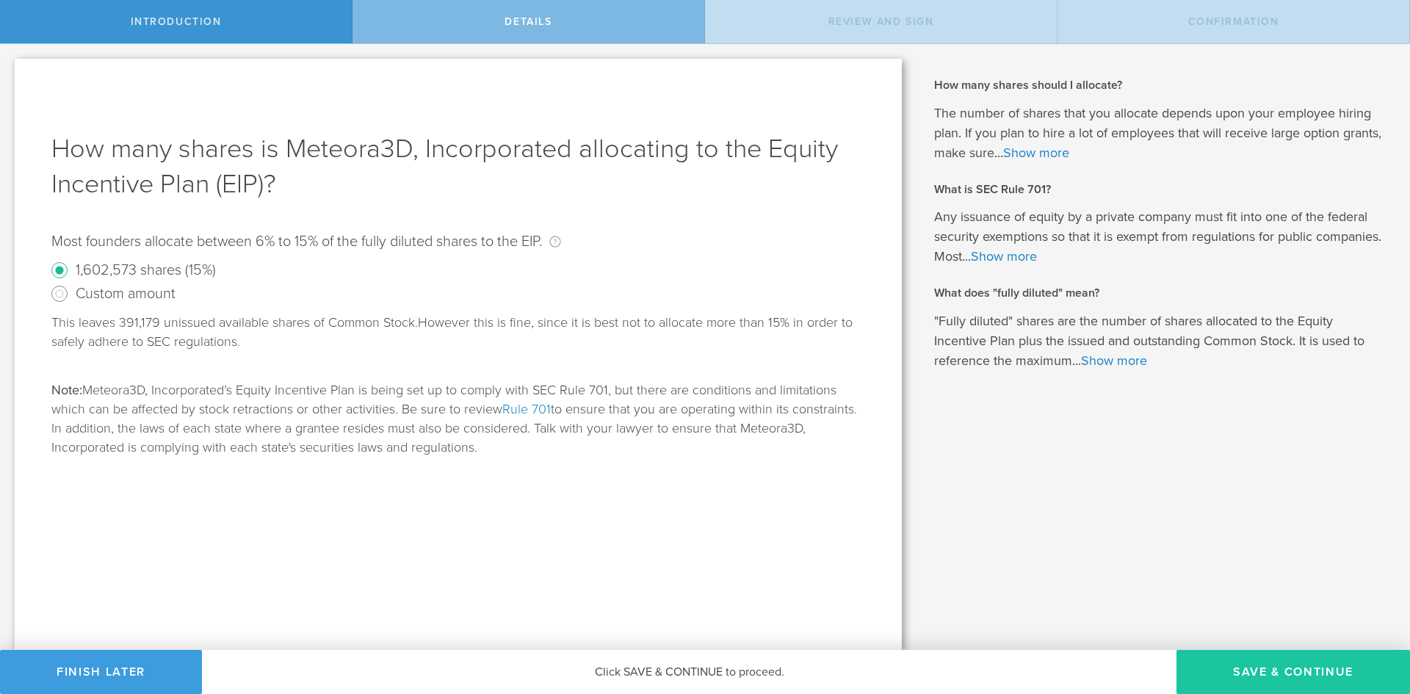
click at [1277, 659] on button "Save & Continue" at bounding box center [1294, 672] width 234 height 44
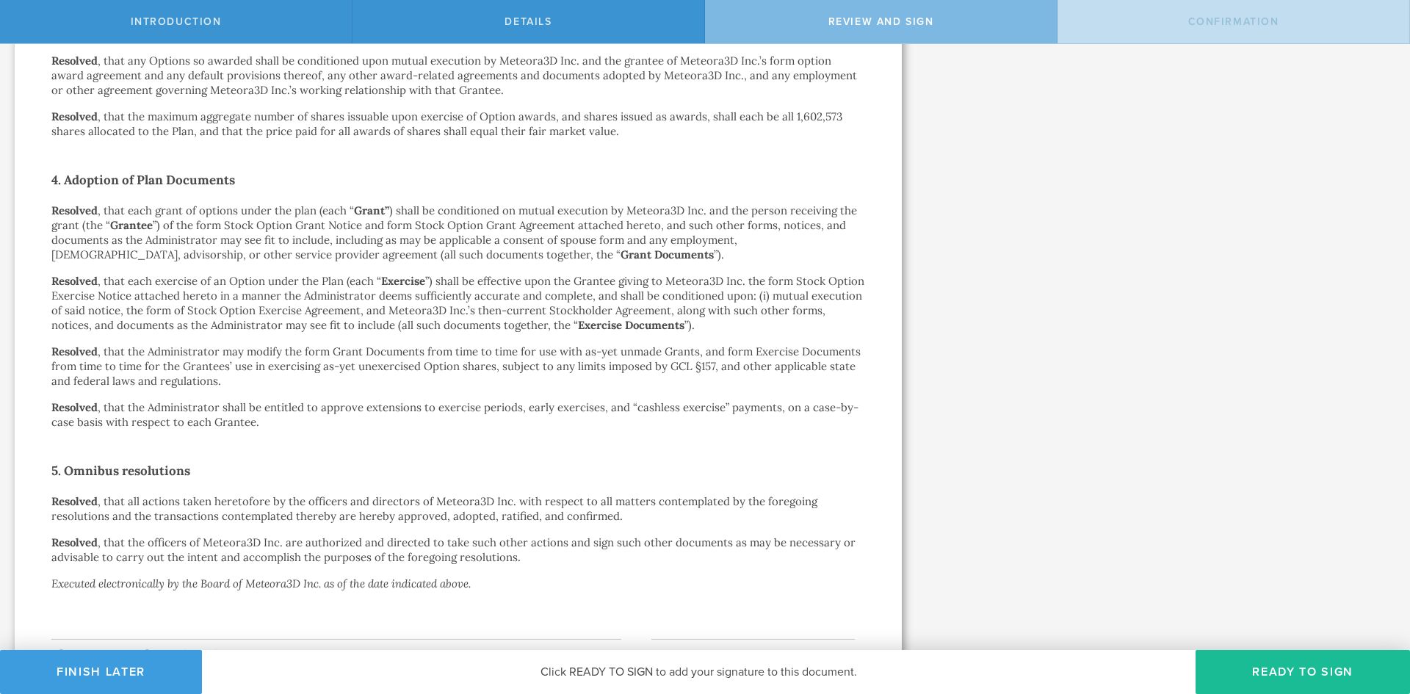
scroll to position [1105, 0]
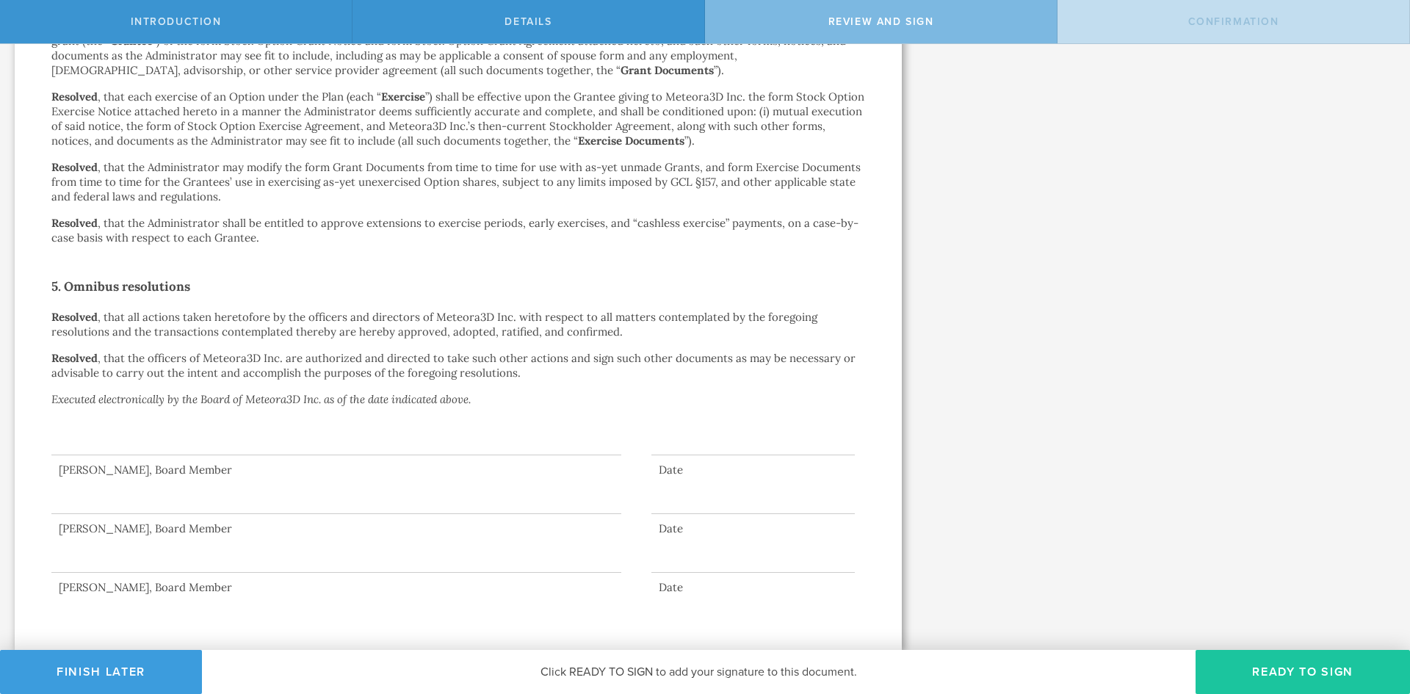
click at [1265, 673] on button "Ready to Sign" at bounding box center [1303, 672] width 214 height 44
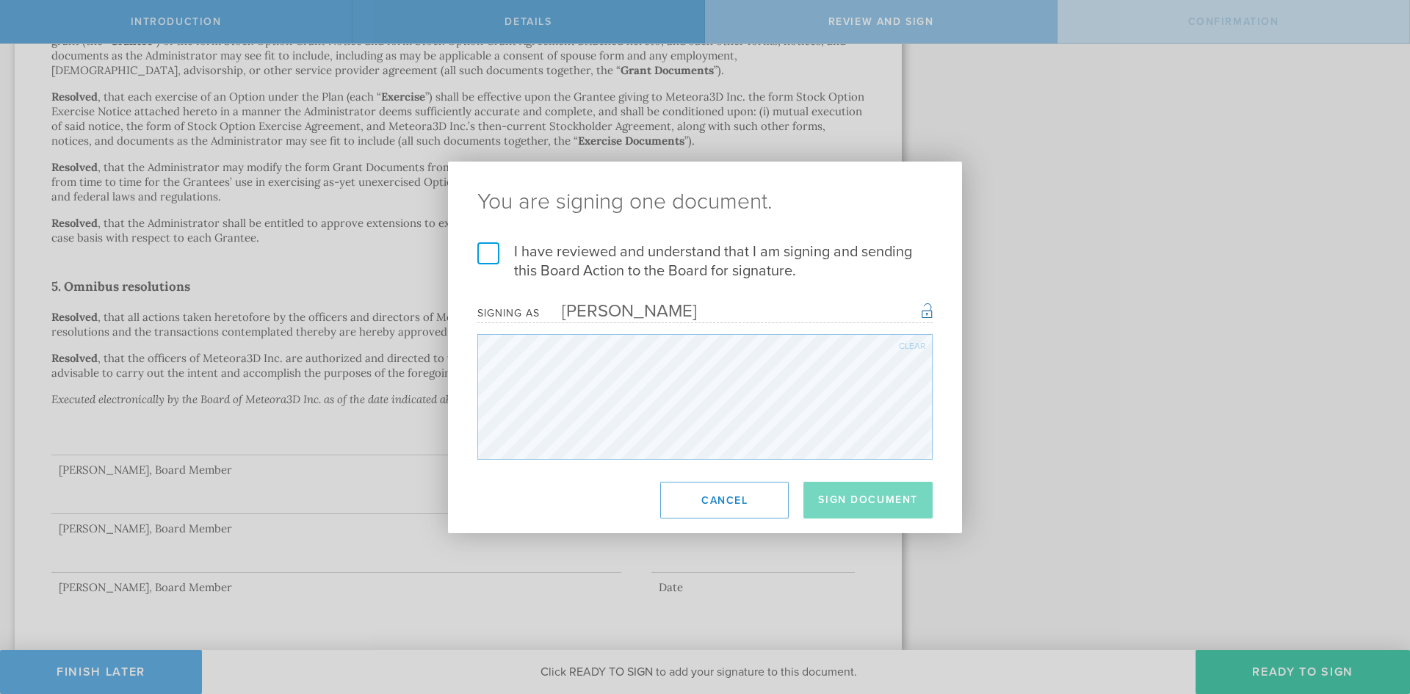
click at [489, 256] on label "I have reviewed and understand that I am signing and sending this Board Action …" at bounding box center [704, 261] width 455 height 38
click at [0, 0] on input "I have reviewed and understand that I am signing and sending this Board Action …" at bounding box center [0, 0] width 0 height 0
click at [850, 511] on button "Sign Document" at bounding box center [868, 500] width 129 height 37
click at [1099, 387] on div "You are signing one document. I have reviewed and understand that I am signing …" at bounding box center [705, 347] width 1410 height 694
